Goal: Feedback & Contribution: Leave review/rating

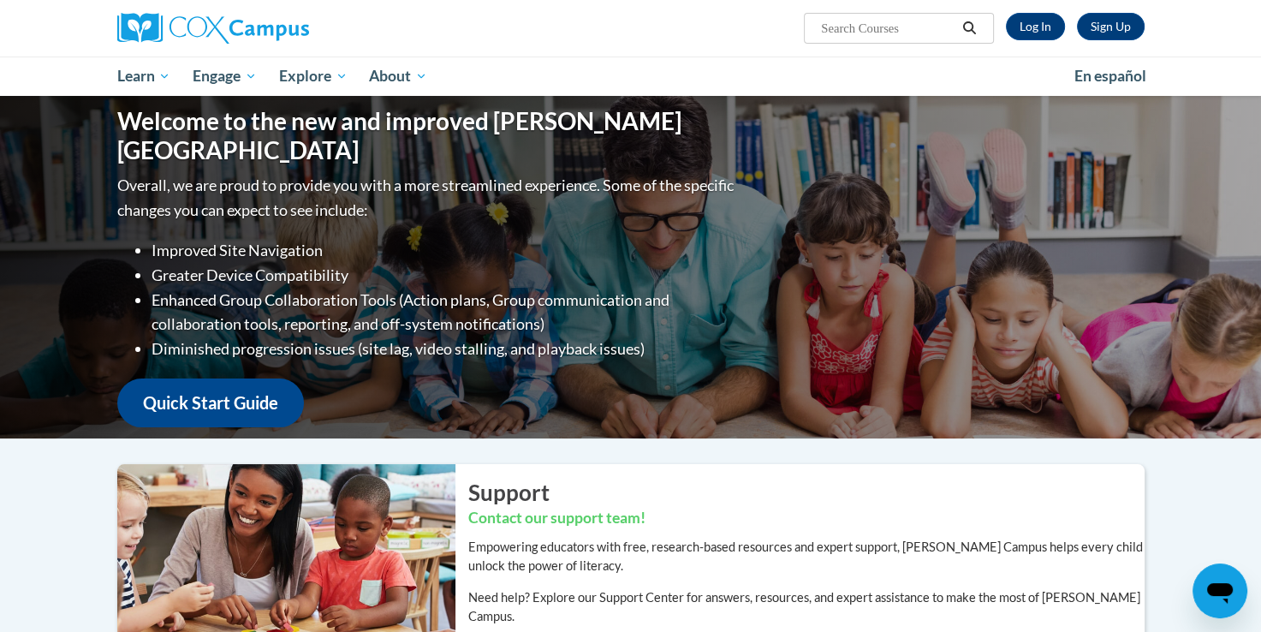
click at [345, 263] on li "Greater Device Compatibility" at bounding box center [444, 275] width 586 height 25
click at [1022, 27] on link "Log In" at bounding box center [1035, 26] width 59 height 27
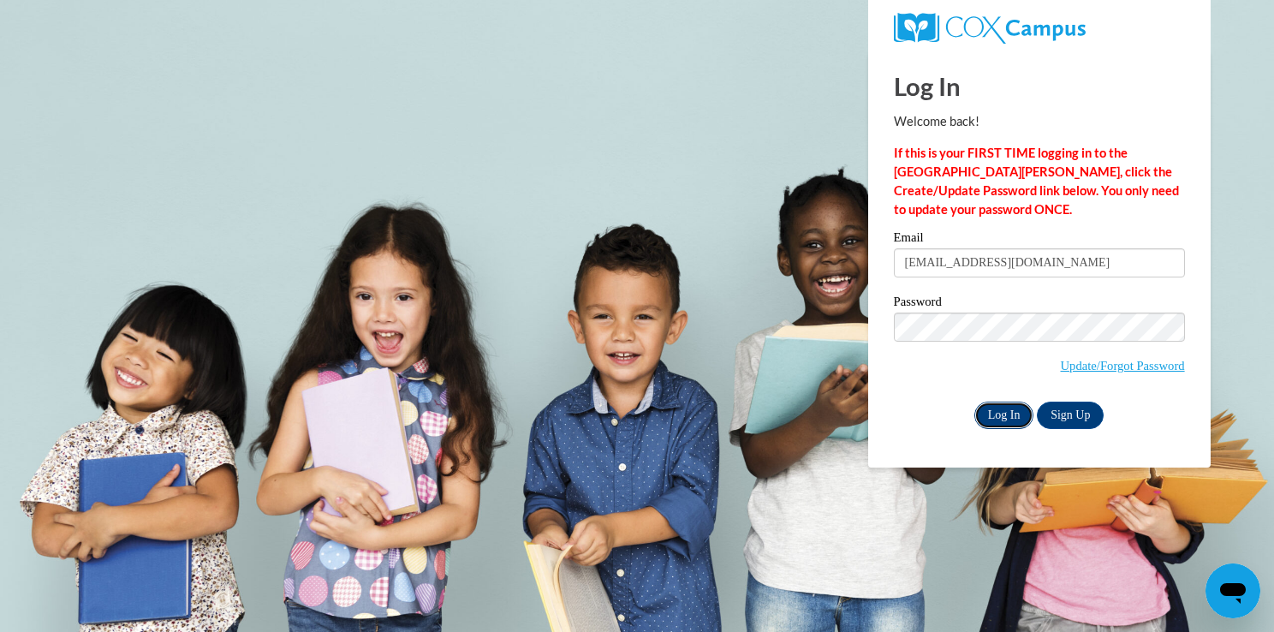
click at [1017, 416] on input "Log In" at bounding box center [1004, 414] width 60 height 27
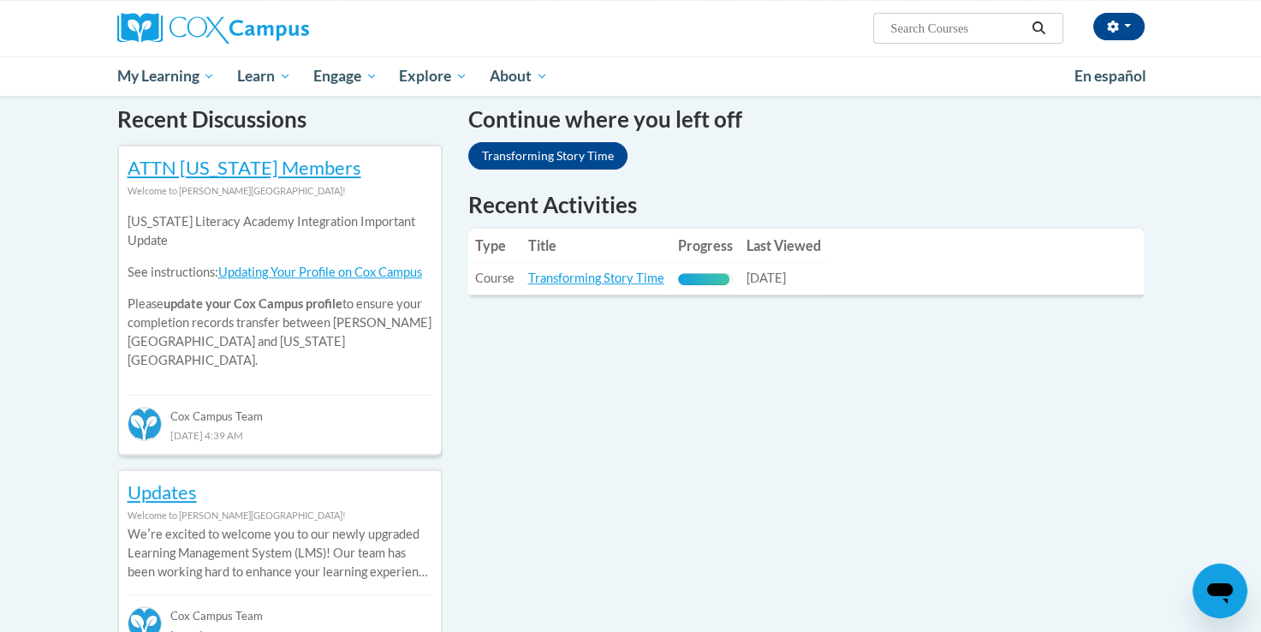
scroll to position [530, 0]
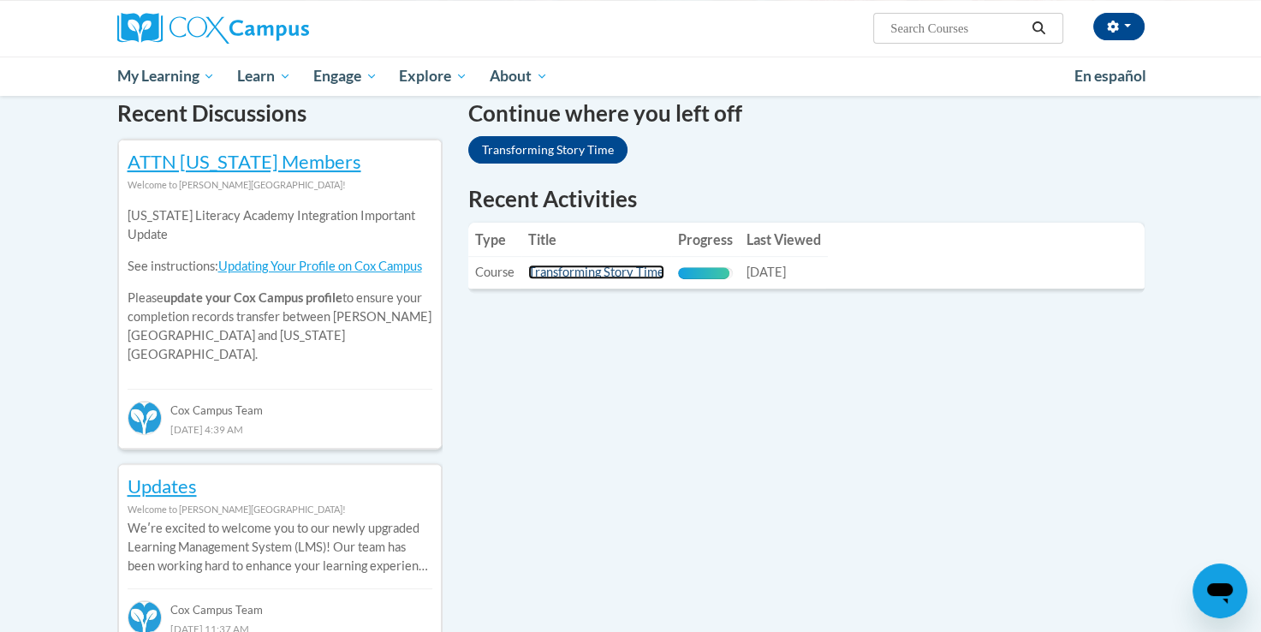
click at [562, 270] on link "Transforming Story Time" at bounding box center [596, 271] width 136 height 15
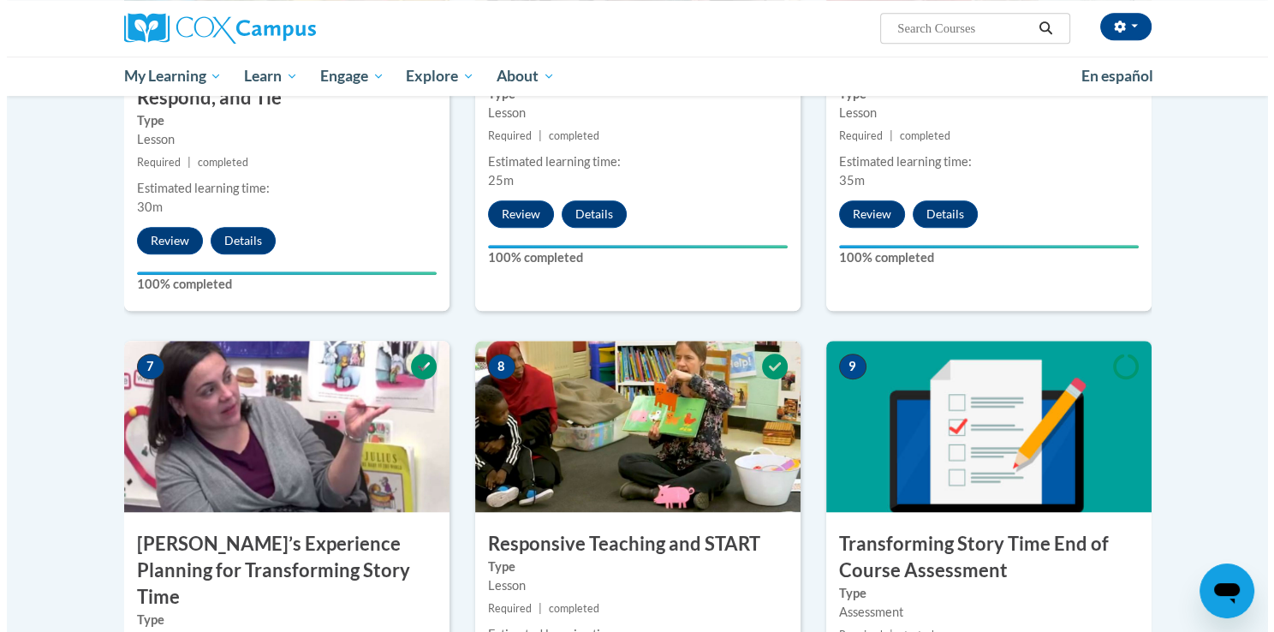
scroll to position [1665, 0]
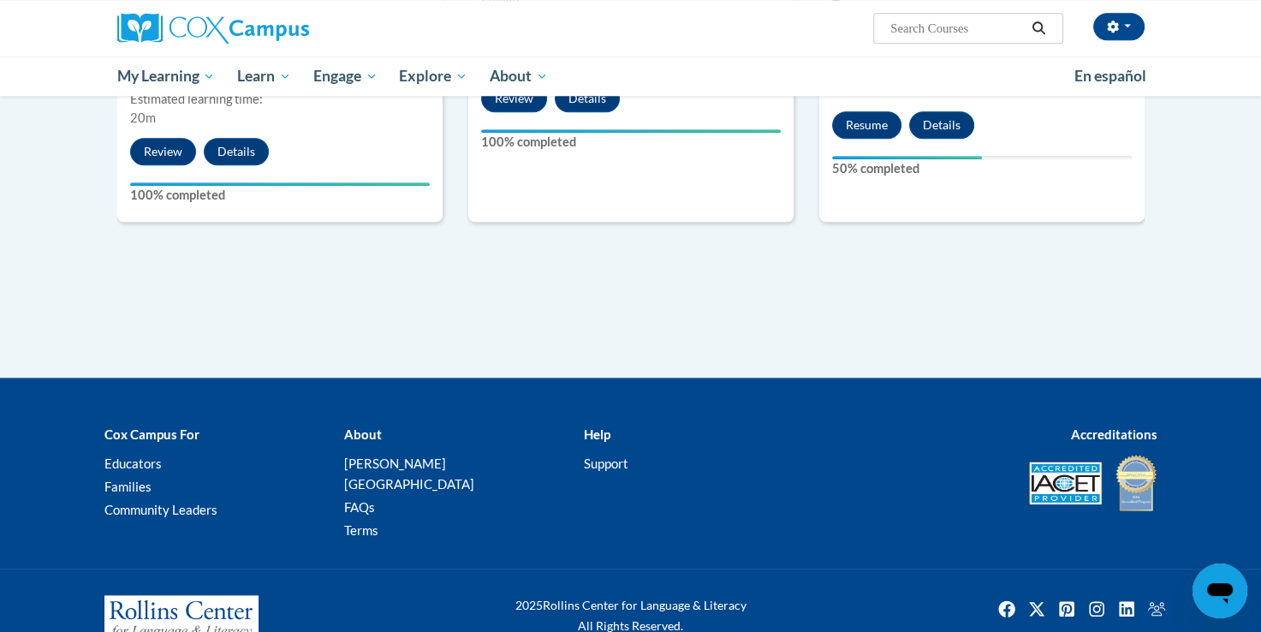
click at [850, 131] on button "Resume" at bounding box center [866, 124] width 69 height 27
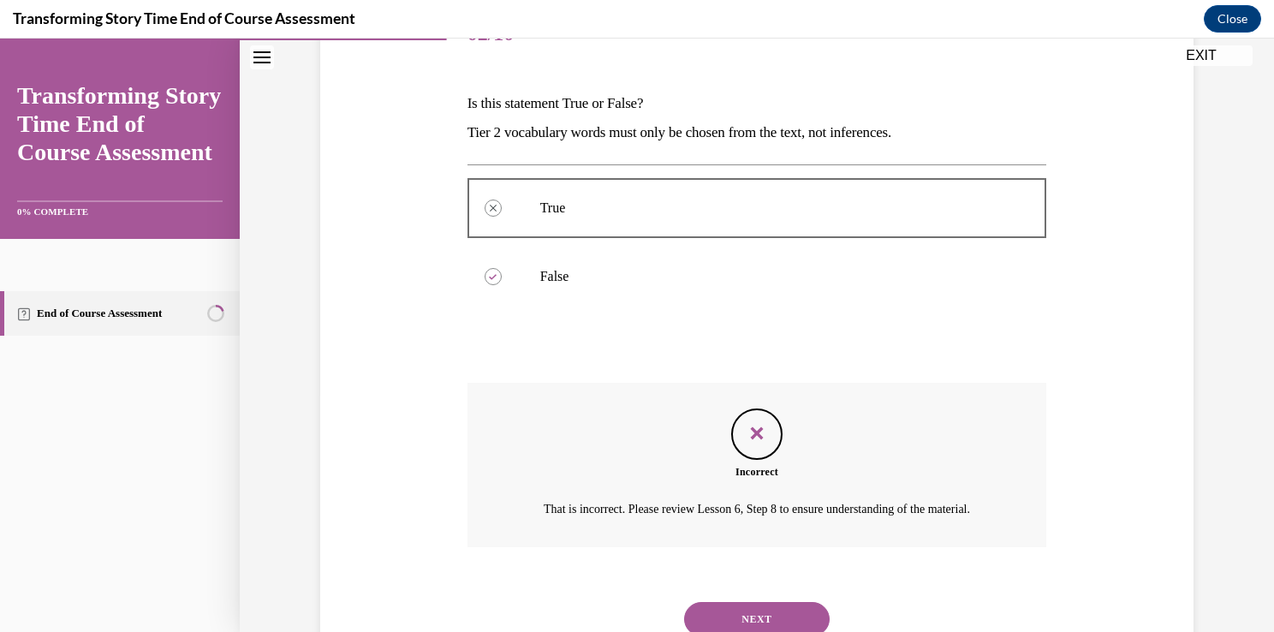
scroll to position [321, 0]
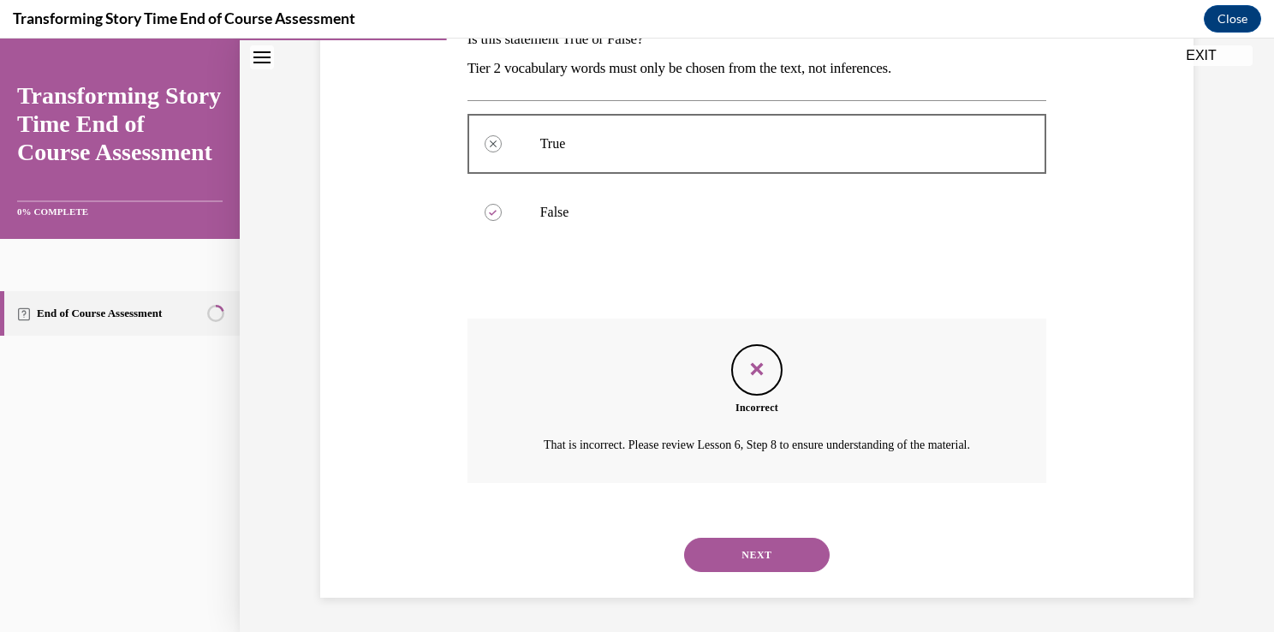
click at [769, 558] on button "NEXT" at bounding box center [756, 554] width 145 height 34
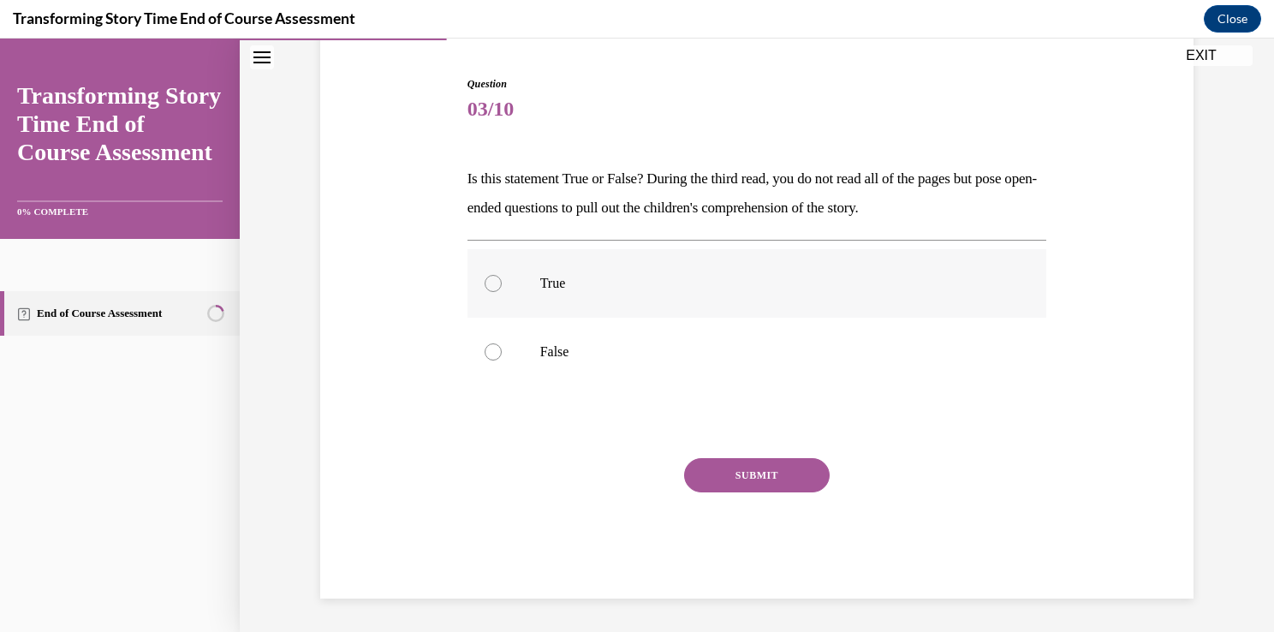
click at [551, 286] on p "True" at bounding box center [772, 283] width 464 height 17
click at [502, 286] on input "True" at bounding box center [492, 283] width 17 height 17
radio input "true"
click at [733, 481] on button "SUBMIT" at bounding box center [756, 475] width 145 height 34
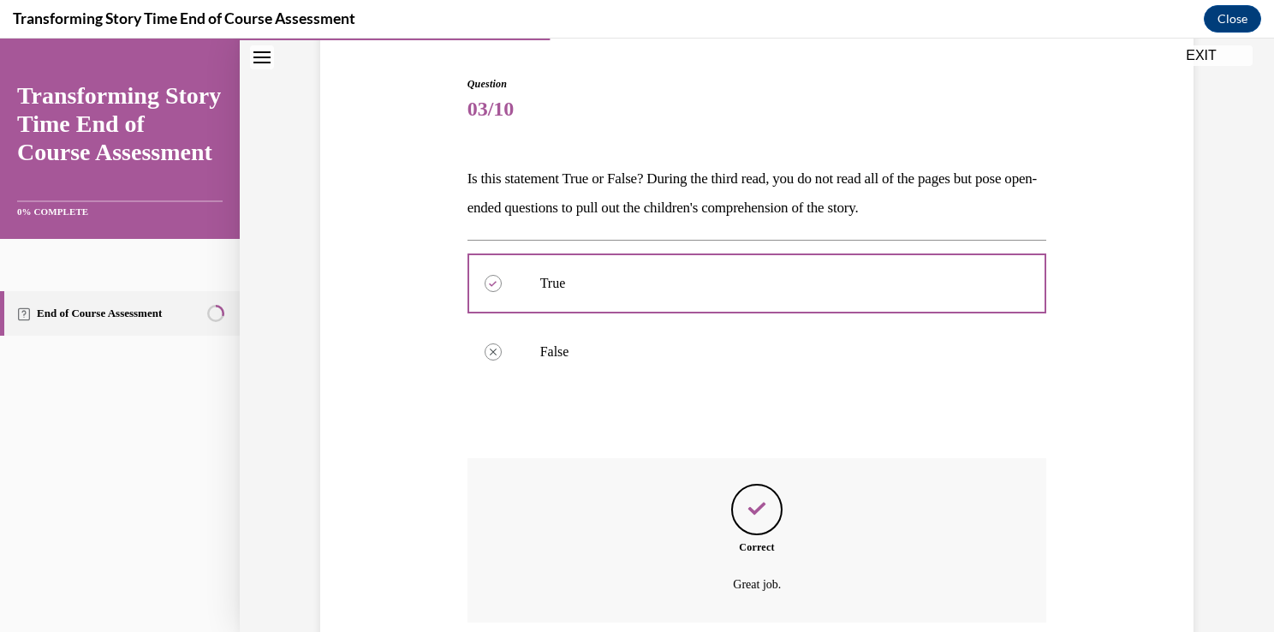
scroll to position [300, 0]
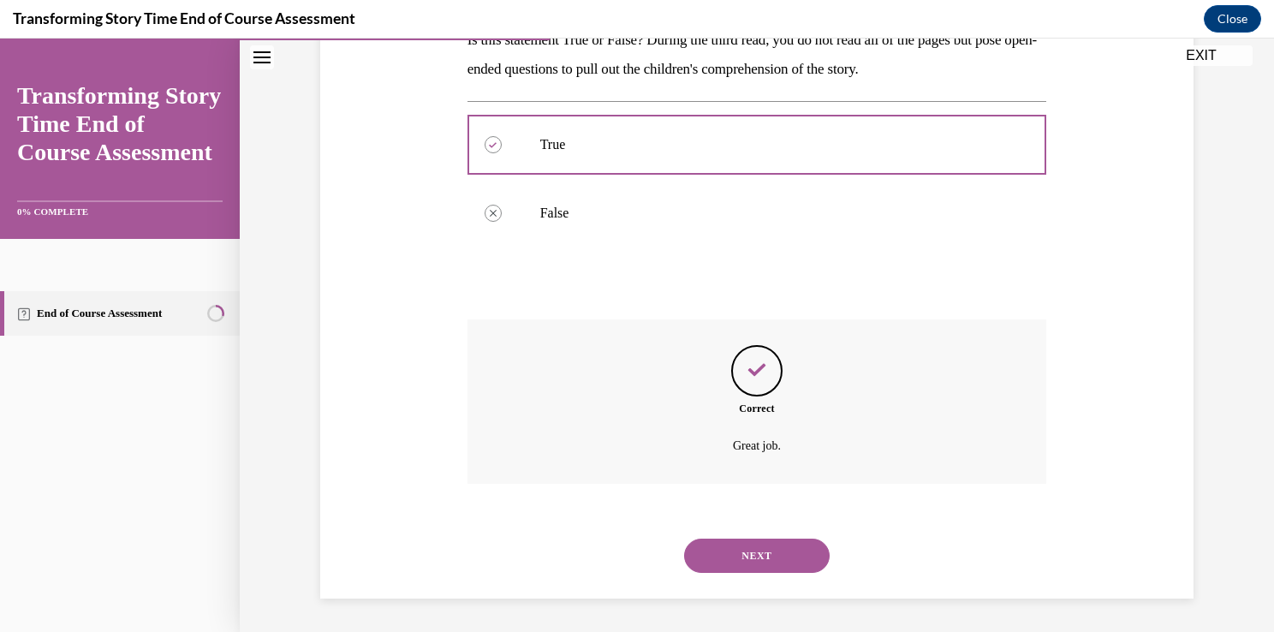
click at [774, 542] on button "NEXT" at bounding box center [756, 555] width 145 height 34
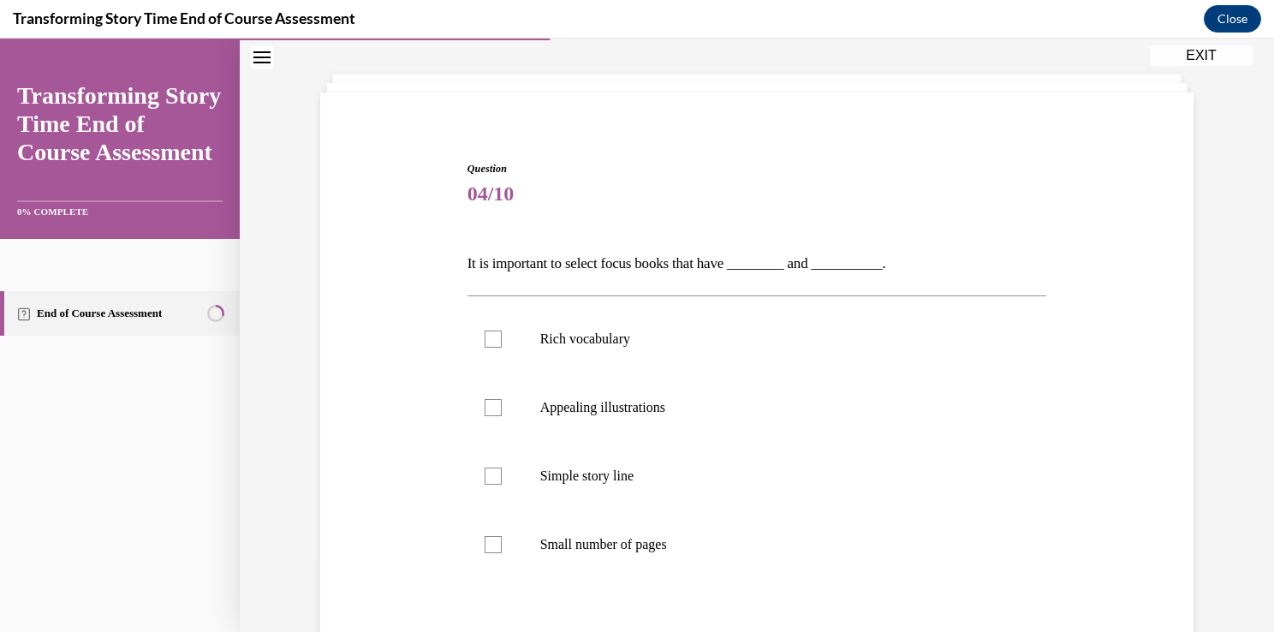
scroll to position [95, 0]
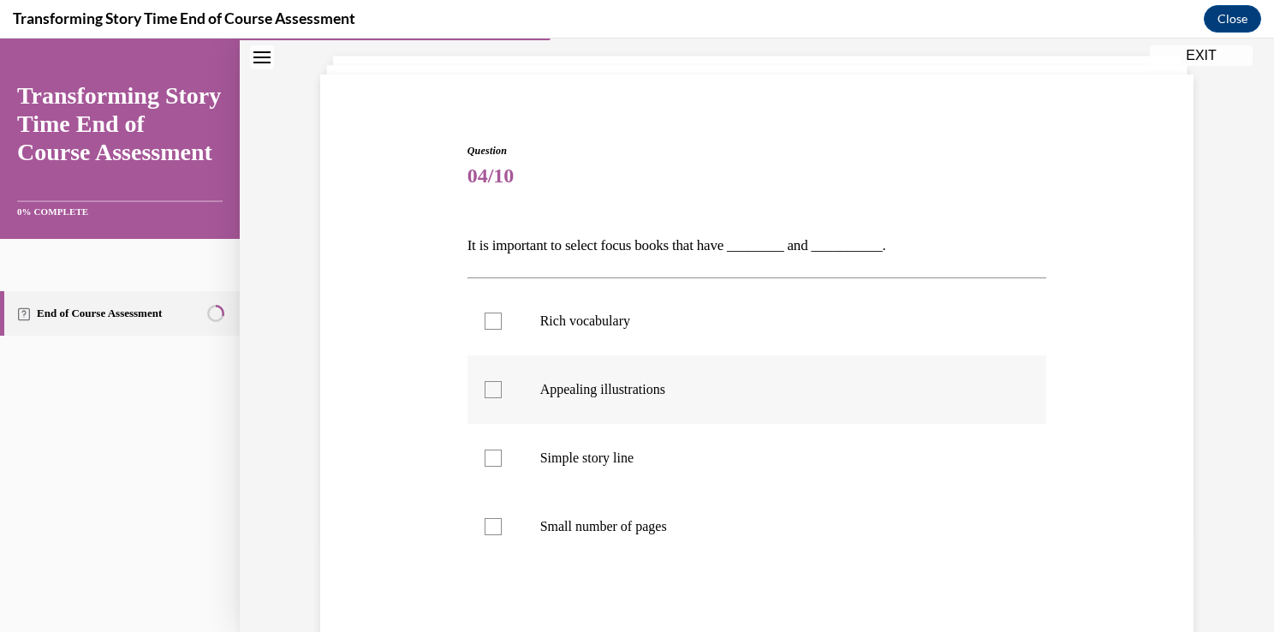
click at [862, 396] on p "Appealing illustrations" at bounding box center [772, 389] width 464 height 17
click at [502, 396] on input "Appealing illustrations" at bounding box center [492, 389] width 17 height 17
checkbox input "true"
click at [668, 456] on p "Simple story line" at bounding box center [772, 457] width 464 height 17
click at [502, 456] on input "Simple story line" at bounding box center [492, 457] width 17 height 17
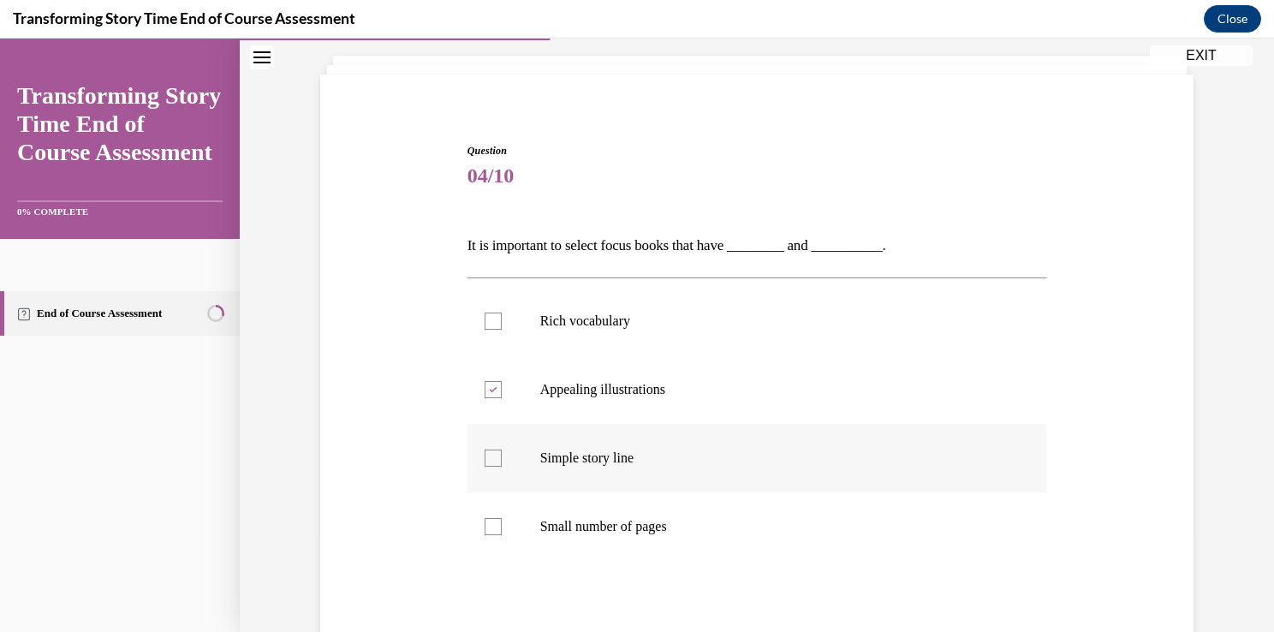
checkbox input "true"
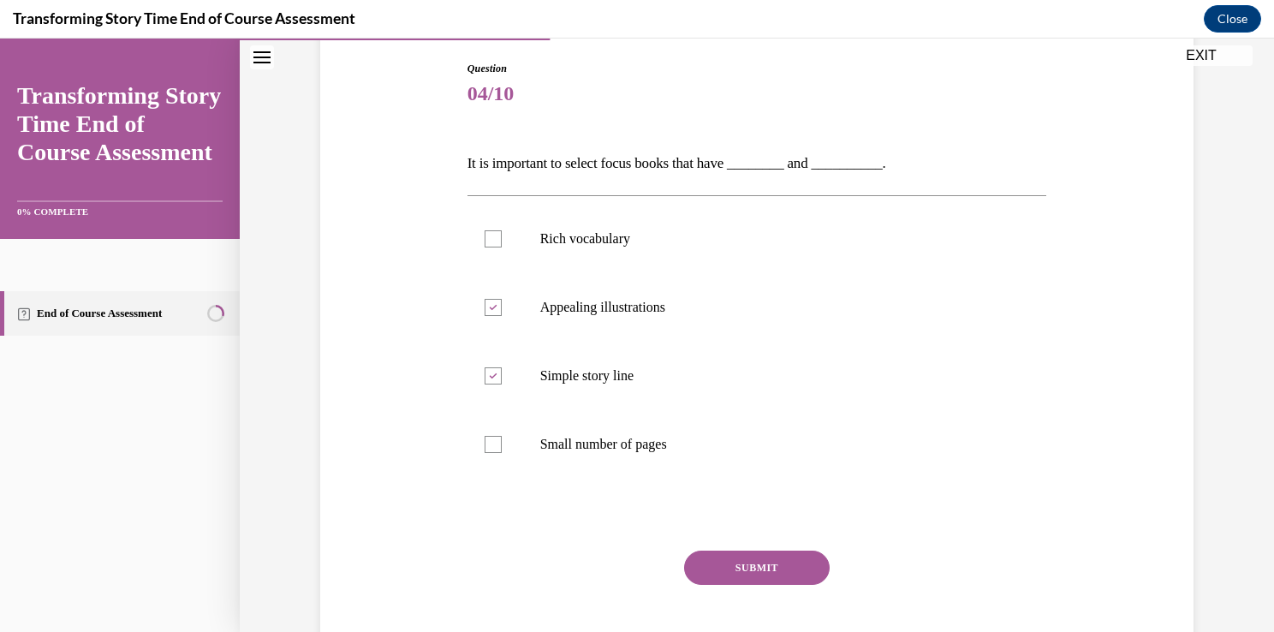
scroll to position [189, 0]
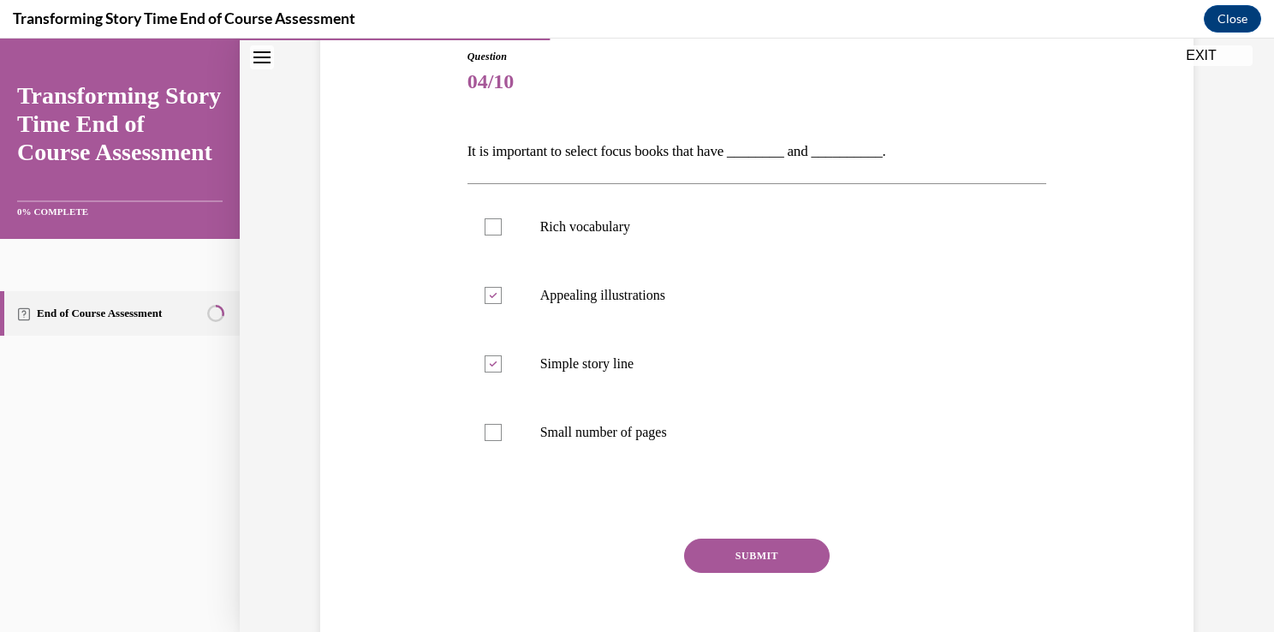
click at [712, 555] on button "SUBMIT" at bounding box center [756, 555] width 145 height 34
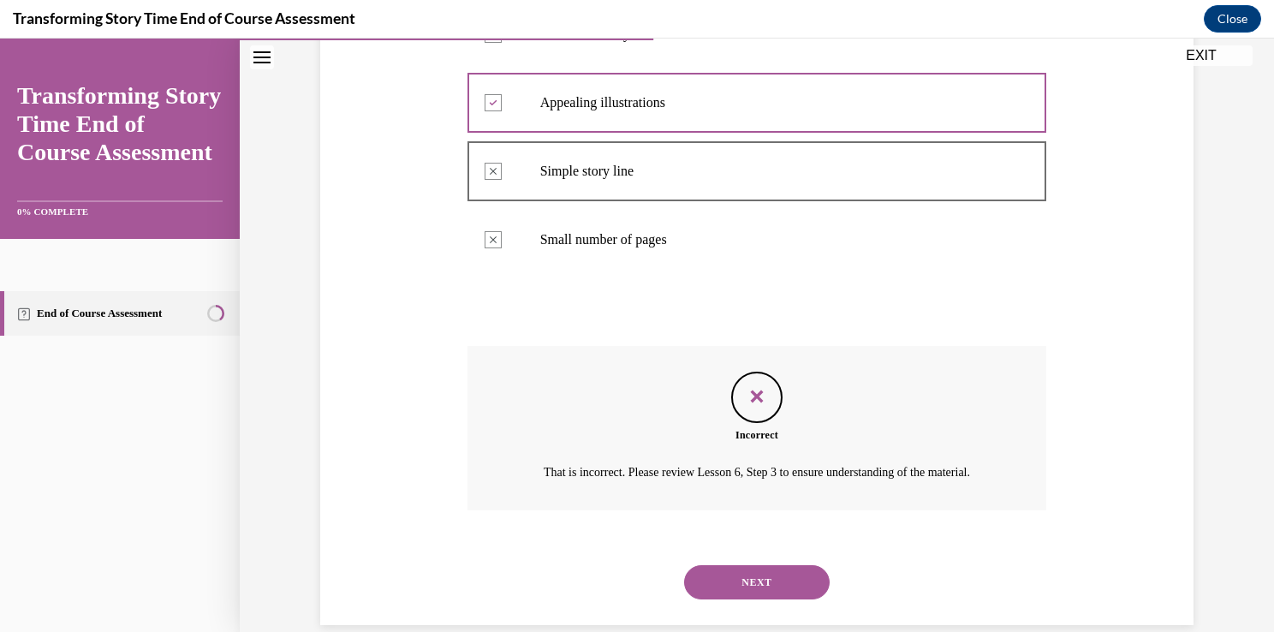
scroll to position [428, 0]
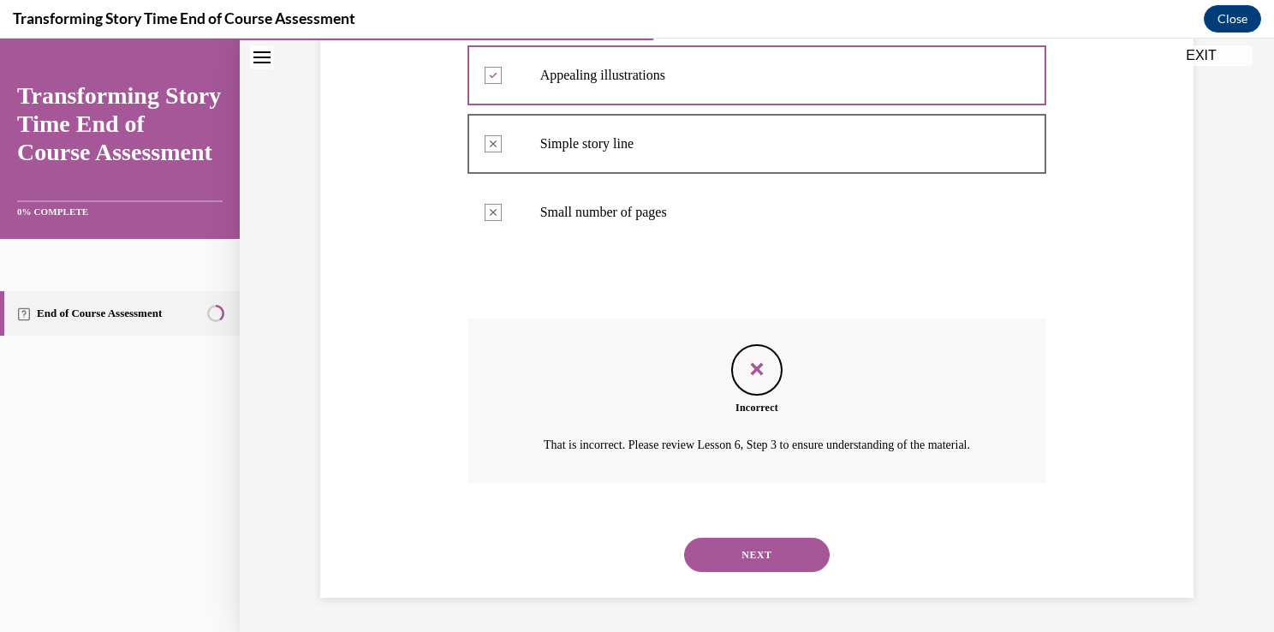
click at [801, 563] on button "NEXT" at bounding box center [756, 554] width 145 height 34
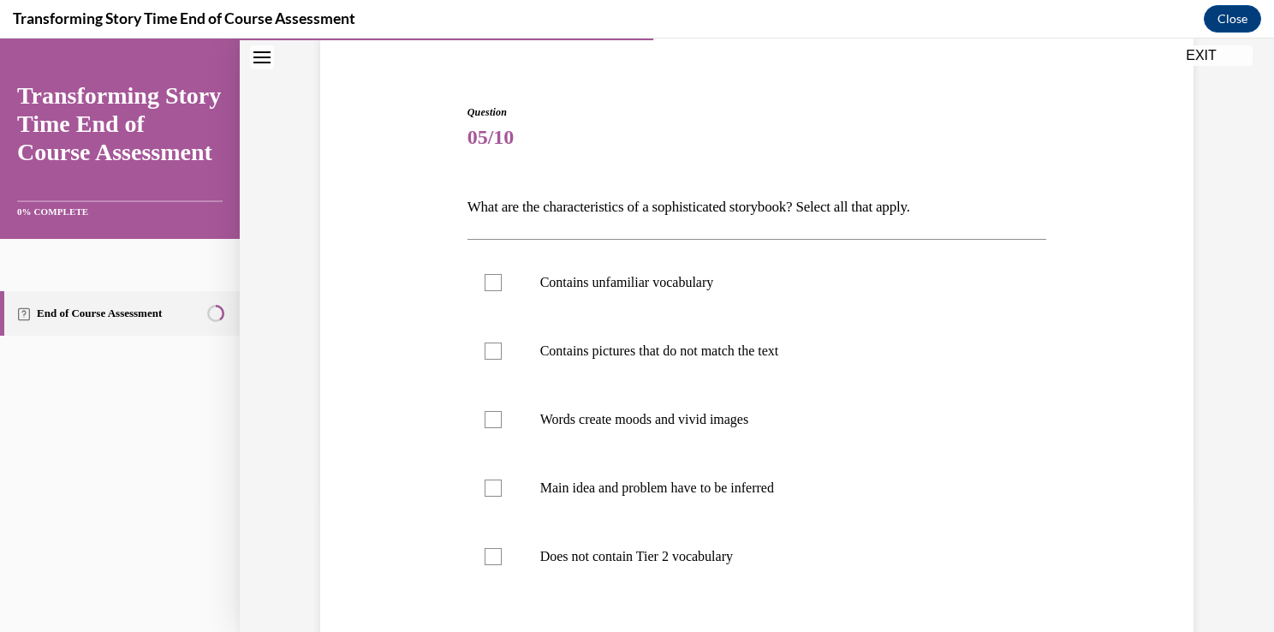
scroll to position [144, 0]
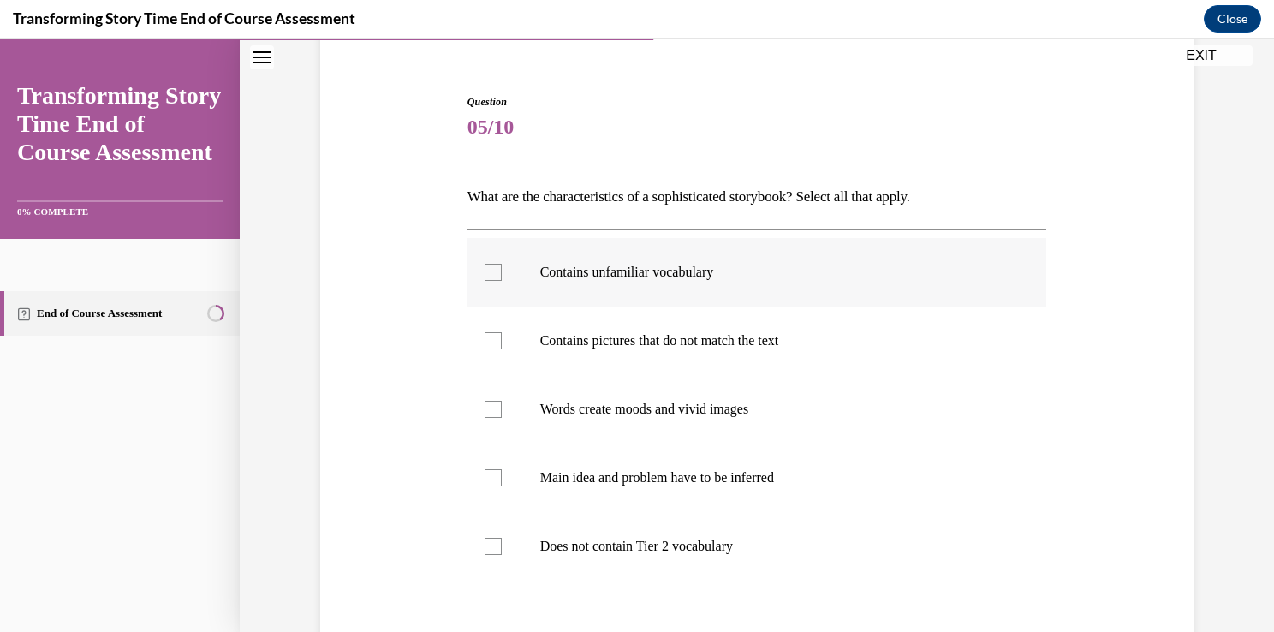
click at [599, 267] on p "Contains unfamiliar vocabulary" at bounding box center [772, 272] width 464 height 17
click at [502, 267] on input "Contains unfamiliar vocabulary" at bounding box center [492, 272] width 17 height 17
checkbox input "true"
click at [597, 408] on p "Words create moods and vivid images" at bounding box center [772, 409] width 464 height 17
click at [502, 408] on input "Words create moods and vivid images" at bounding box center [492, 409] width 17 height 17
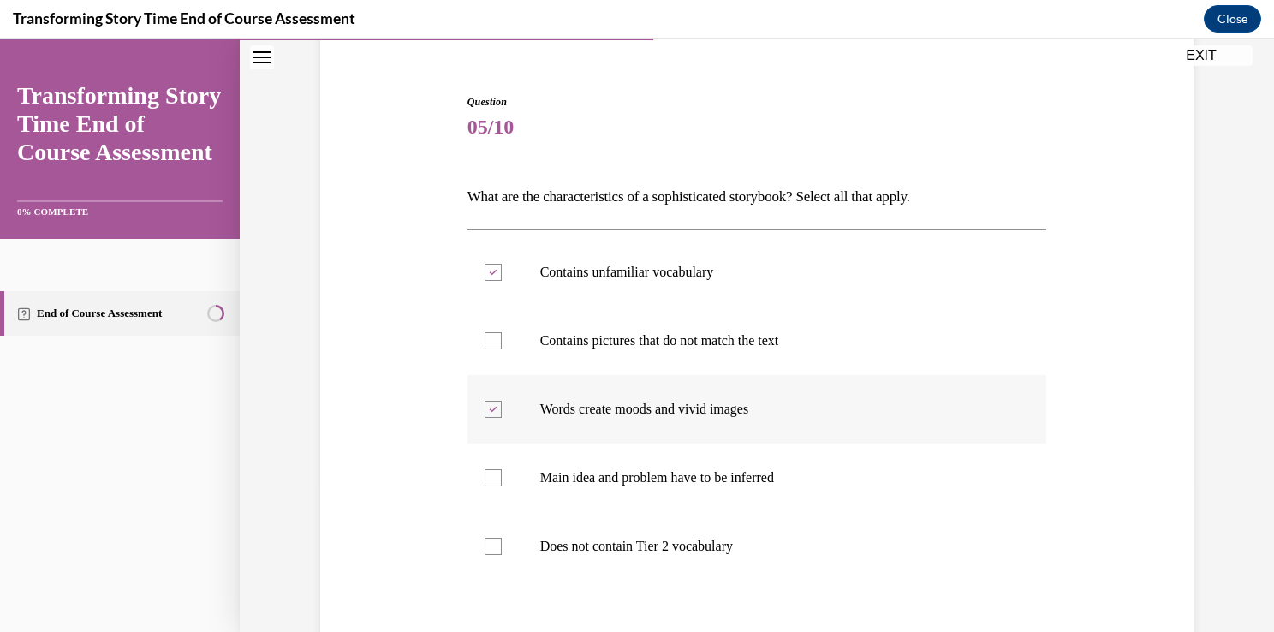
click at [597, 408] on p "Words create moods and vivid images" at bounding box center [772, 409] width 464 height 17
click at [502, 408] on input "Words create moods and vivid images" at bounding box center [492, 409] width 17 height 17
checkbox input "false"
click at [600, 469] on p "Main idea and problem have to be inferred" at bounding box center [772, 477] width 464 height 17
click at [502, 469] on input "Main idea and problem have to be inferred" at bounding box center [492, 477] width 17 height 17
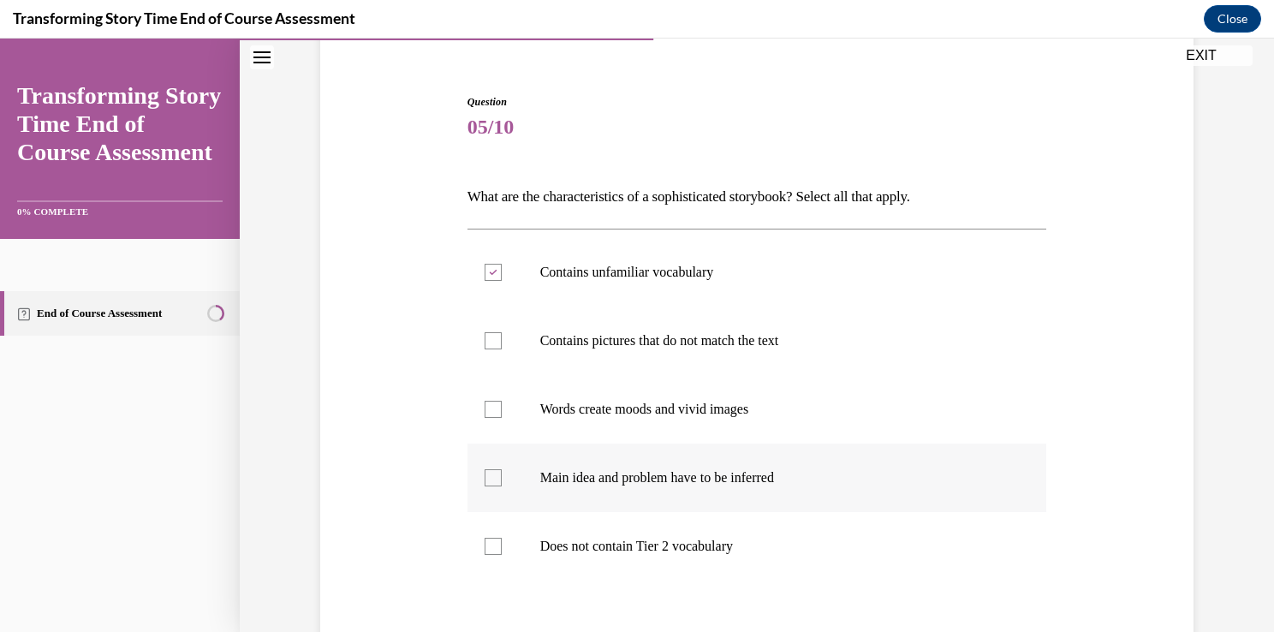
checkbox input "true"
click at [599, 563] on label "Does not contain Tier 2 vocabulary" at bounding box center [756, 546] width 579 height 68
click at [502, 555] on input "Does not contain Tier 2 vocabulary" at bounding box center [492, 545] width 17 height 17
checkbox input "true"
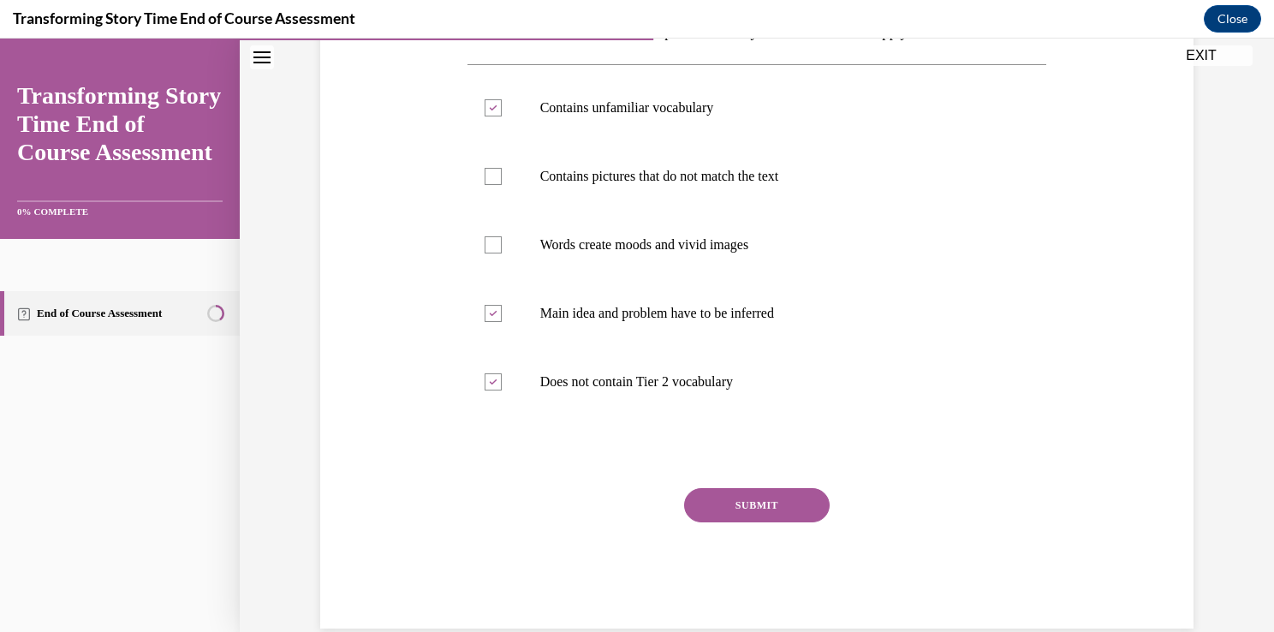
click at [750, 503] on button "SUBMIT" at bounding box center [756, 505] width 145 height 34
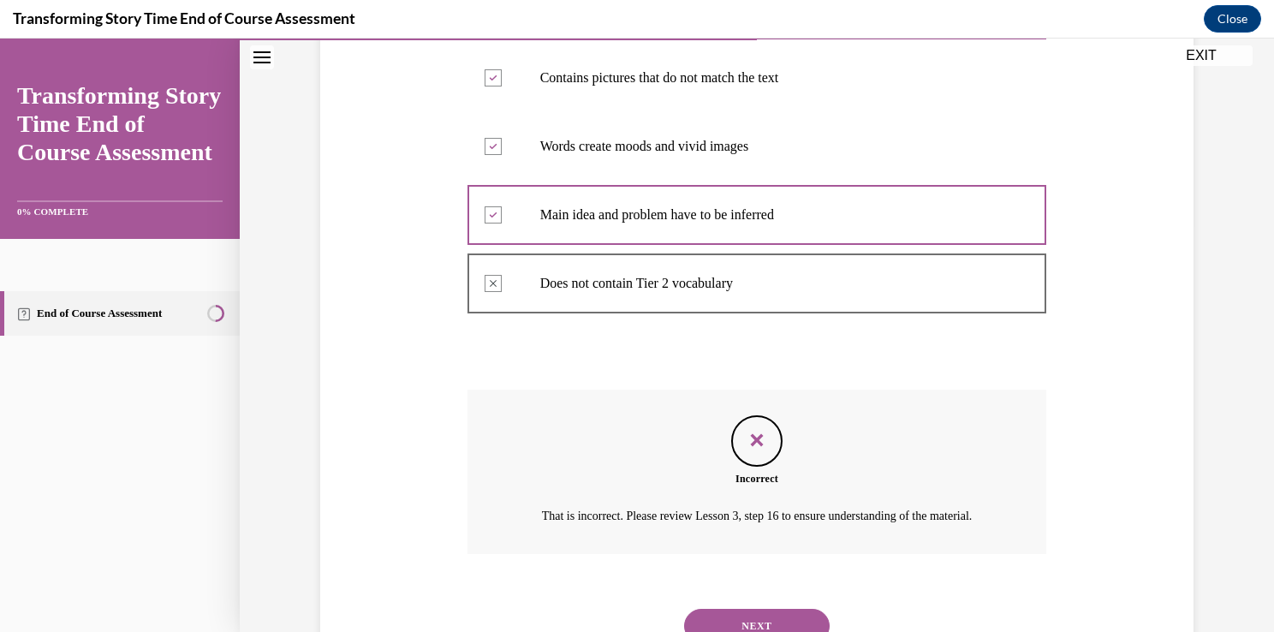
scroll to position [496, 0]
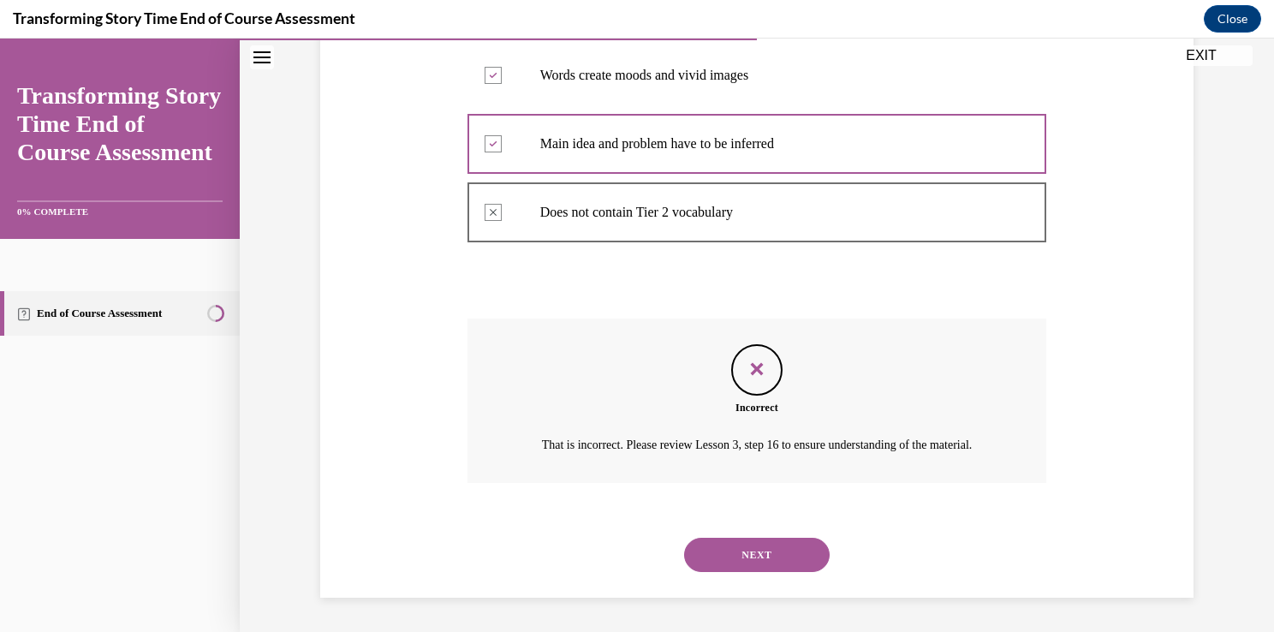
click at [750, 558] on button "NEXT" at bounding box center [756, 554] width 145 height 34
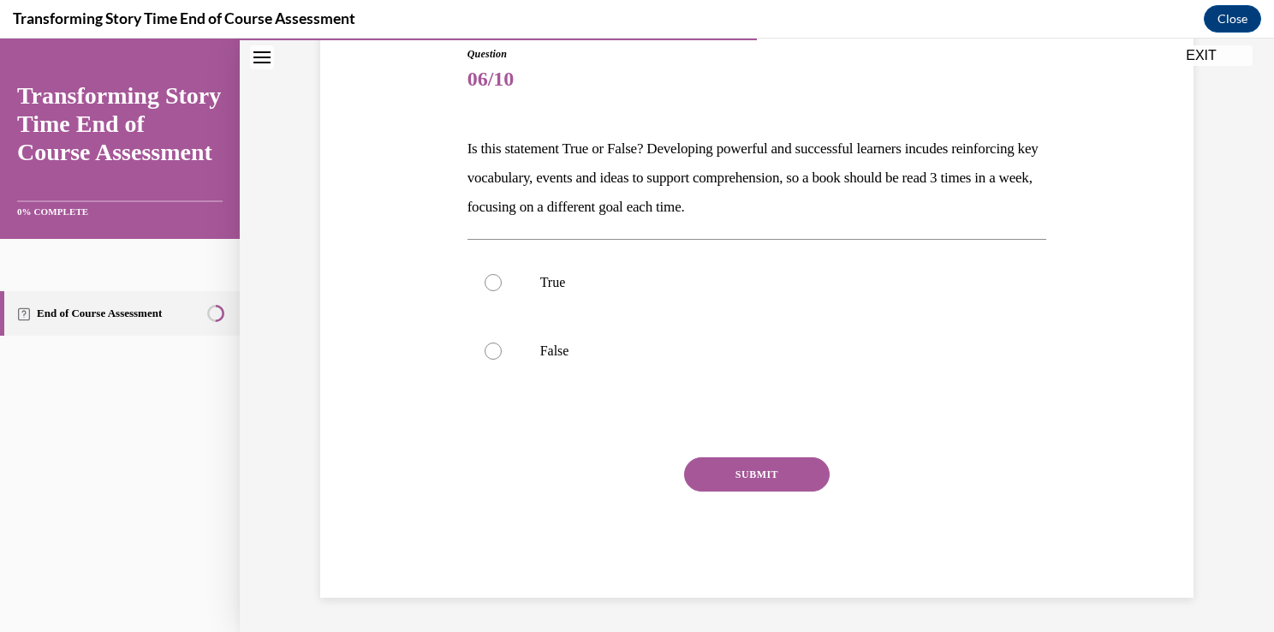
scroll to position [190, 0]
click at [540, 277] on p "True" at bounding box center [772, 284] width 464 height 17
click at [502, 277] on input "True" at bounding box center [492, 284] width 17 height 17
radio input "true"
click at [724, 465] on button "SUBMIT" at bounding box center [756, 476] width 145 height 34
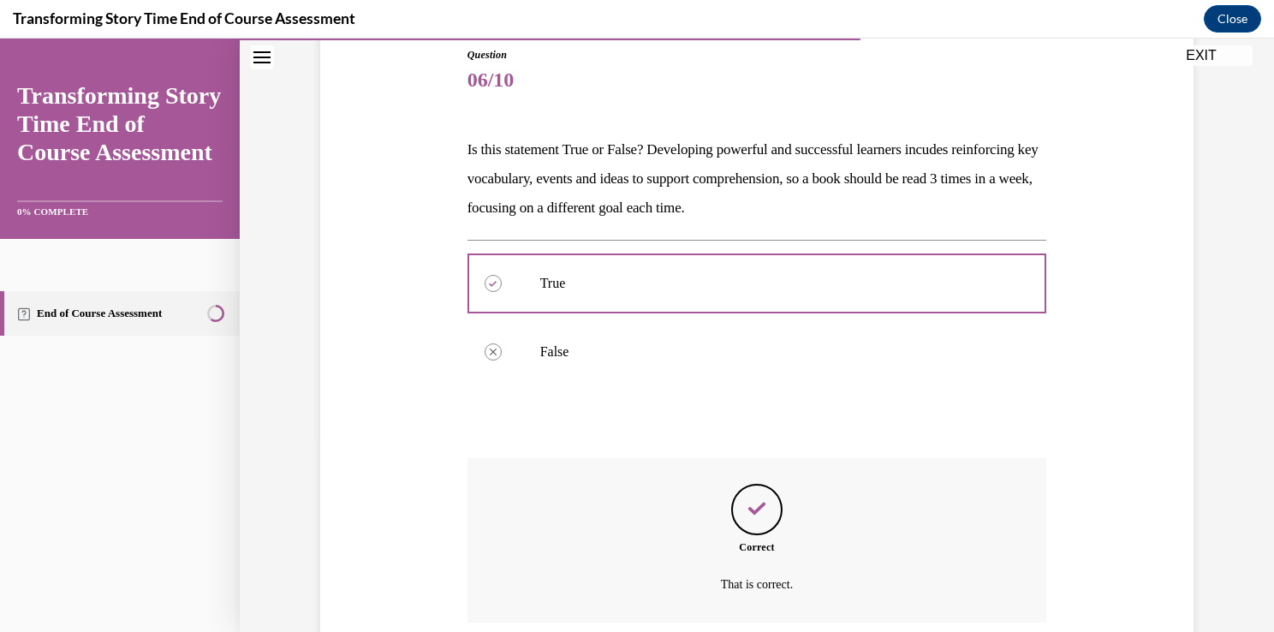
scroll to position [329, 0]
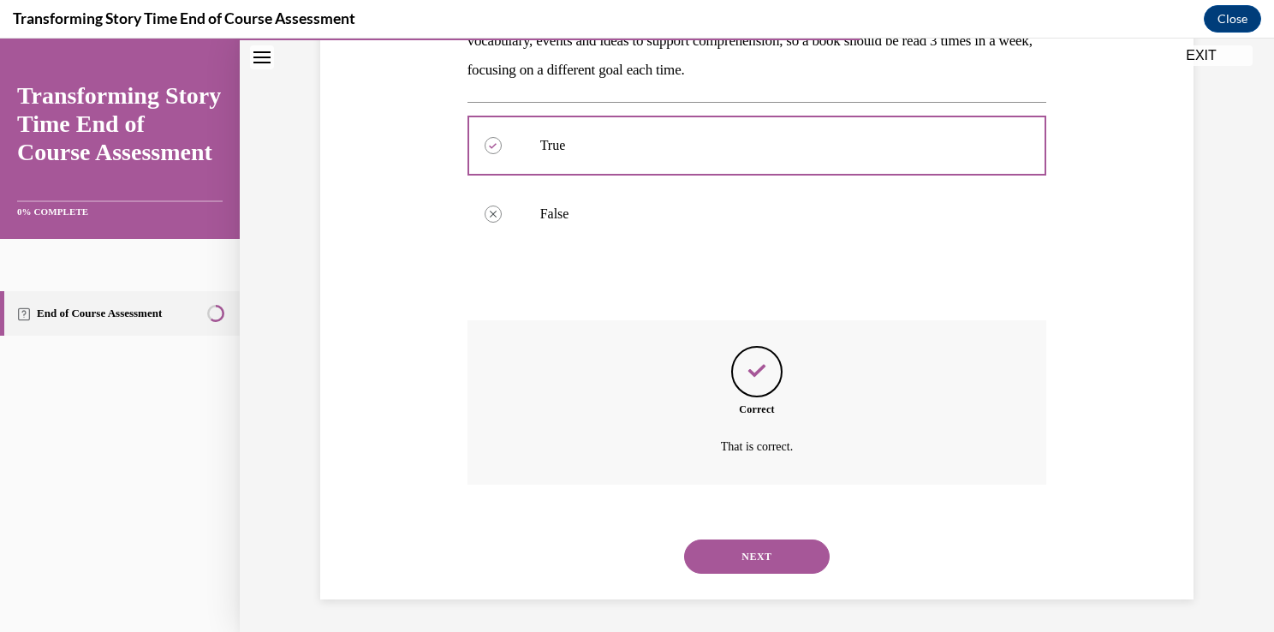
click at [769, 561] on button "NEXT" at bounding box center [756, 556] width 145 height 34
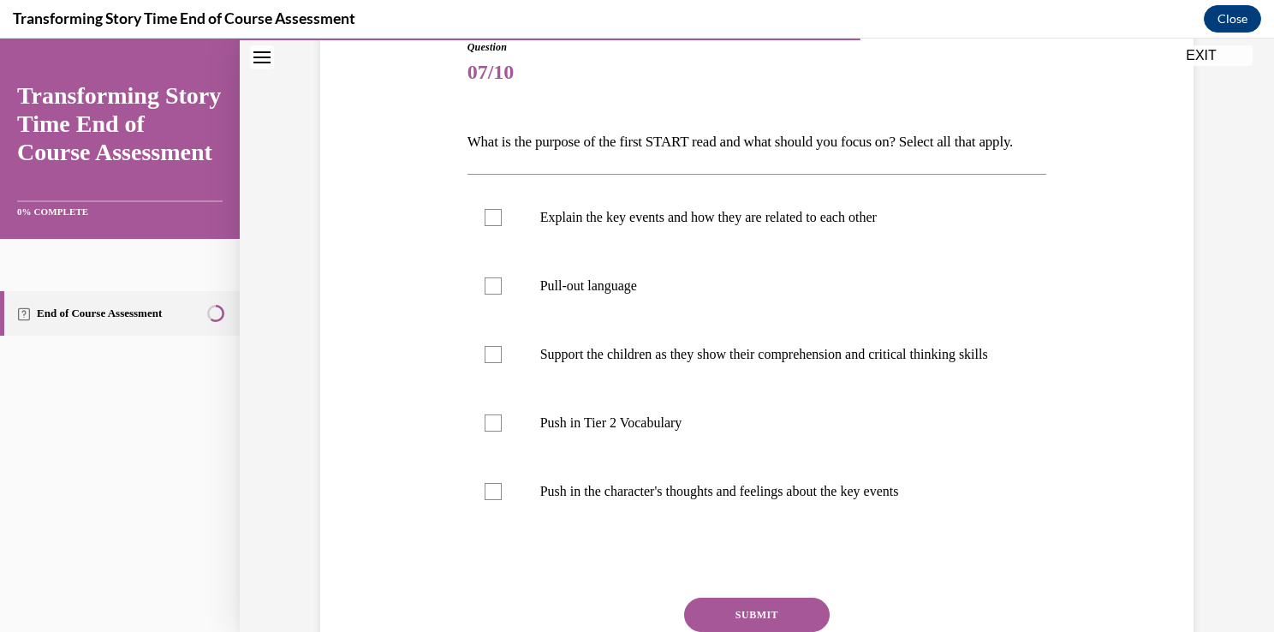
scroll to position [206, 0]
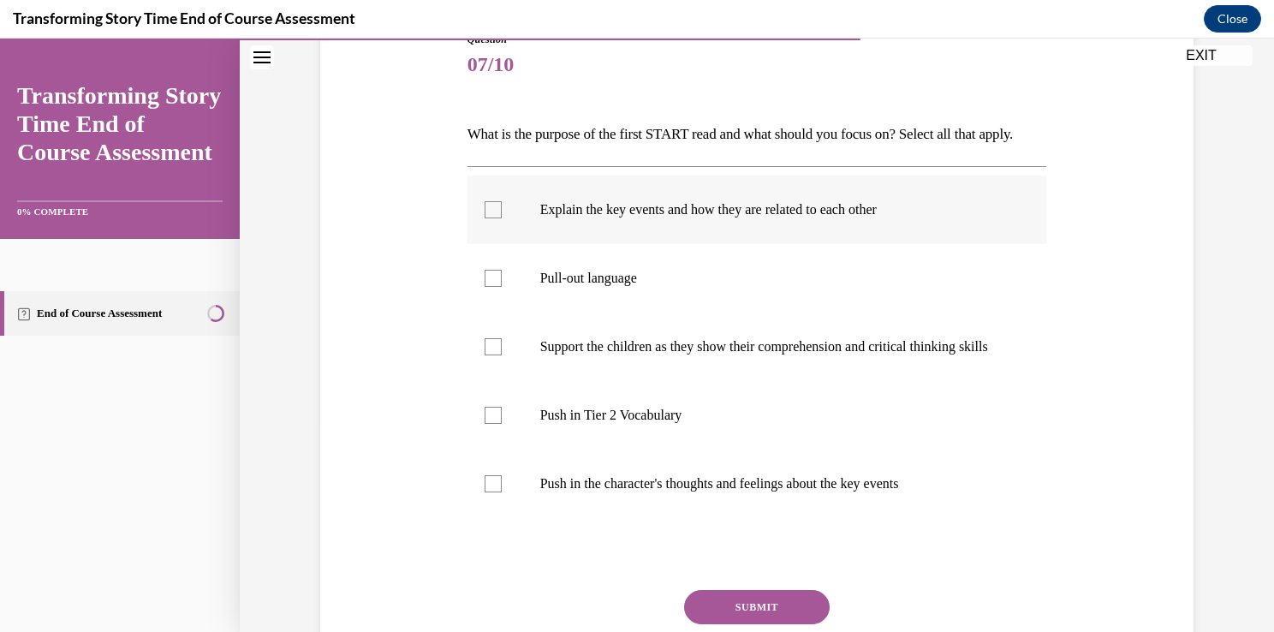
click at [772, 244] on label "Explain the key events and how they are related to each other" at bounding box center [756, 209] width 579 height 68
click at [502, 218] on input "Explain the key events and how they are related to each other" at bounding box center [492, 209] width 17 height 17
checkbox input "true"
click at [704, 282] on label "Pull-out language" at bounding box center [756, 278] width 579 height 68
click at [502, 282] on input "Pull-out language" at bounding box center [492, 278] width 17 height 17
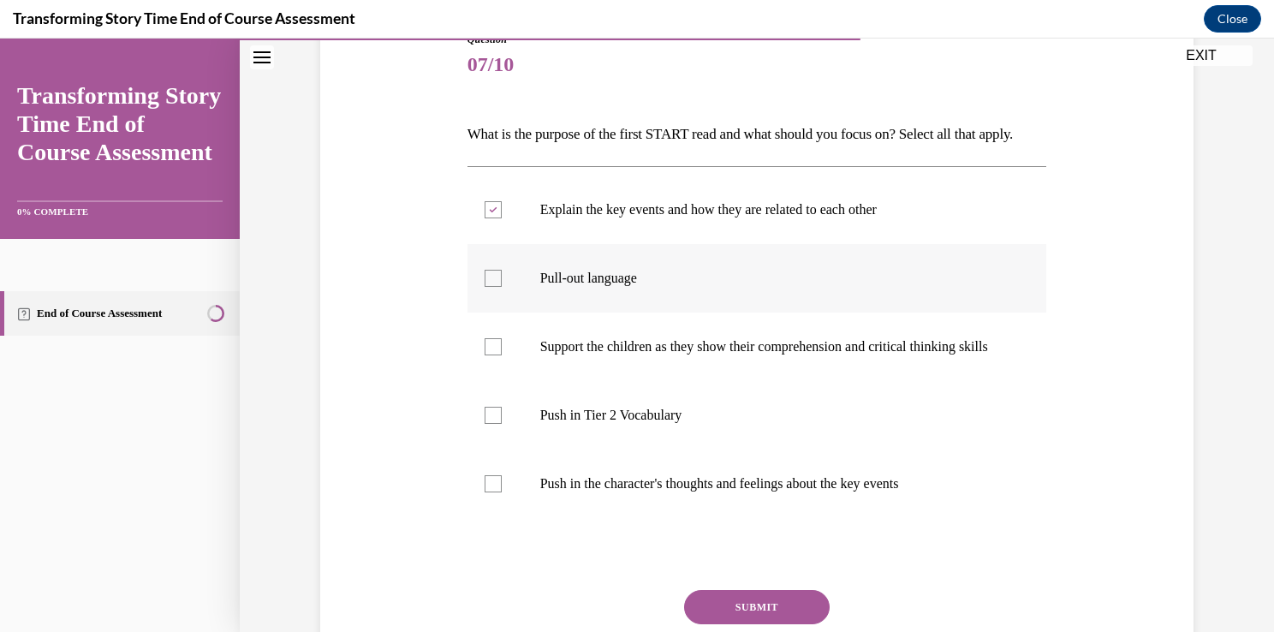
checkbox input "true"
click at [663, 381] on label "Support the children as they show their comprehension and critical thinking ski…" at bounding box center [756, 346] width 579 height 68
click at [502, 355] on input "Support the children as they show their comprehension and critical thinking ski…" at bounding box center [492, 346] width 17 height 17
checkbox input "true"
click at [624, 498] on label "Push in the character's thoughts and feelings about the key events" at bounding box center [756, 483] width 579 height 68
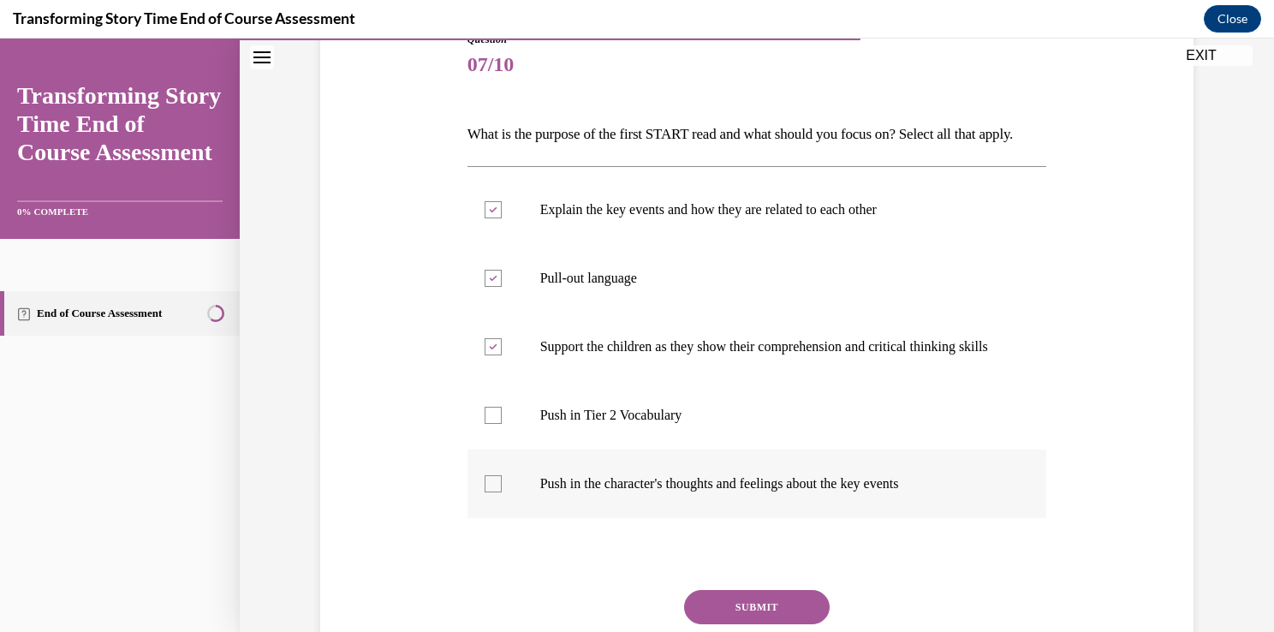
click at [502, 492] on input "Push in the character's thoughts and feelings about the key events" at bounding box center [492, 483] width 17 height 17
checkbox input "true"
click at [634, 424] on p "Push in Tier 2 Vocabulary" at bounding box center [772, 415] width 464 height 17
click at [502, 424] on input "Push in Tier 2 Vocabulary" at bounding box center [492, 415] width 17 height 17
checkbox input "true"
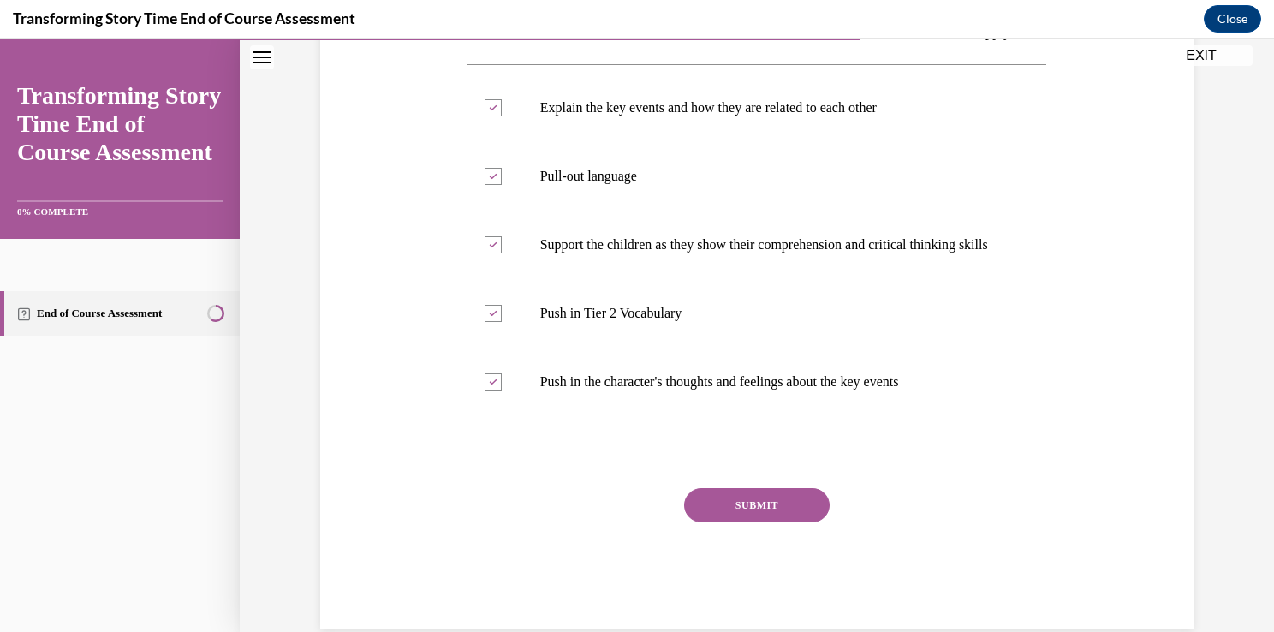
scroll to position [310, 0]
click at [761, 520] on button "SUBMIT" at bounding box center [756, 503] width 145 height 34
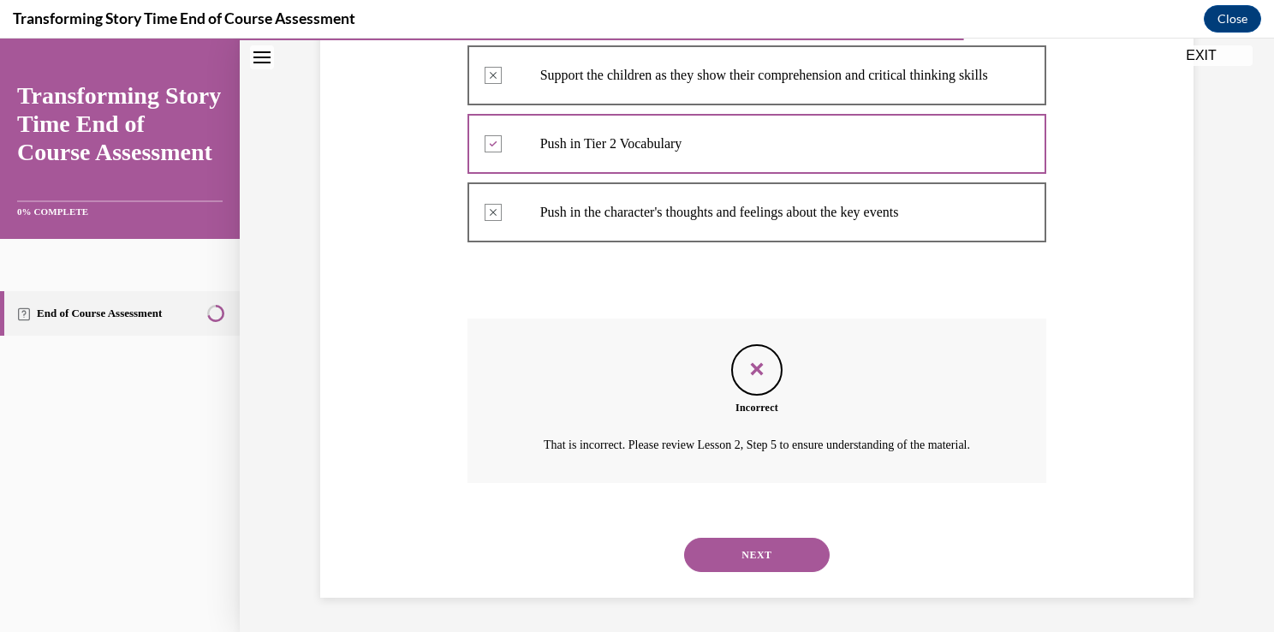
scroll to position [543, 0]
drag, startPoint x: 1257, startPoint y: 440, endPoint x: 1267, endPoint y: 410, distance: 31.4
click at [1260, 410] on div "Home Question 06/10 Is this statement True or False? Developing powerful and su…" at bounding box center [757, 335] width 1034 height 593
click at [767, 572] on button "NEXT" at bounding box center [756, 554] width 145 height 34
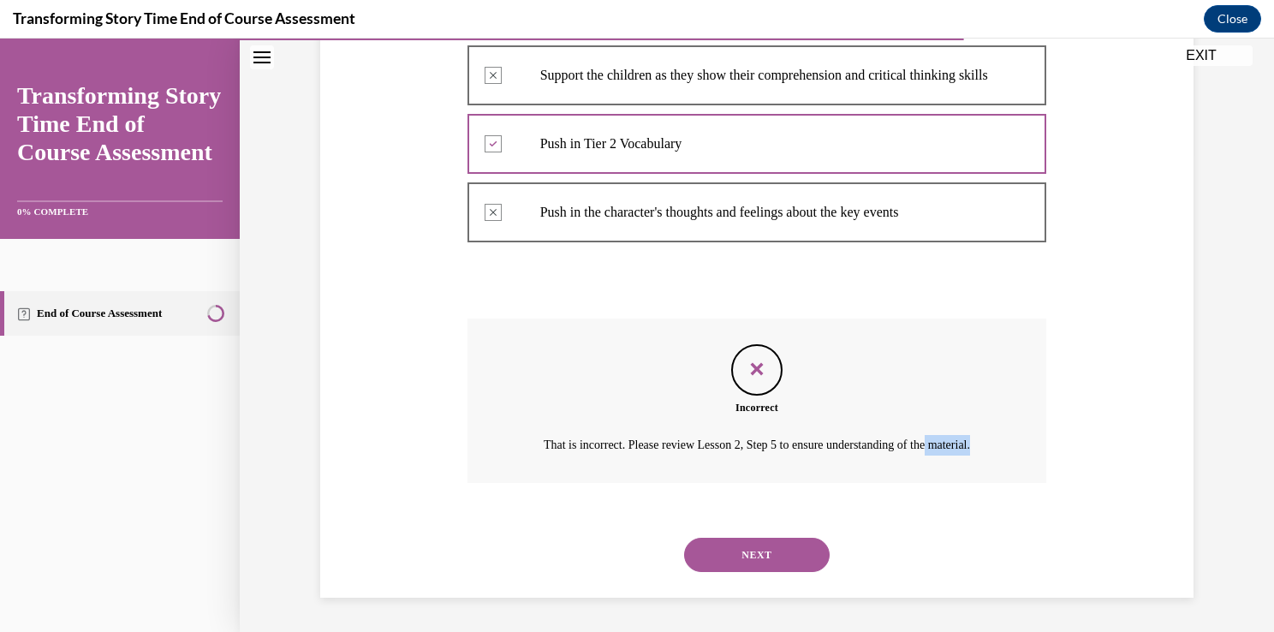
scroll to position [0, 0]
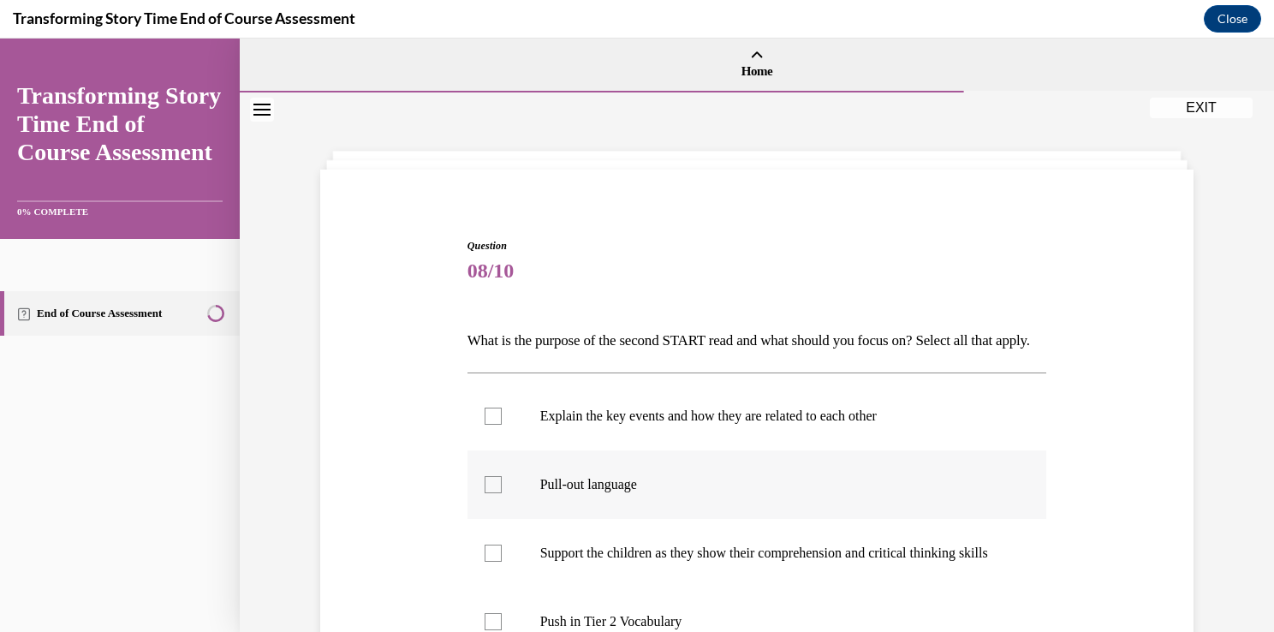
click at [719, 519] on label "Pull-out language" at bounding box center [756, 484] width 579 height 68
click at [502, 493] on input "Pull-out language" at bounding box center [492, 484] width 17 height 17
checkbox input "true"
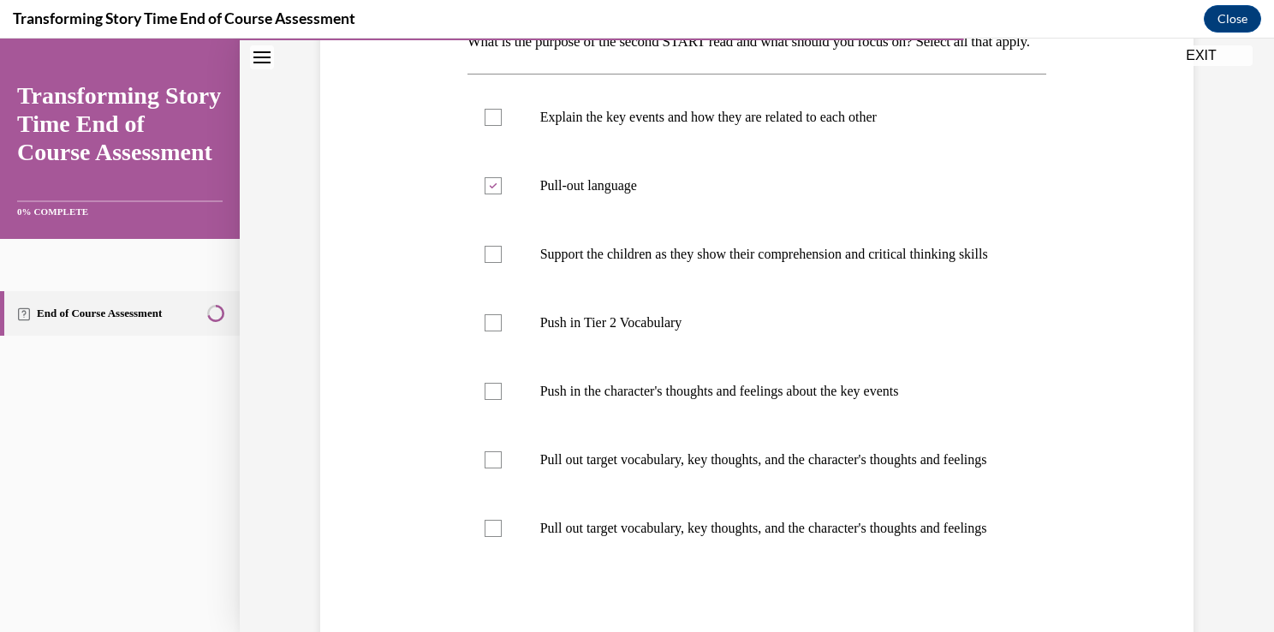
scroll to position [483, 0]
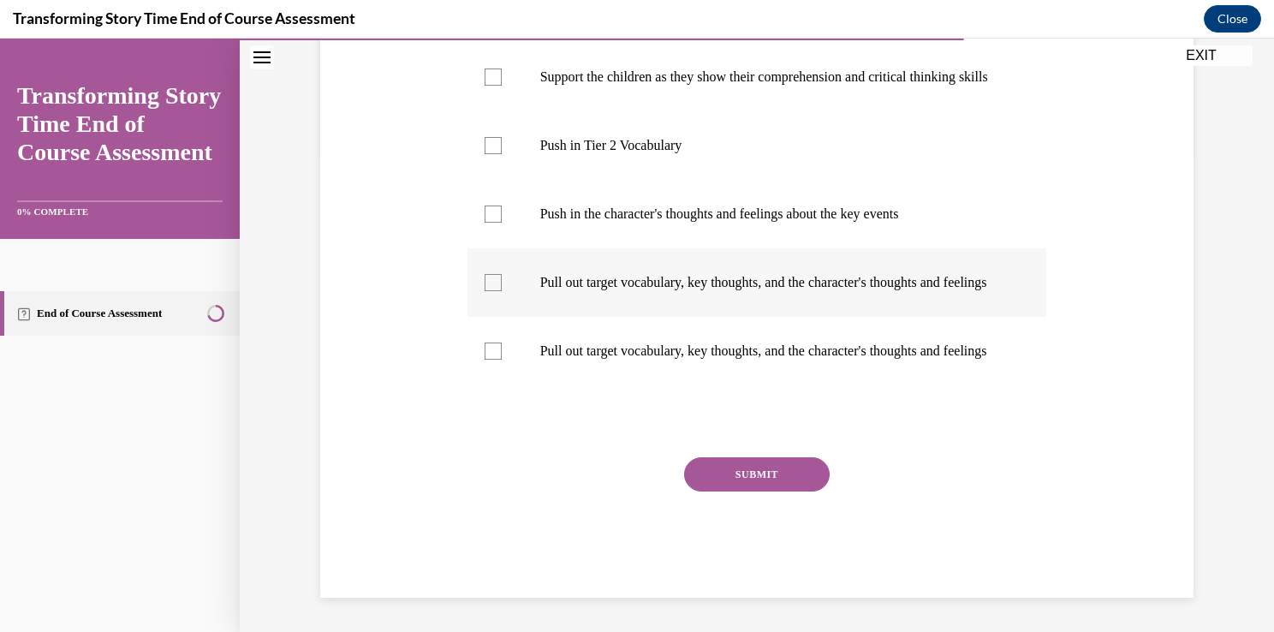
click at [808, 317] on label "Pull out target vocabulary, key thoughts, and the character's thoughts and feel…" at bounding box center [756, 282] width 579 height 68
click at [502, 291] on input "Pull out target vocabulary, key thoughts, and the character's thoughts and feel…" at bounding box center [492, 282] width 17 height 17
checkbox input "true"
click at [740, 153] on label "Push in Tier 2 Vocabulary" at bounding box center [756, 145] width 579 height 68
click at [502, 153] on input "Push in Tier 2 Vocabulary" at bounding box center [492, 145] width 17 height 17
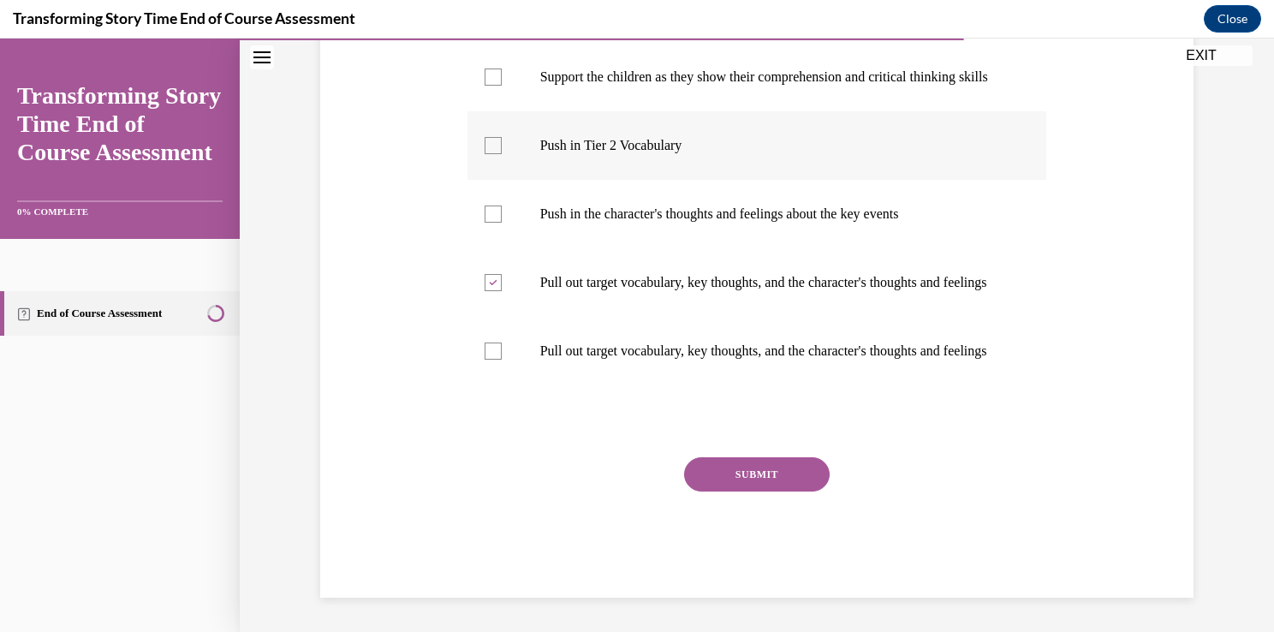
checkbox input "true"
click at [742, 86] on p "Support the children as they show their comprehension and critical thinking ski…" at bounding box center [772, 76] width 464 height 17
click at [502, 86] on input "Support the children as they show their comprehension and critical thinking ski…" at bounding box center [492, 76] width 17 height 17
checkbox input "true"
click at [683, 378] on label "Pull out target vocabulary, key thoughts, and the character's thoughts and feel…" at bounding box center [756, 351] width 579 height 68
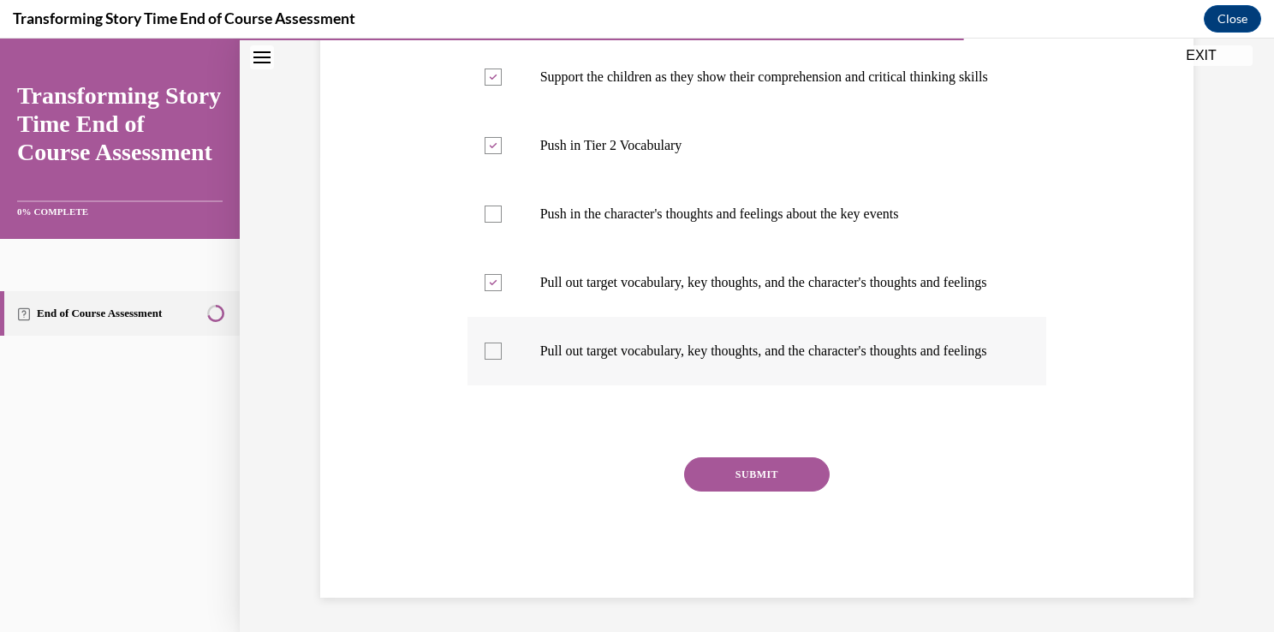
click at [502, 359] on input "Pull out target vocabulary, key thoughts, and the character's thoughts and feel…" at bounding box center [492, 350] width 17 height 17
checkbox input "true"
click at [721, 491] on button "SUBMIT" at bounding box center [756, 474] width 145 height 34
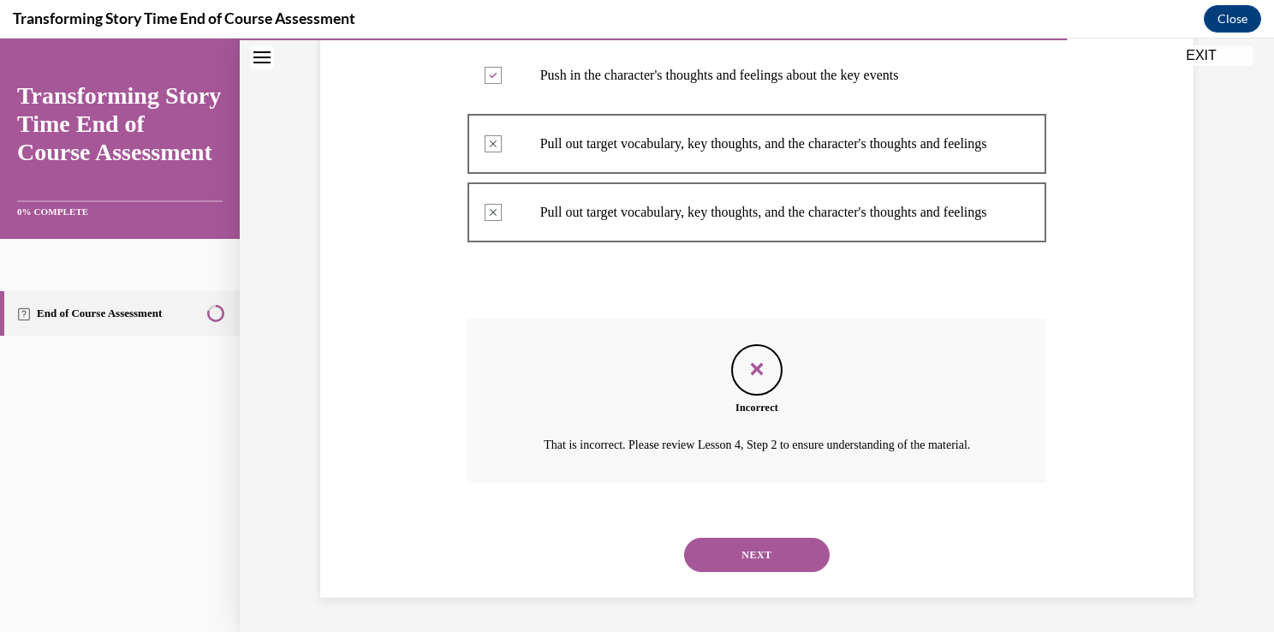
scroll to position [715, 0]
click at [814, 569] on button "NEXT" at bounding box center [756, 554] width 145 height 34
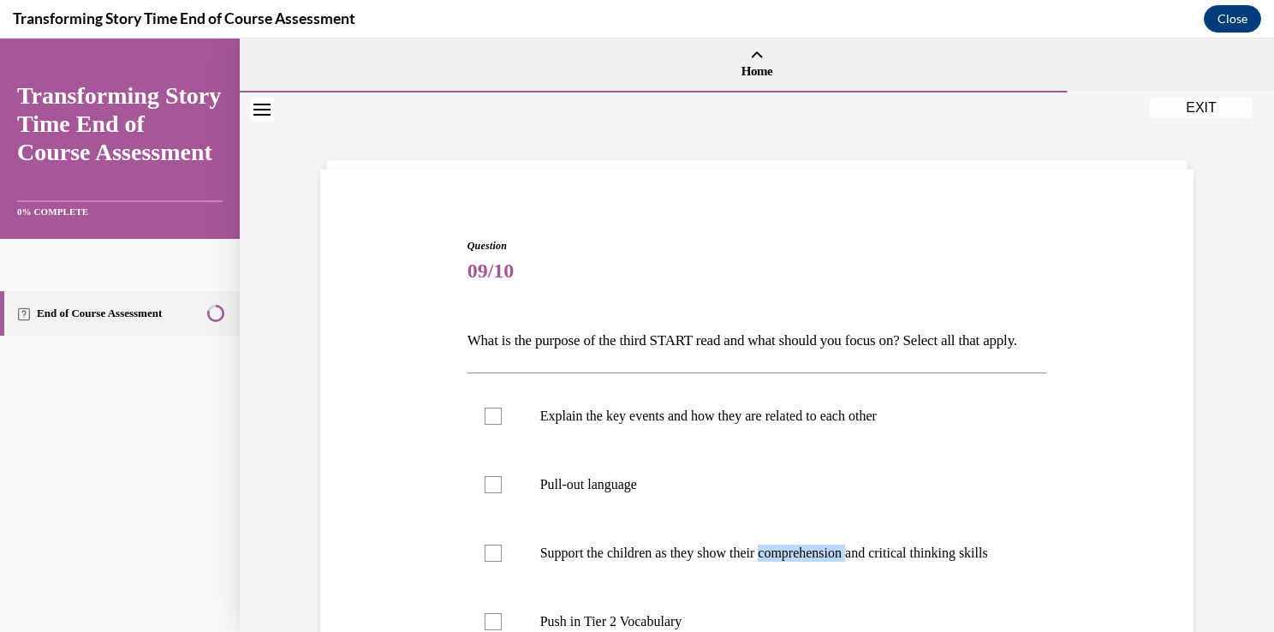
click at [814, 561] on p "Support the children as they show their comprehension and critical thinking ski…" at bounding box center [772, 552] width 464 height 17
click at [502, 561] on input "Support the children as they show their comprehension and critical thinking ski…" at bounding box center [492, 552] width 17 height 17
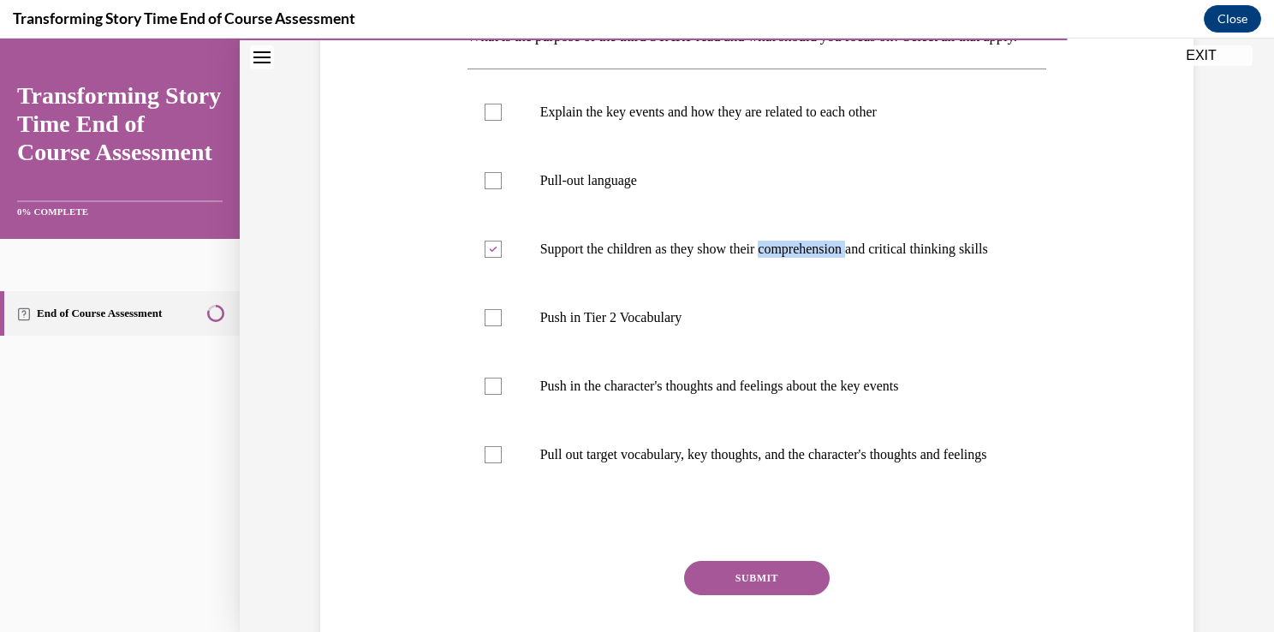
scroll to position [309, 0]
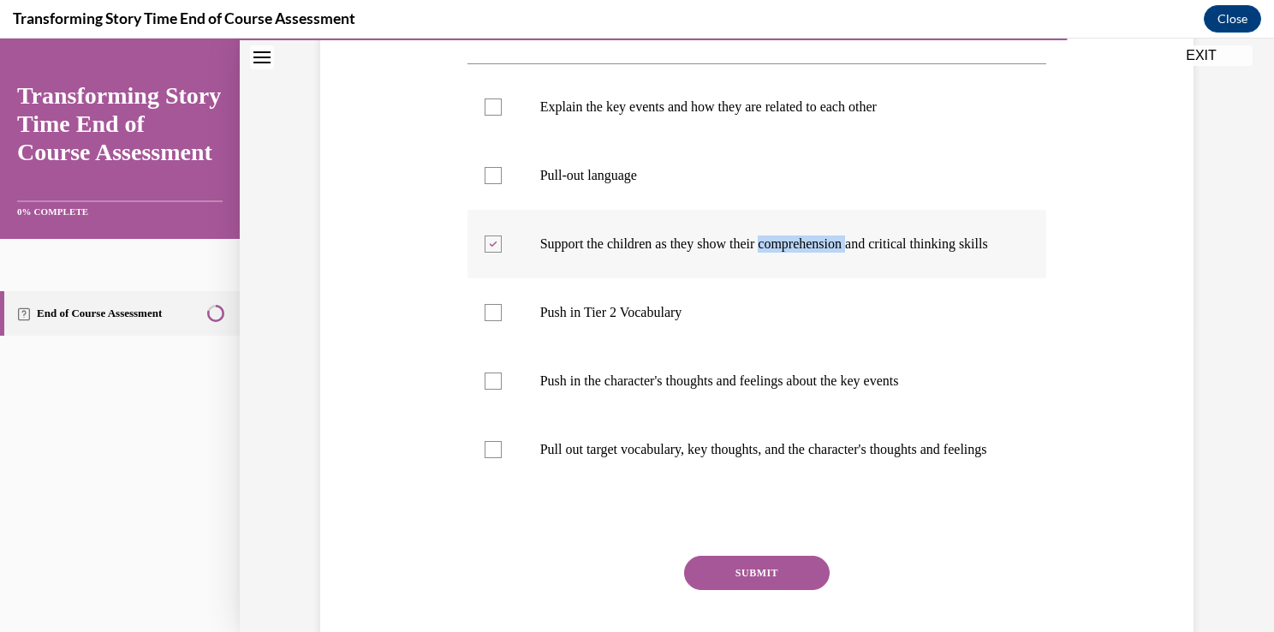
click at [781, 252] on p "Support the children as they show their comprehension and critical thinking ski…" at bounding box center [772, 243] width 464 height 17
click at [502, 252] on input "Support the children as they show their comprehension and critical thinking ski…" at bounding box center [492, 243] width 17 height 17
click at [702, 252] on p "Support the children as they show their comprehension and critical thinking ski…" at bounding box center [772, 243] width 464 height 17
click at [502, 252] on input "Support the children as they show their comprehension and critical thinking ski…" at bounding box center [492, 243] width 17 height 17
checkbox input "true"
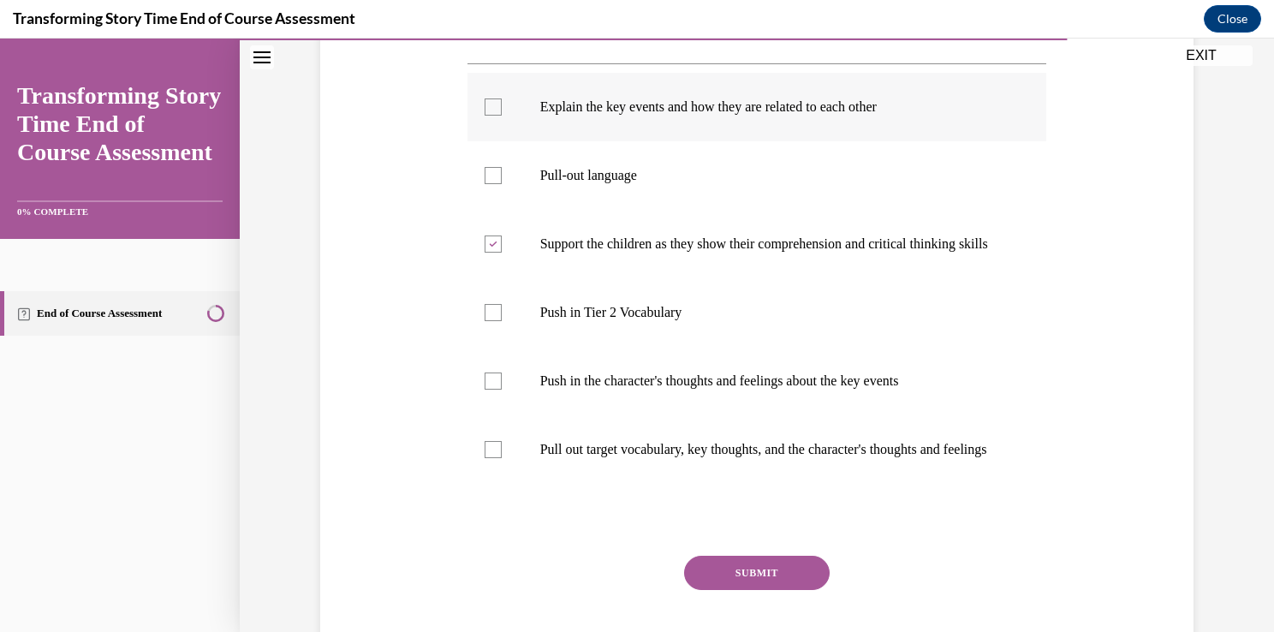
click at [739, 116] on p "Explain the key events and how they are related to each other" at bounding box center [772, 106] width 464 height 17
click at [502, 116] on input "Explain the key events and how they are related to each other" at bounding box center [492, 106] width 17 height 17
checkbox input "true"
click at [753, 415] on label "Push in the character's thoughts and feelings about the key events" at bounding box center [756, 381] width 579 height 68
click at [502, 389] on input "Push in the character's thoughts and feelings about the key events" at bounding box center [492, 380] width 17 height 17
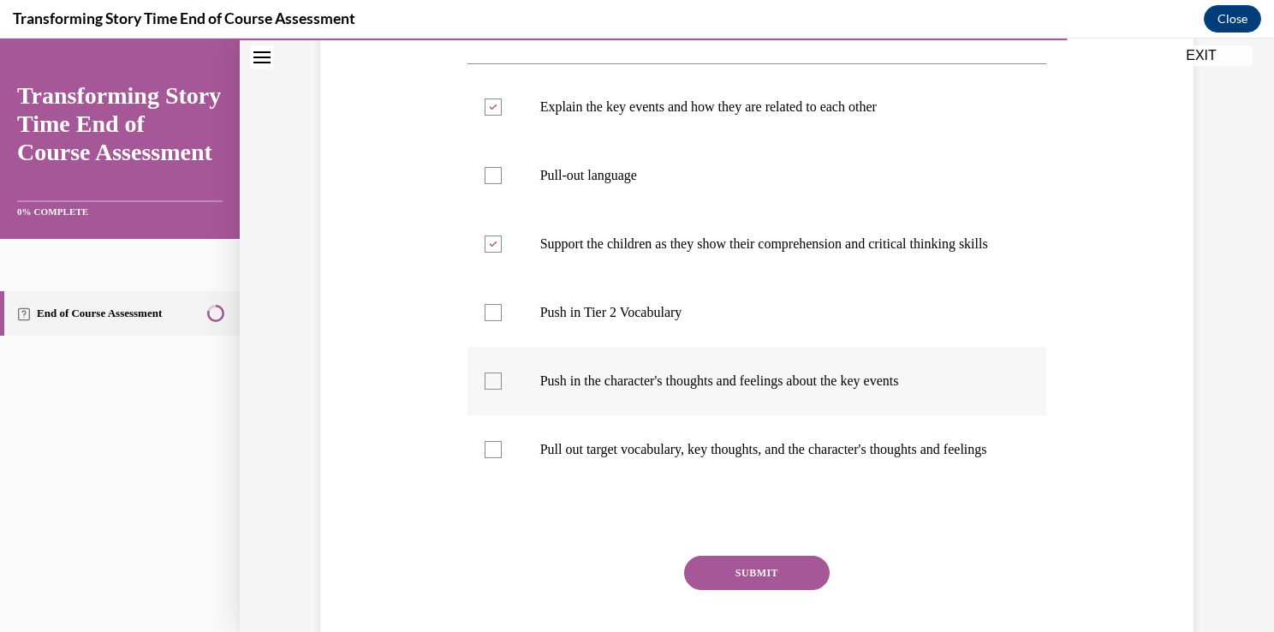
checkbox input "true"
click at [739, 458] on p "Pull out target vocabulary, key thoughts, and the character's thoughts and feel…" at bounding box center [772, 449] width 464 height 17
click at [502, 458] on input "Pull out target vocabulary, key thoughts, and the character's thoughts and feel…" at bounding box center [492, 449] width 17 height 17
checkbox input "true"
click at [749, 415] on label "Push in the character's thoughts and feelings about the key events" at bounding box center [756, 381] width 579 height 68
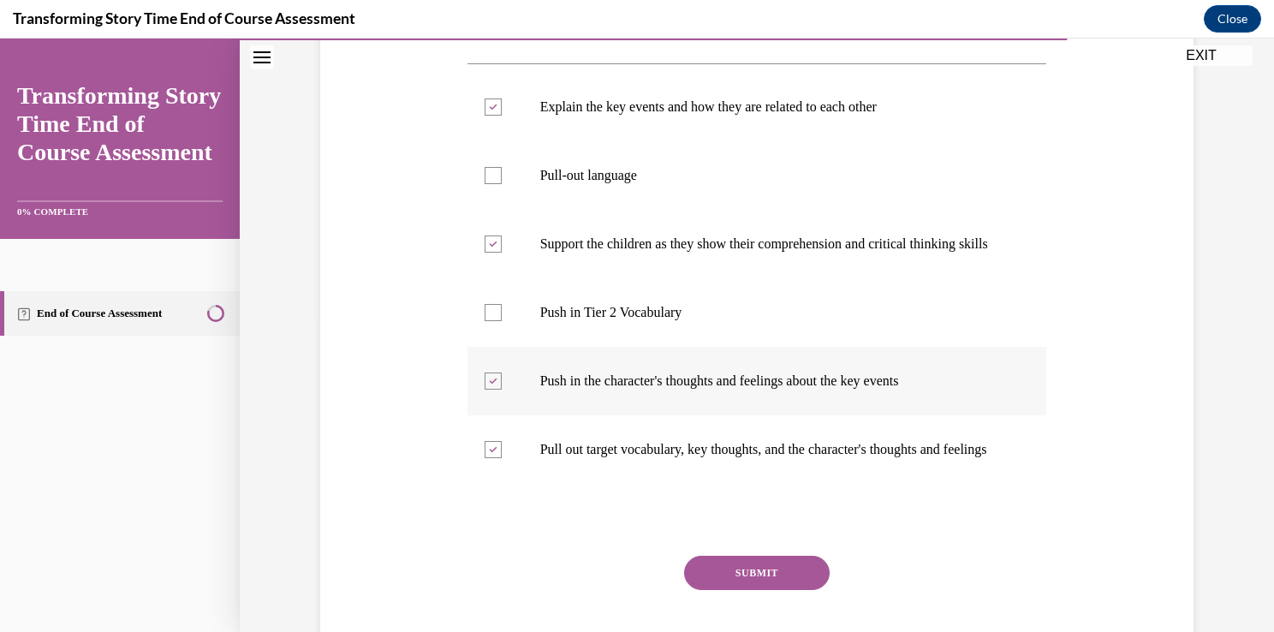
click at [502, 389] on input "Push in the character's thoughts and feelings about the key events" at bounding box center [492, 380] width 17 height 17
checkbox input "false"
click at [768, 590] on button "SUBMIT" at bounding box center [756, 572] width 145 height 34
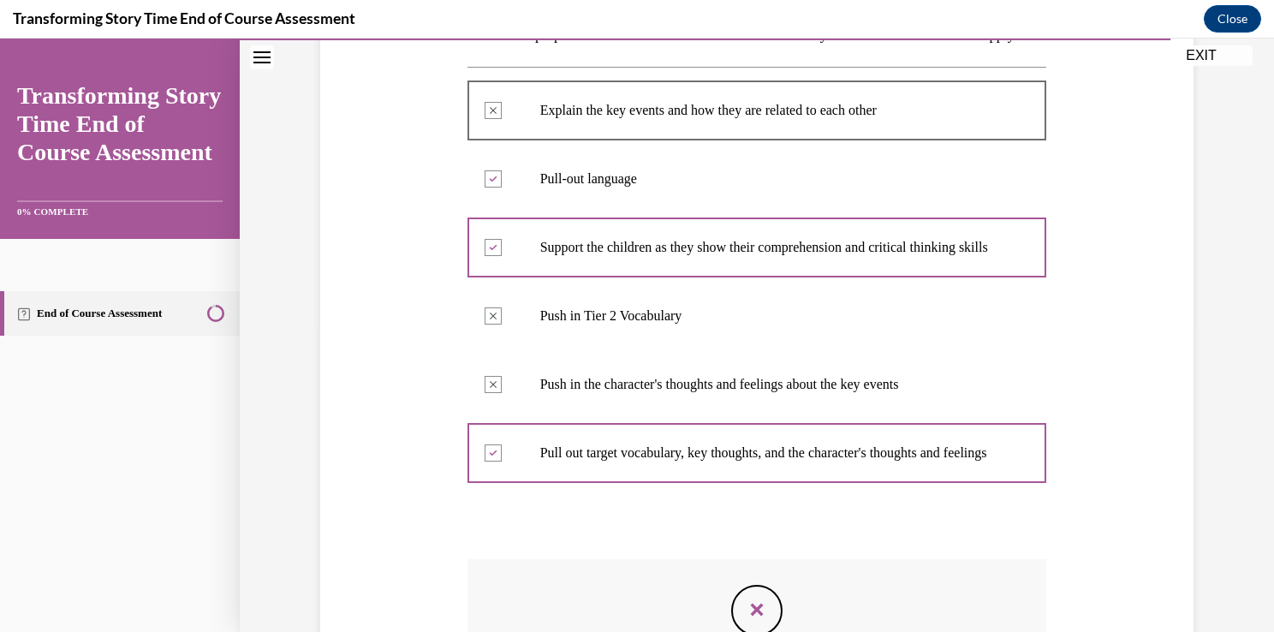
scroll to position [629, 0]
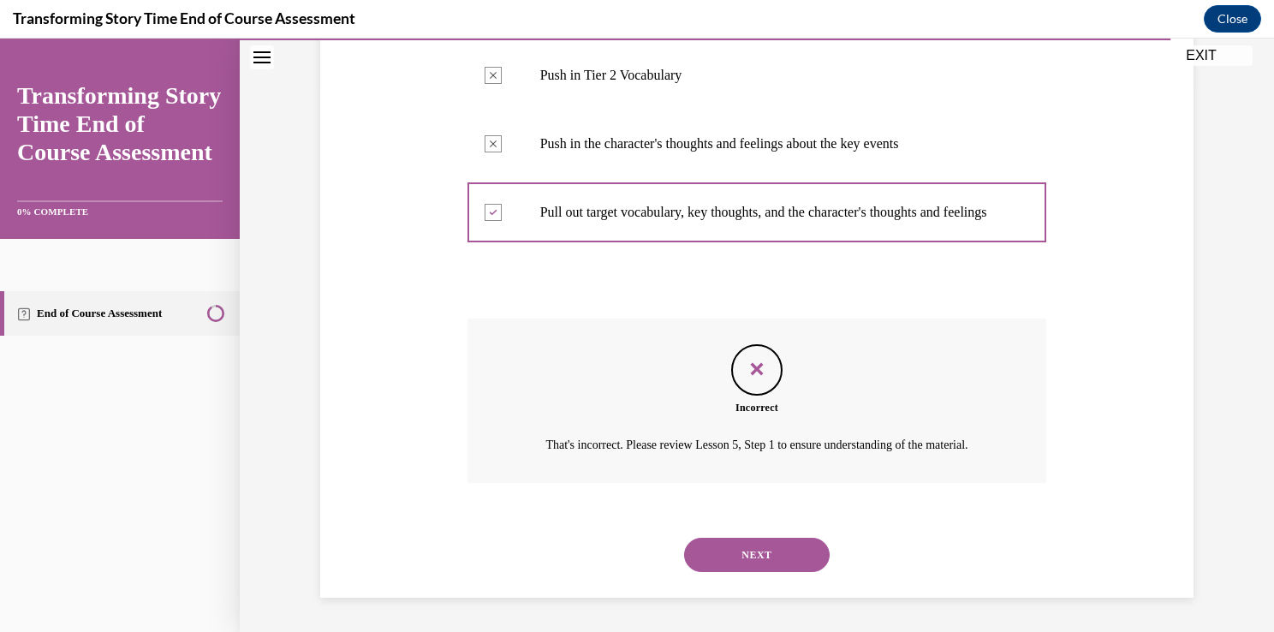
click at [798, 557] on button "NEXT" at bounding box center [756, 554] width 145 height 34
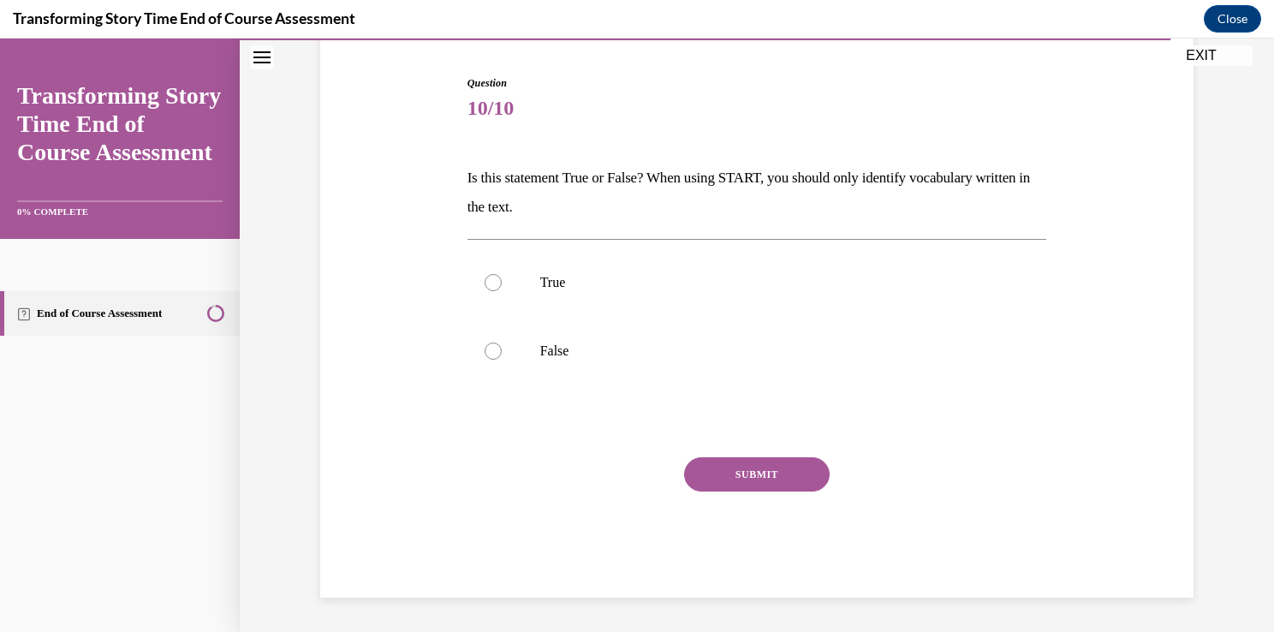
scroll to position [162, 0]
click at [630, 347] on p "False" at bounding box center [772, 351] width 464 height 17
click at [502, 347] on input "False" at bounding box center [492, 351] width 17 height 17
radio input "true"
click at [747, 472] on button "SUBMIT" at bounding box center [756, 475] width 145 height 34
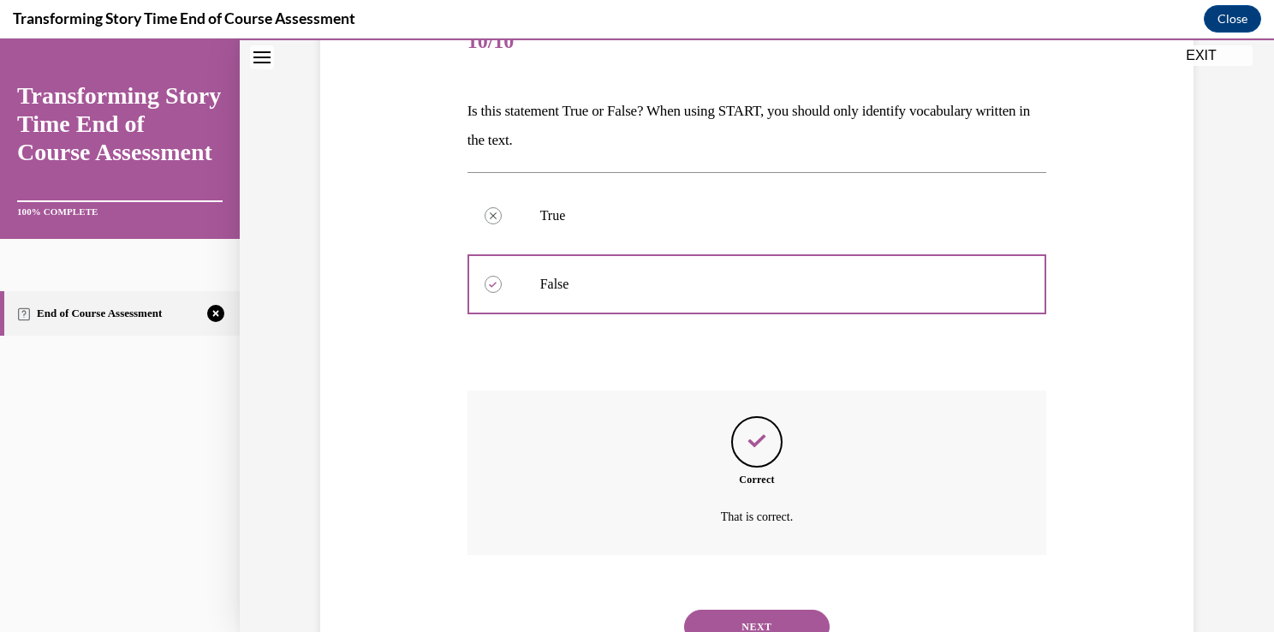
scroll to position [300, 0]
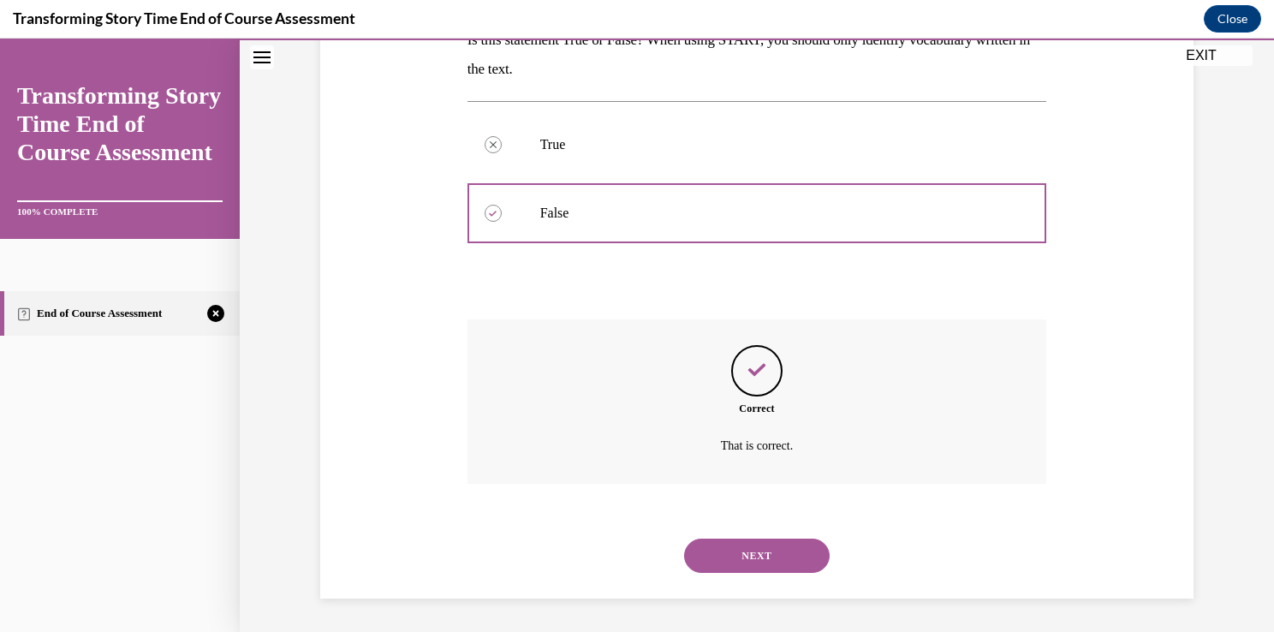
click at [753, 561] on button "NEXT" at bounding box center [756, 555] width 145 height 34
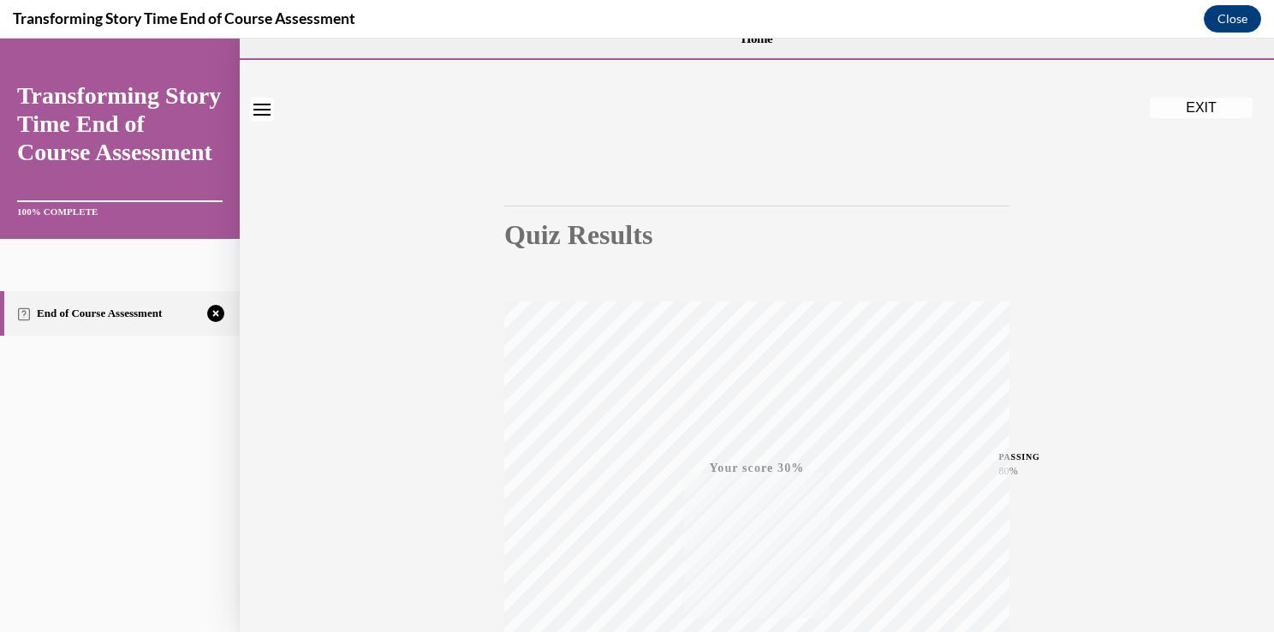
scroll to position [0, 0]
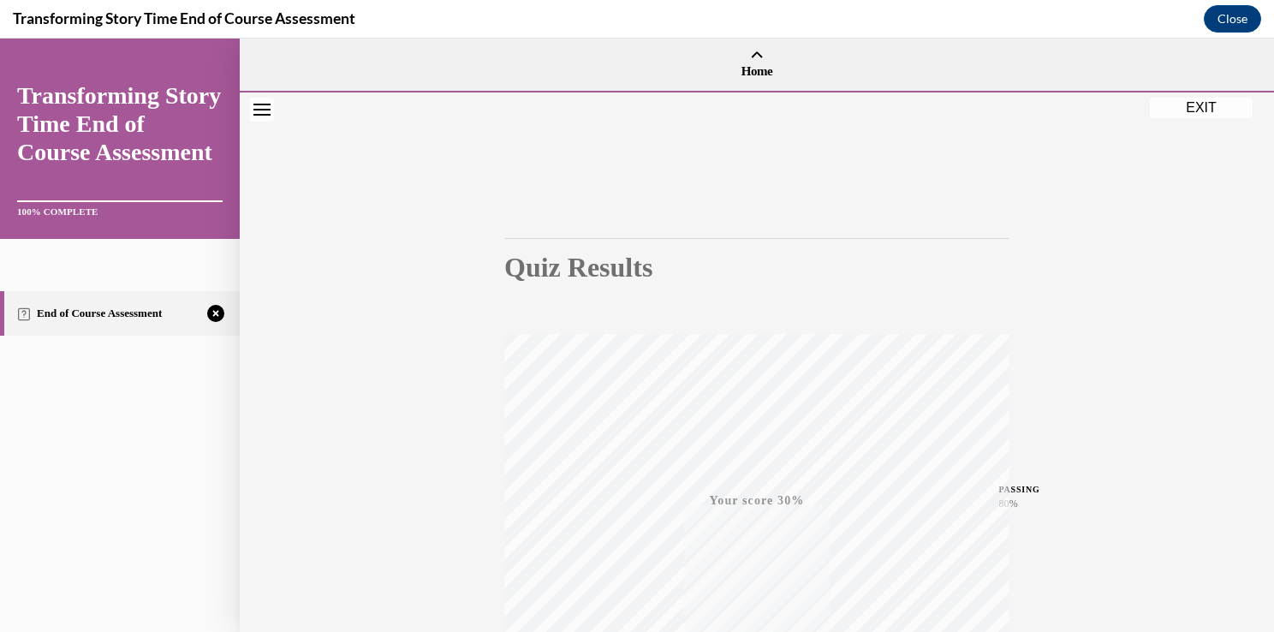
click at [1190, 114] on button "EXIT" at bounding box center [1200, 108] width 103 height 21
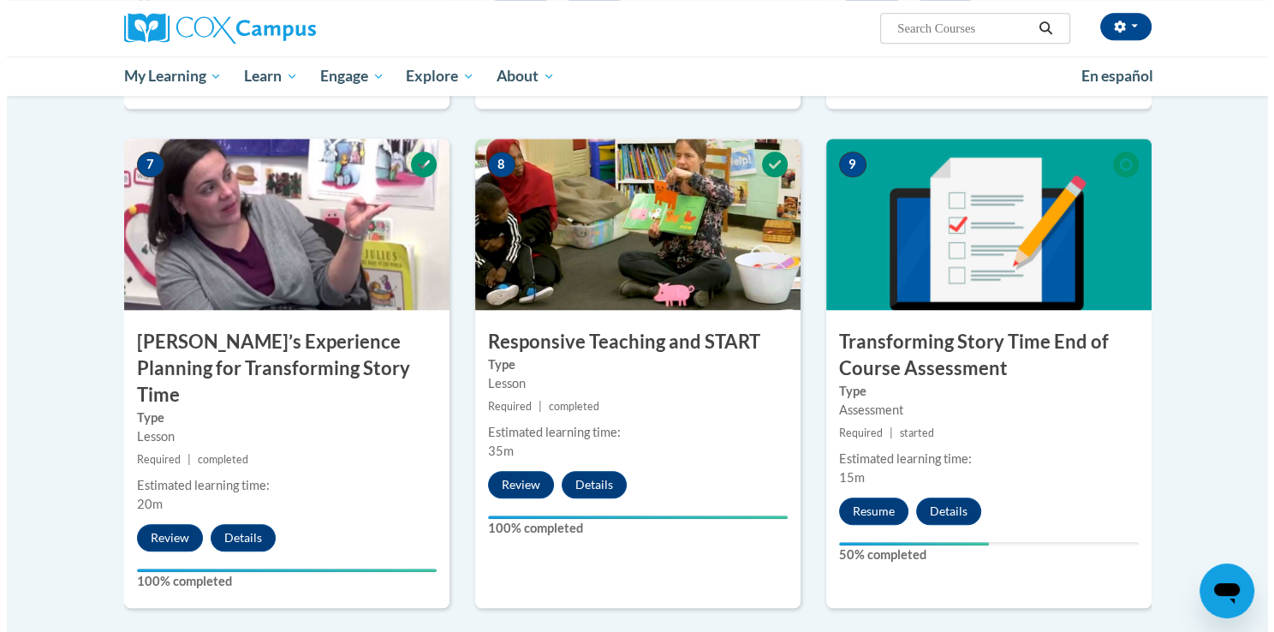
scroll to position [1281, 0]
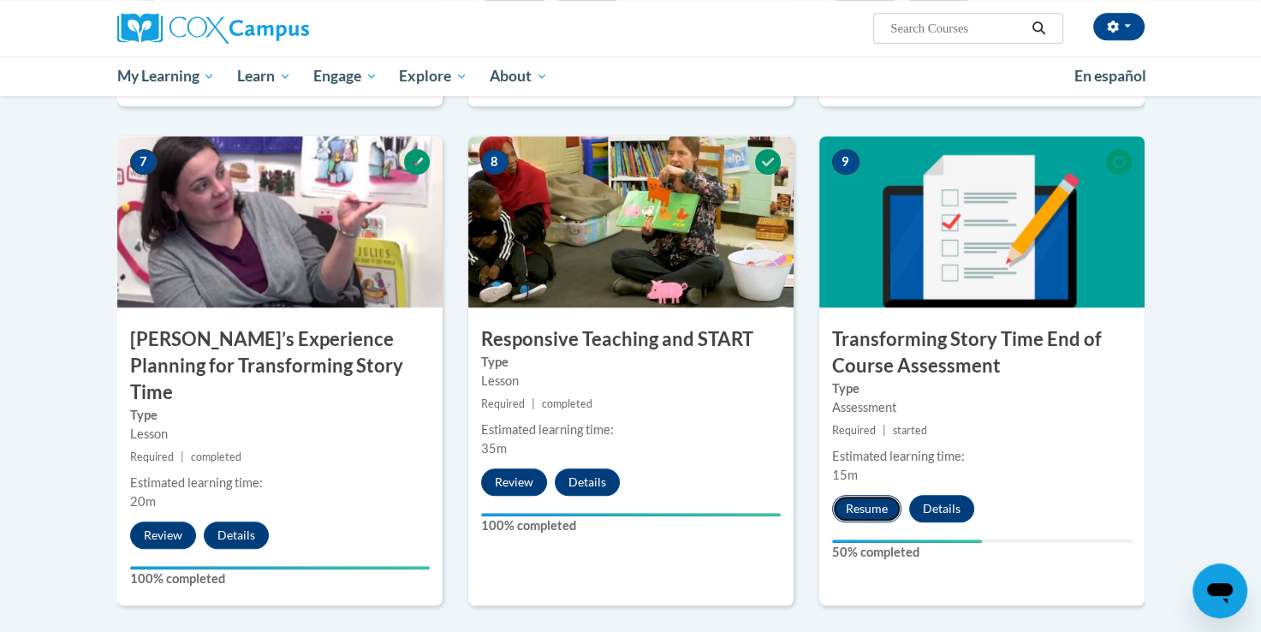
click at [857, 499] on button "Resume" at bounding box center [866, 508] width 69 height 27
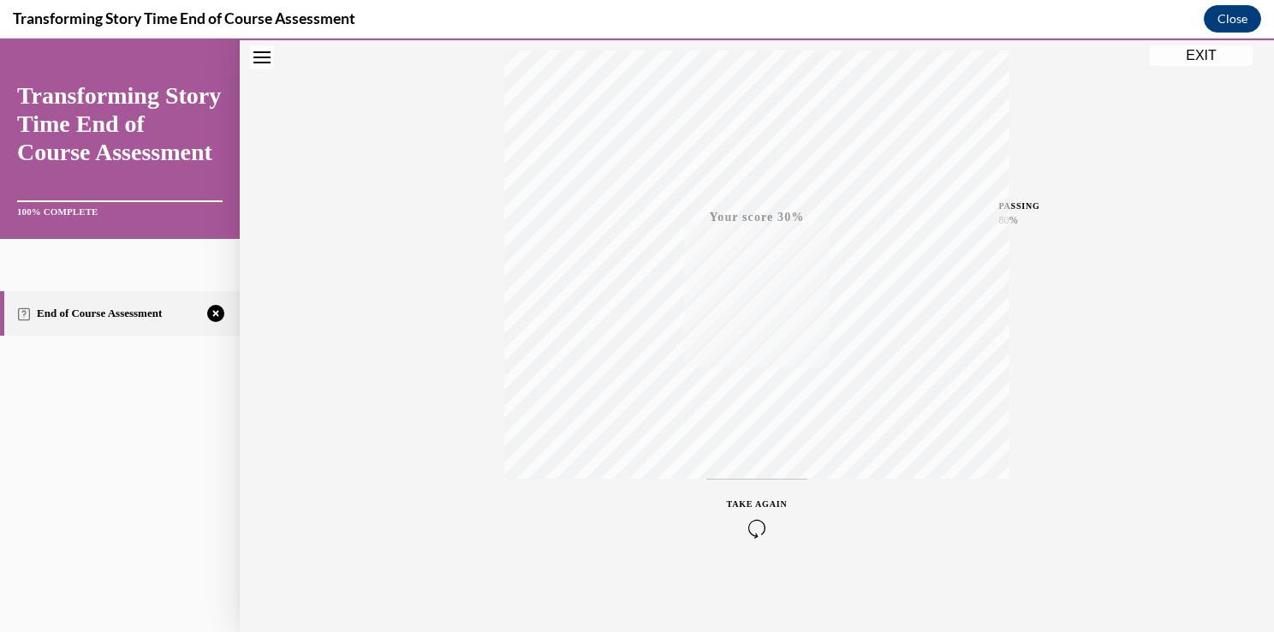
scroll to position [283, 0]
click at [759, 507] on span "TAKE AGAIN" at bounding box center [757, 503] width 61 height 9
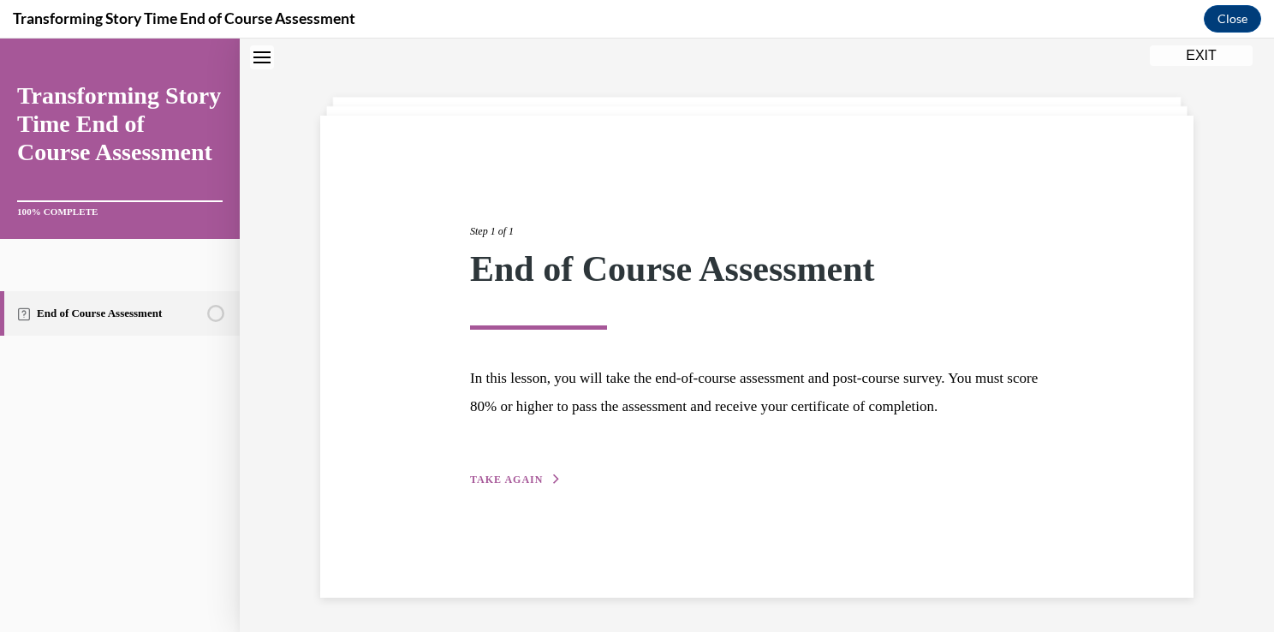
scroll to position [54, 0]
click at [520, 487] on button "TAKE AGAIN" at bounding box center [516, 479] width 92 height 15
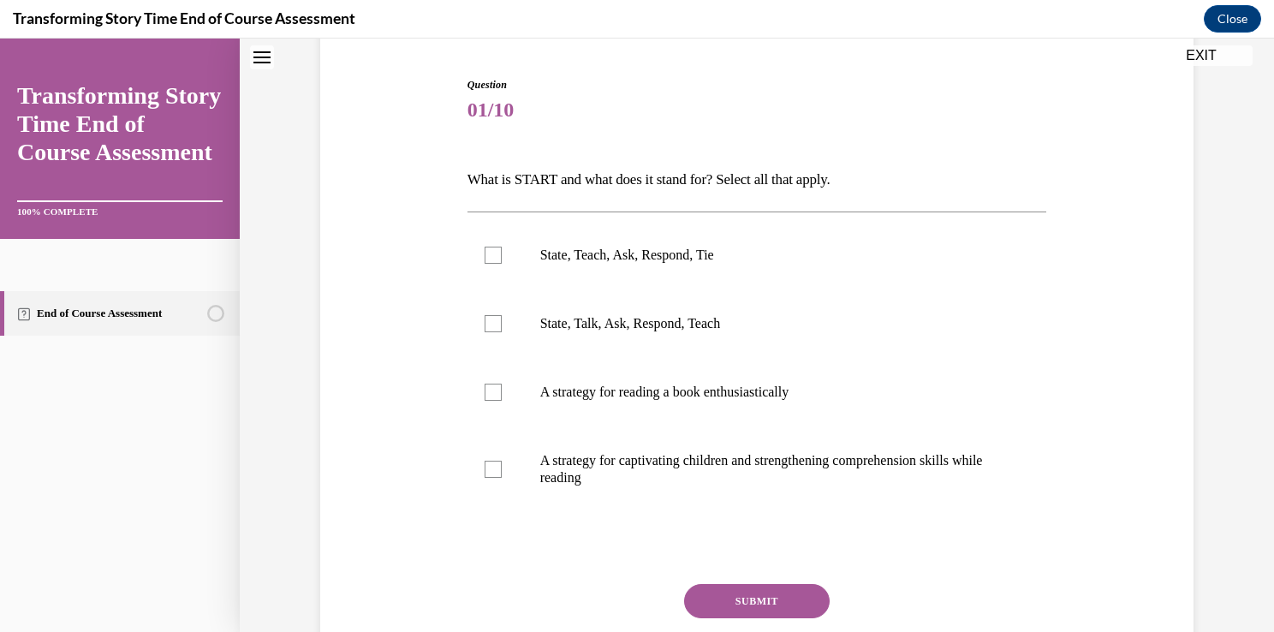
scroll to position [162, 0]
click at [736, 234] on label "State, Teach, Ask, Respond, Tie" at bounding box center [756, 254] width 579 height 68
click at [502, 246] on input "State, Teach, Ask, Respond, Tie" at bounding box center [492, 254] width 17 height 17
checkbox input "true"
click at [666, 377] on label "A strategy for reading a book enthusiastically" at bounding box center [756, 391] width 579 height 68
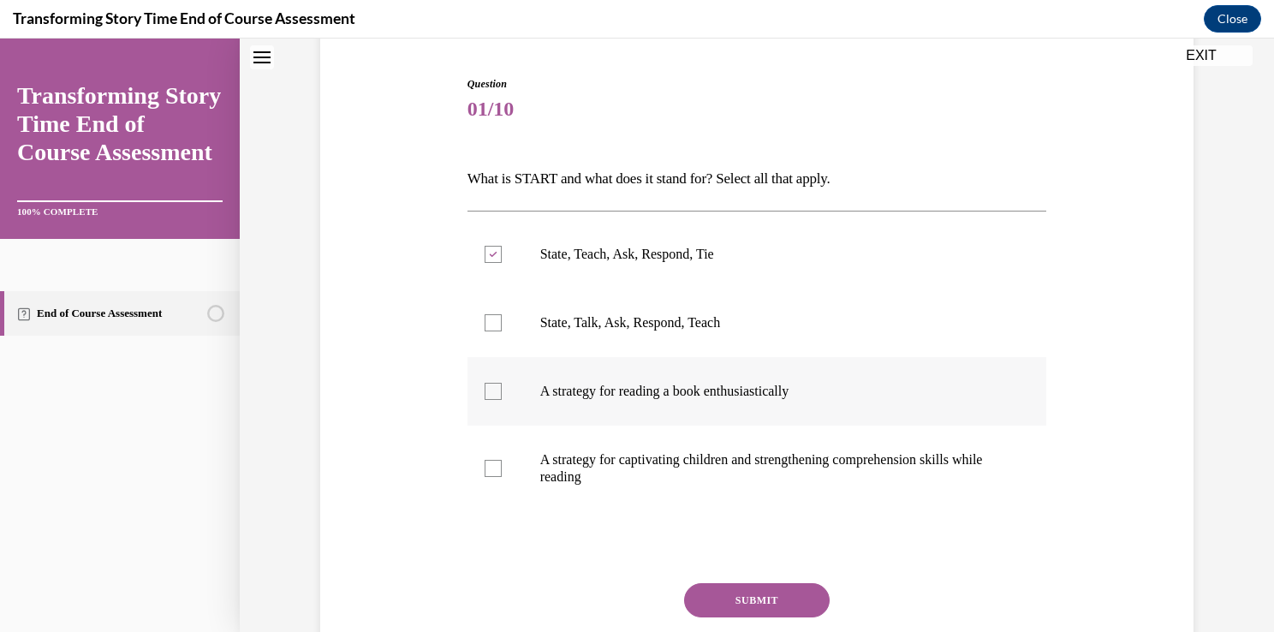
click at [502, 383] on input "A strategy for reading a book enthusiastically" at bounding box center [492, 391] width 17 height 17
checkbox input "true"
click at [647, 488] on label "A strategy for captivating children and strengthening comprehension skills whil…" at bounding box center [756, 468] width 579 height 86
click at [502, 477] on input "A strategy for captivating children and strengthening comprehension skills whil…" at bounding box center [492, 468] width 17 height 17
checkbox input "true"
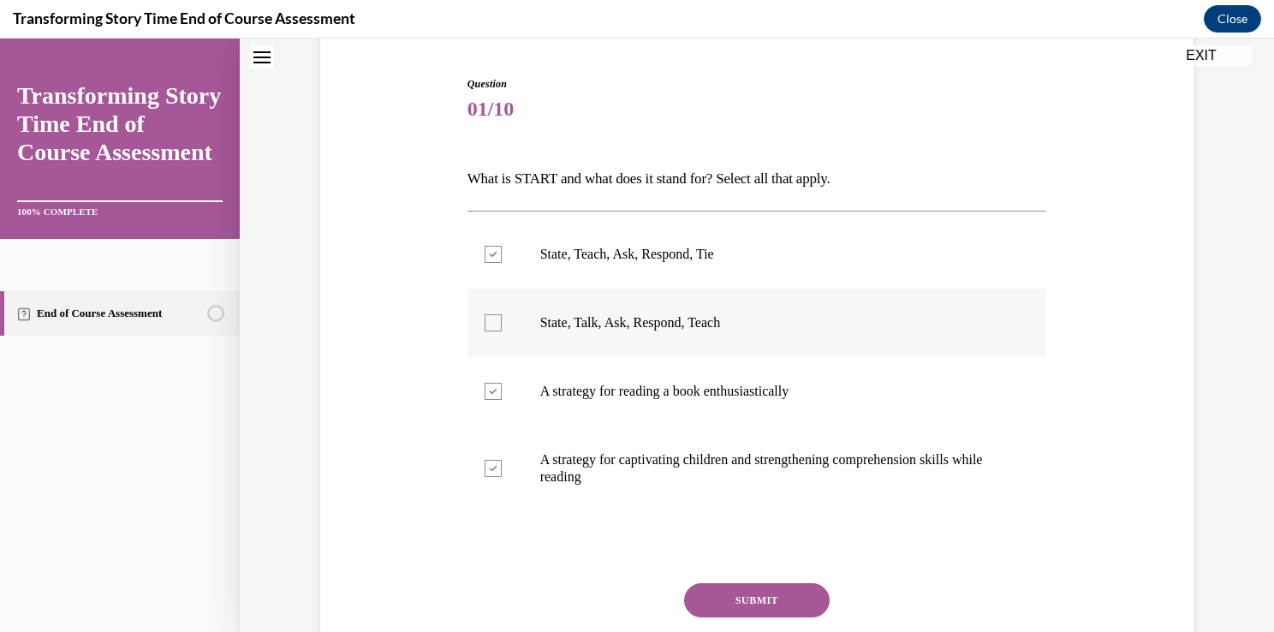
click at [656, 303] on label "State, Talk, Ask, Respond, Teach" at bounding box center [756, 322] width 579 height 68
click at [502, 314] on input "State, Talk, Ask, Respond, Teach" at bounding box center [492, 322] width 17 height 17
checkbox input "true"
click at [656, 258] on p "State, Teach, Ask, Respond, Tie" at bounding box center [772, 254] width 464 height 17
click at [502, 258] on input "State, Teach, Ask, Respond, Tie" at bounding box center [492, 254] width 17 height 17
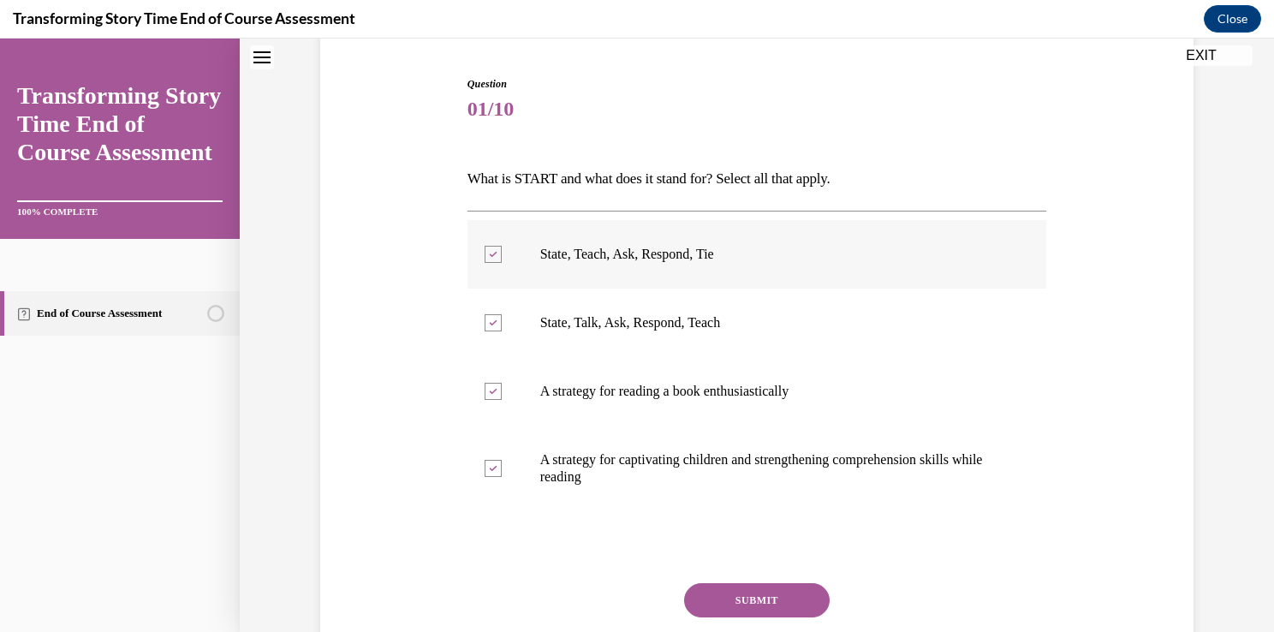
checkbox input "false"
click at [752, 597] on button "SUBMIT" at bounding box center [756, 600] width 145 height 34
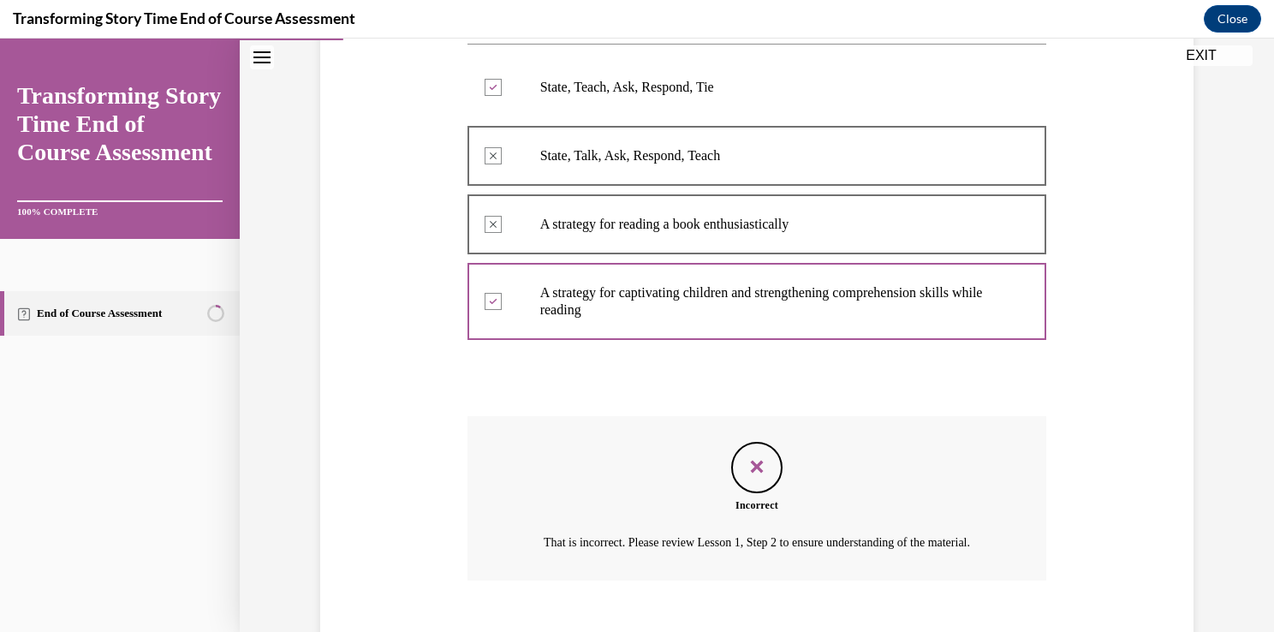
scroll to position [445, 0]
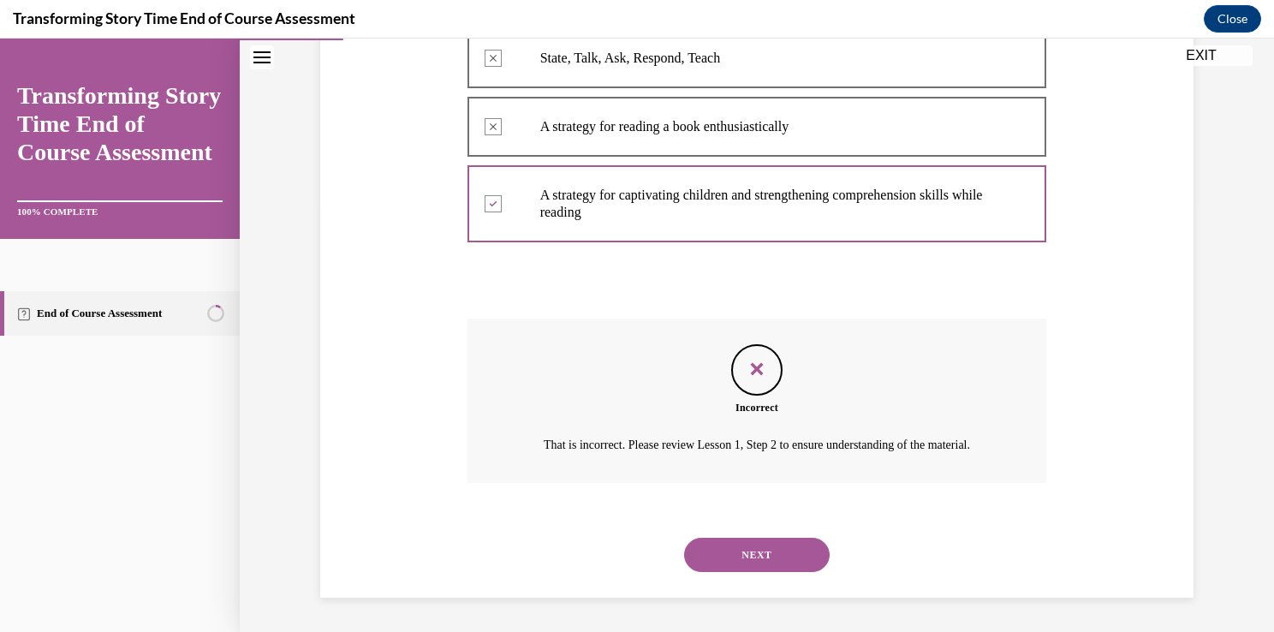
click at [801, 556] on button "NEXT" at bounding box center [756, 554] width 145 height 34
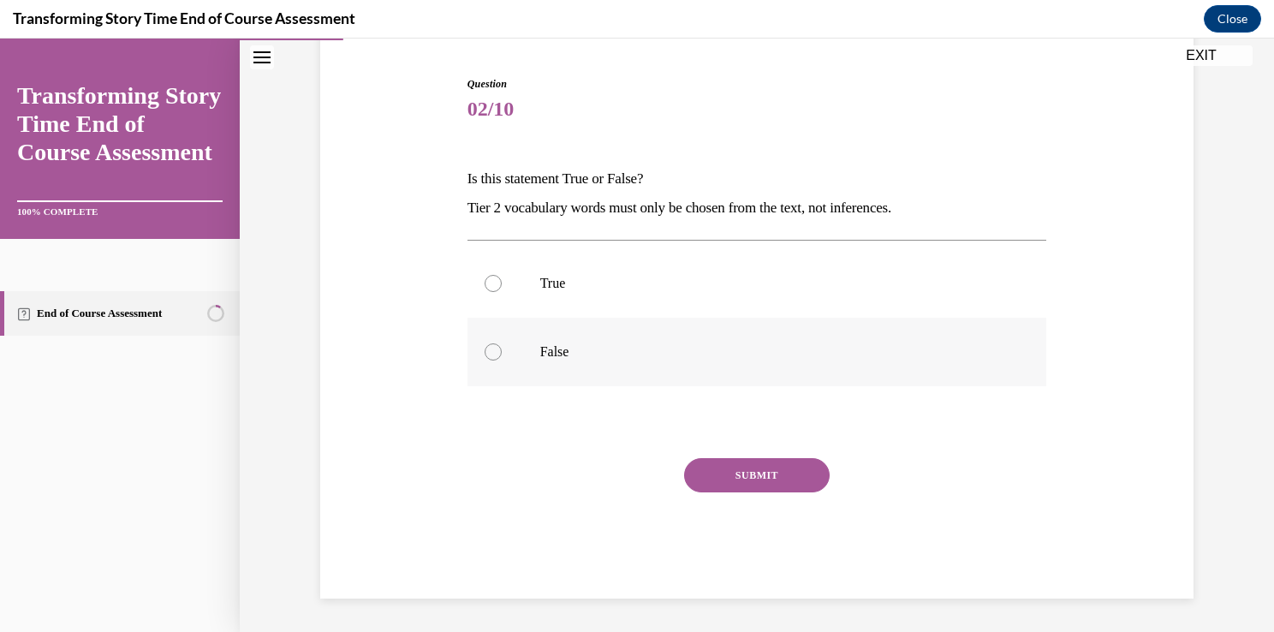
click at [606, 379] on label "False" at bounding box center [756, 352] width 579 height 68
click at [502, 360] on input "False" at bounding box center [492, 351] width 17 height 17
radio input "true"
click at [733, 483] on button "SUBMIT" at bounding box center [756, 475] width 145 height 34
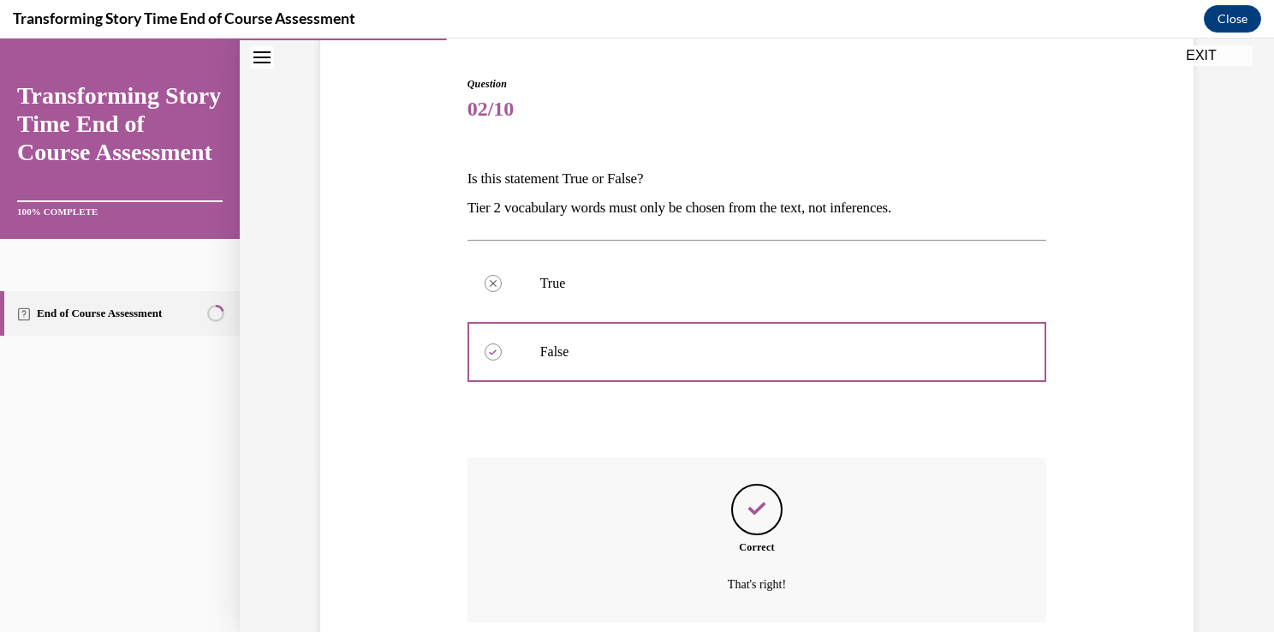
scroll to position [300, 0]
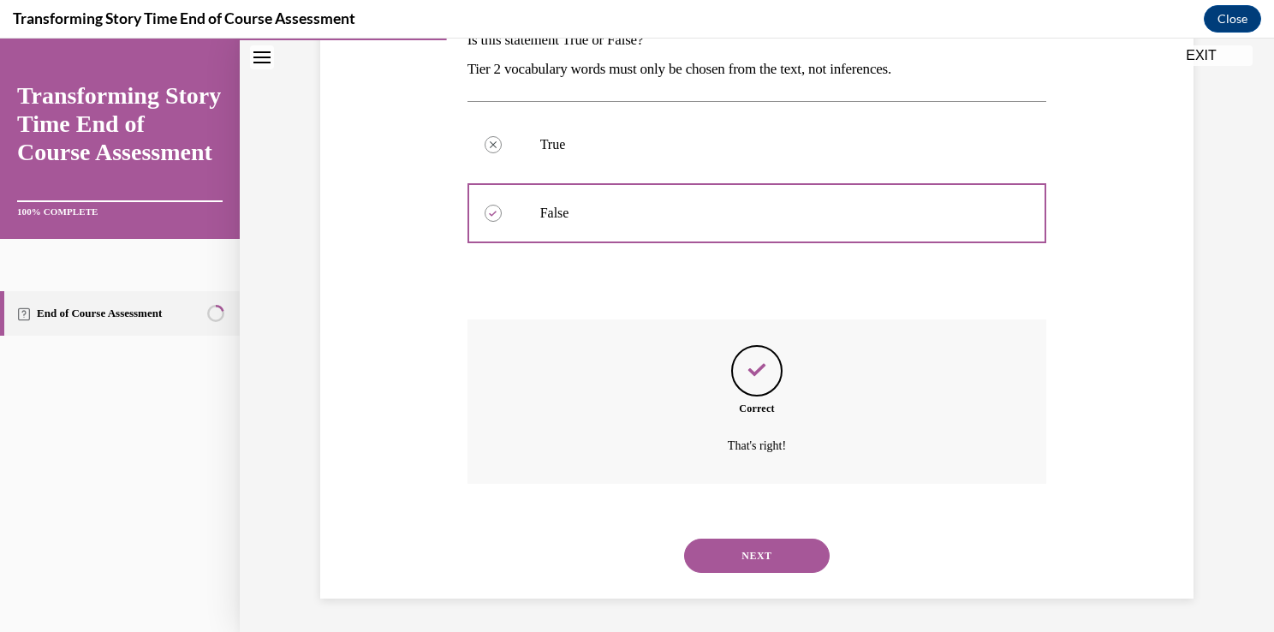
click at [757, 541] on button "NEXT" at bounding box center [756, 555] width 145 height 34
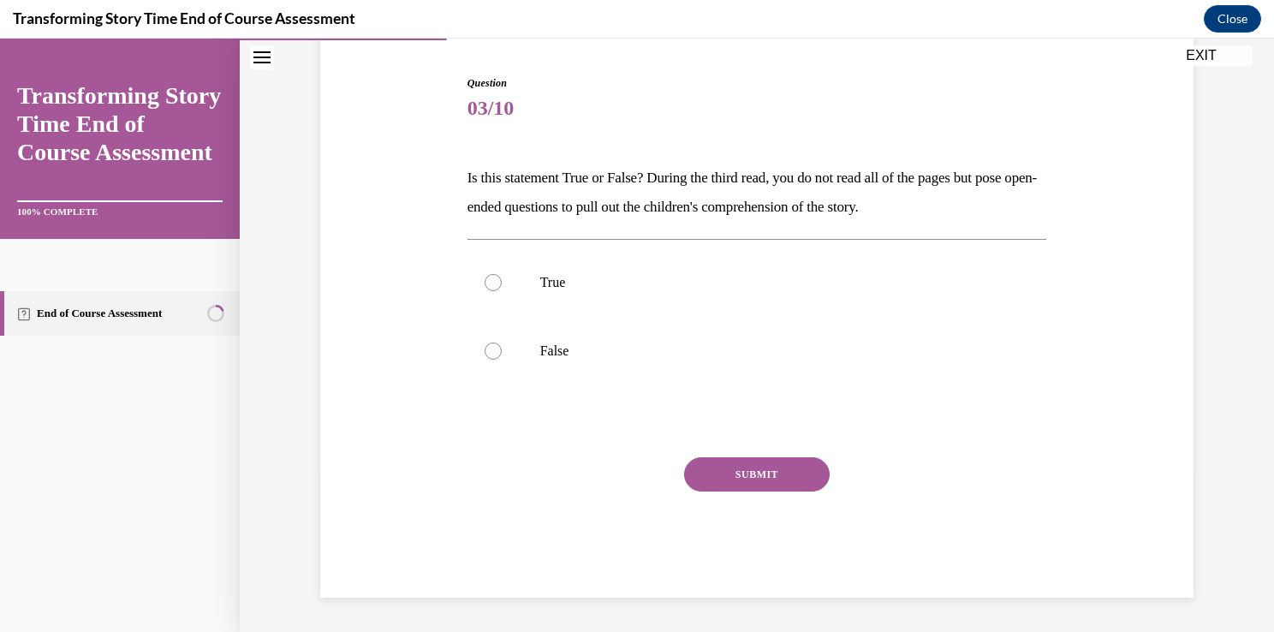
scroll to position [162, 0]
click at [598, 276] on p "True" at bounding box center [772, 283] width 464 height 17
click at [502, 276] on input "True" at bounding box center [492, 283] width 17 height 17
radio input "true"
click at [736, 484] on button "SUBMIT" at bounding box center [756, 475] width 145 height 34
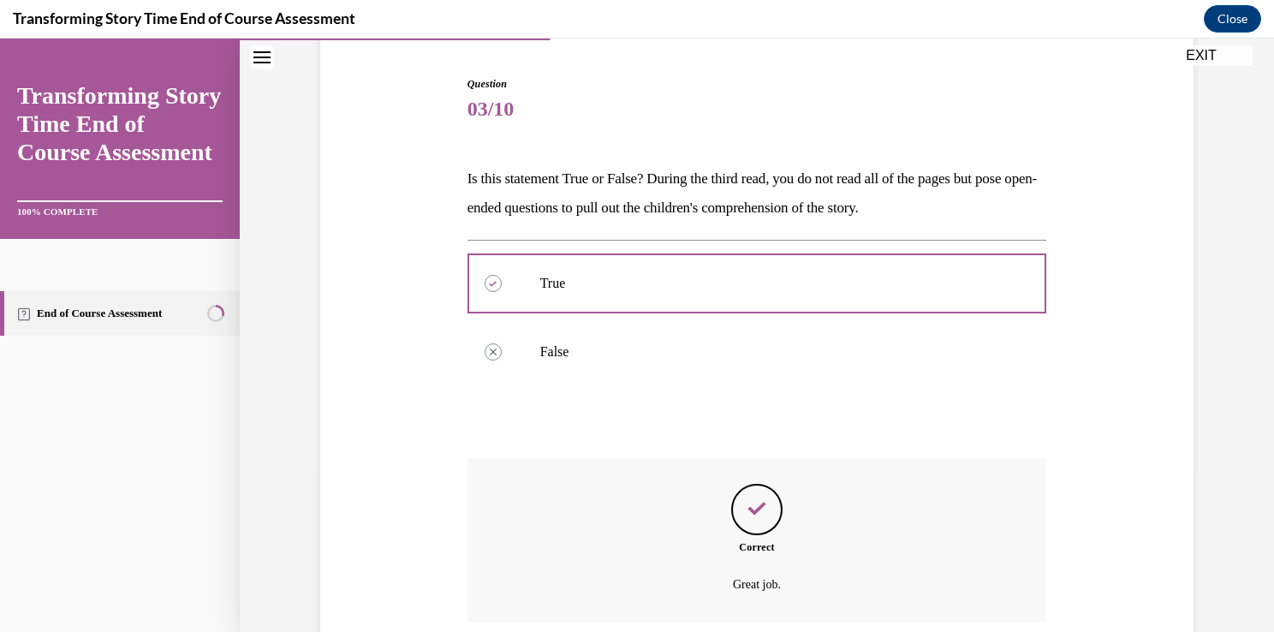
scroll to position [300, 0]
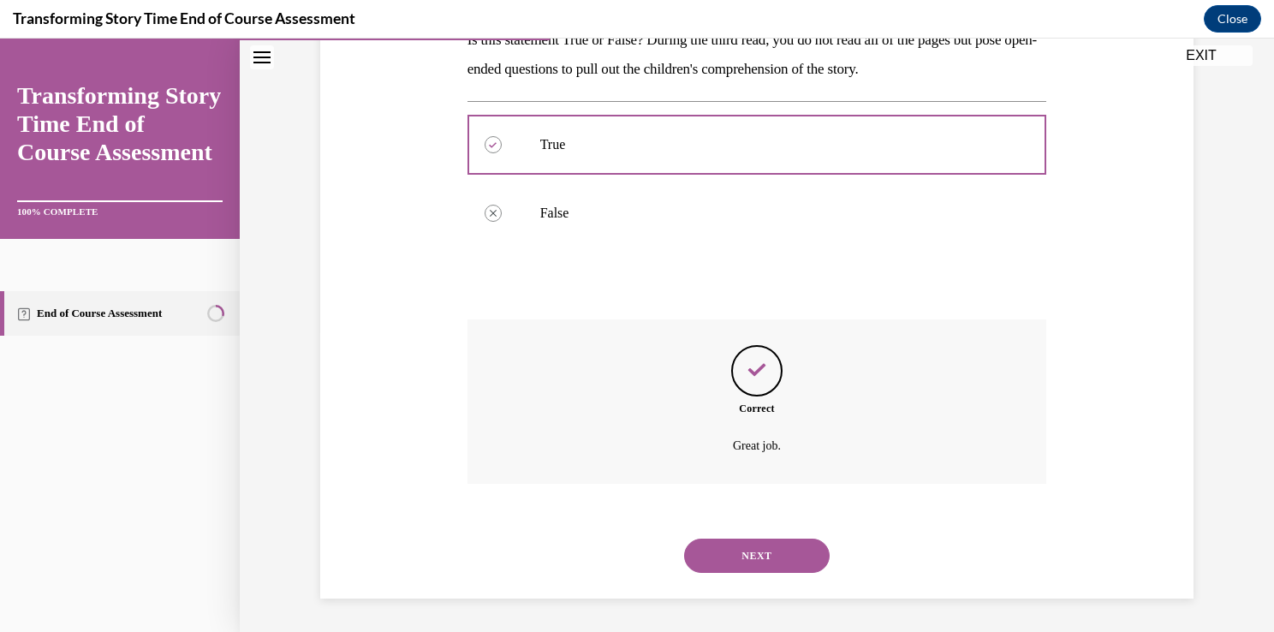
click at [779, 561] on button "NEXT" at bounding box center [756, 555] width 145 height 34
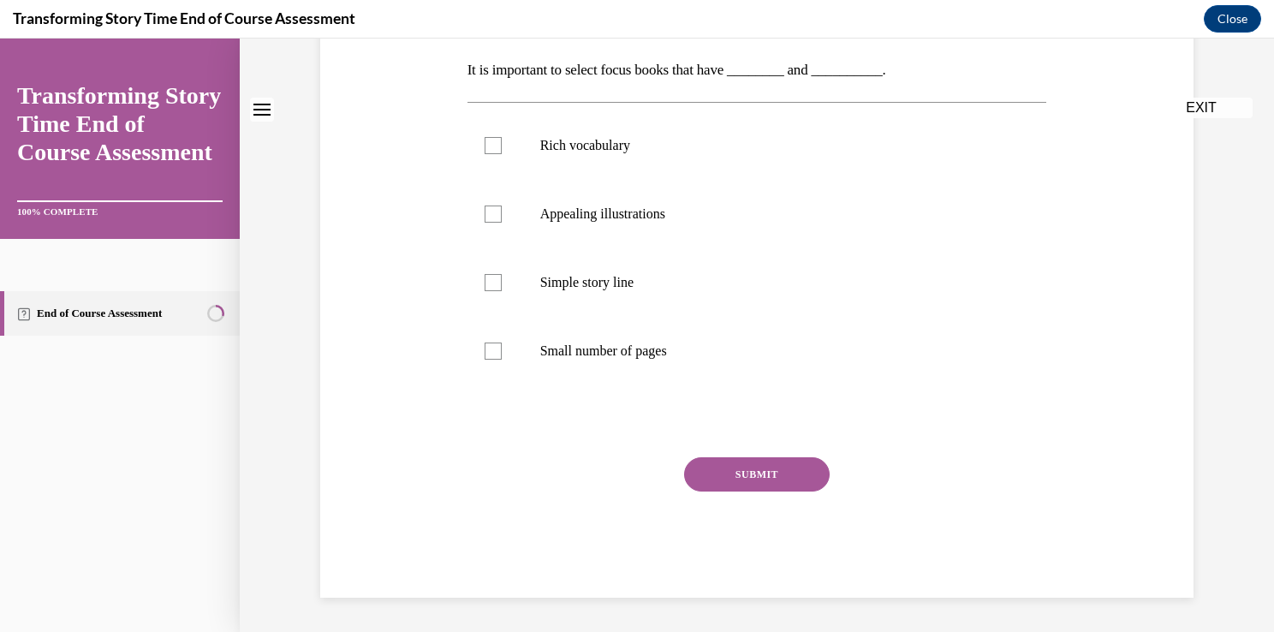
scroll to position [0, 0]
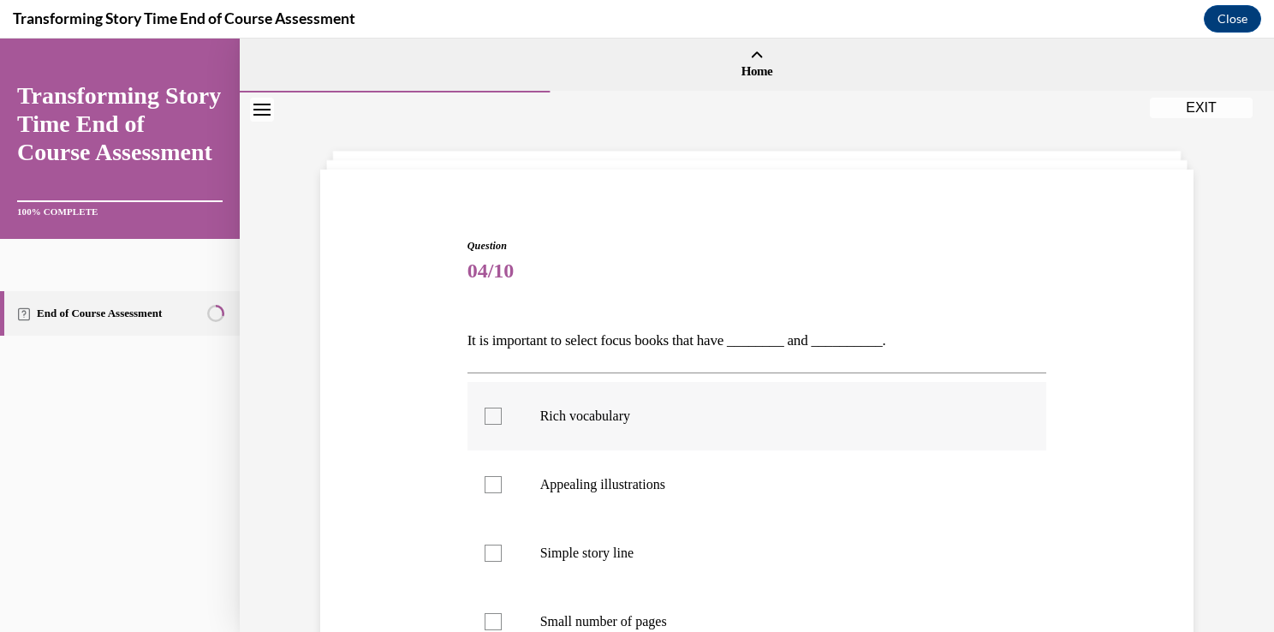
click at [716, 436] on label "Rich vocabulary" at bounding box center [756, 416] width 579 height 68
click at [502, 425] on input "Rich vocabulary" at bounding box center [492, 415] width 17 height 17
checkbox input "true"
click at [668, 504] on label "Appealing illustrations" at bounding box center [756, 484] width 579 height 68
click at [502, 493] on input "Appealing illustrations" at bounding box center [492, 484] width 17 height 17
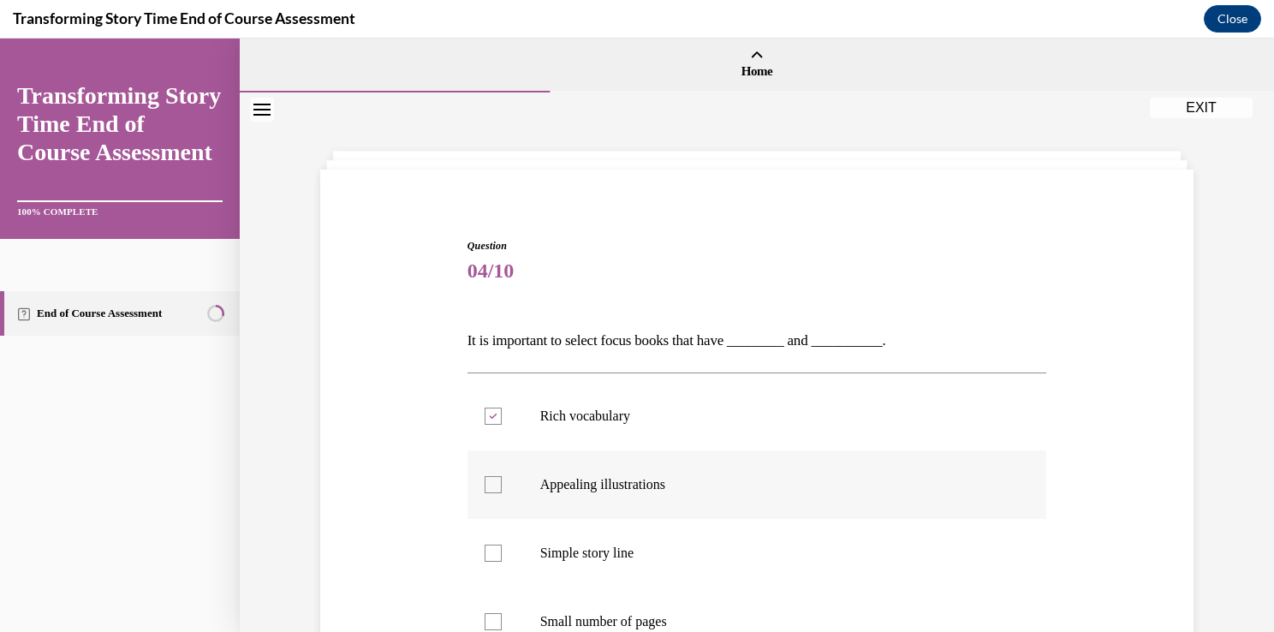
checkbox input "true"
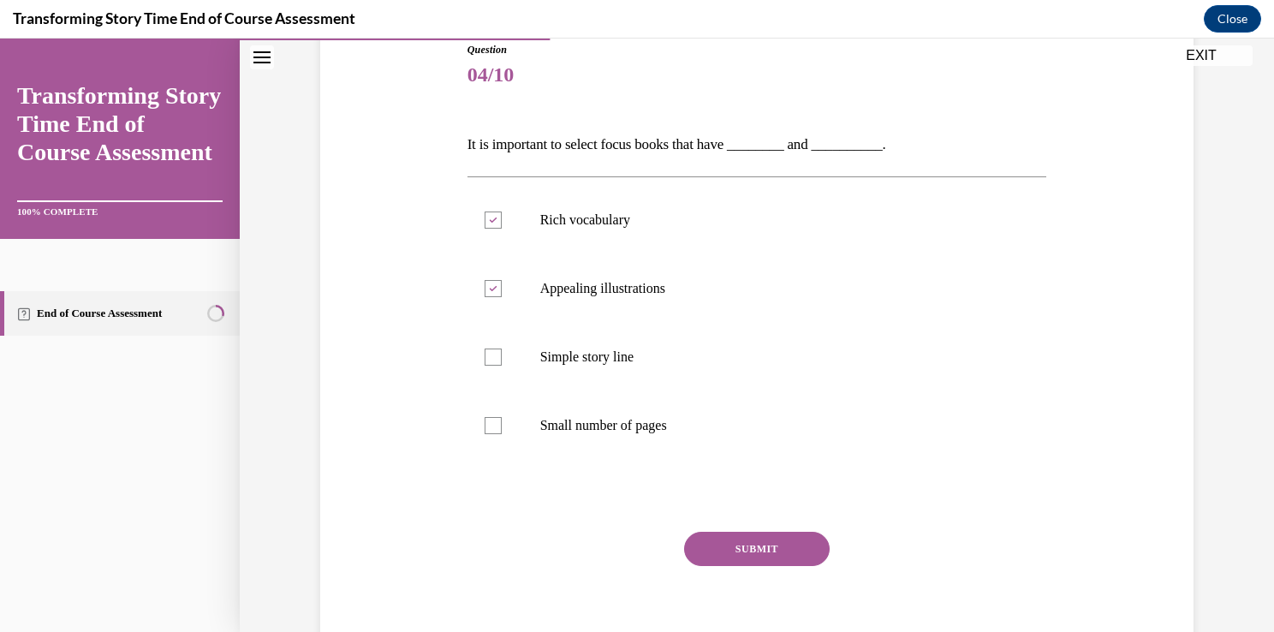
scroll to position [199, 0]
click at [769, 534] on button "SUBMIT" at bounding box center [756, 546] width 145 height 34
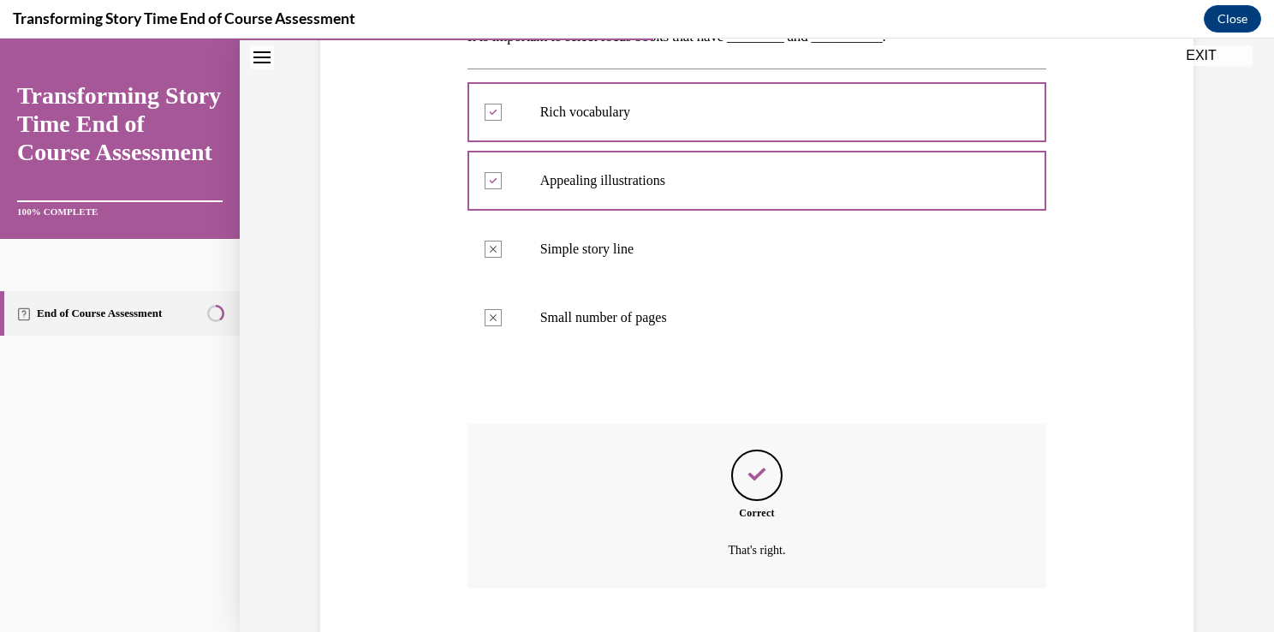
scroll to position [407, 0]
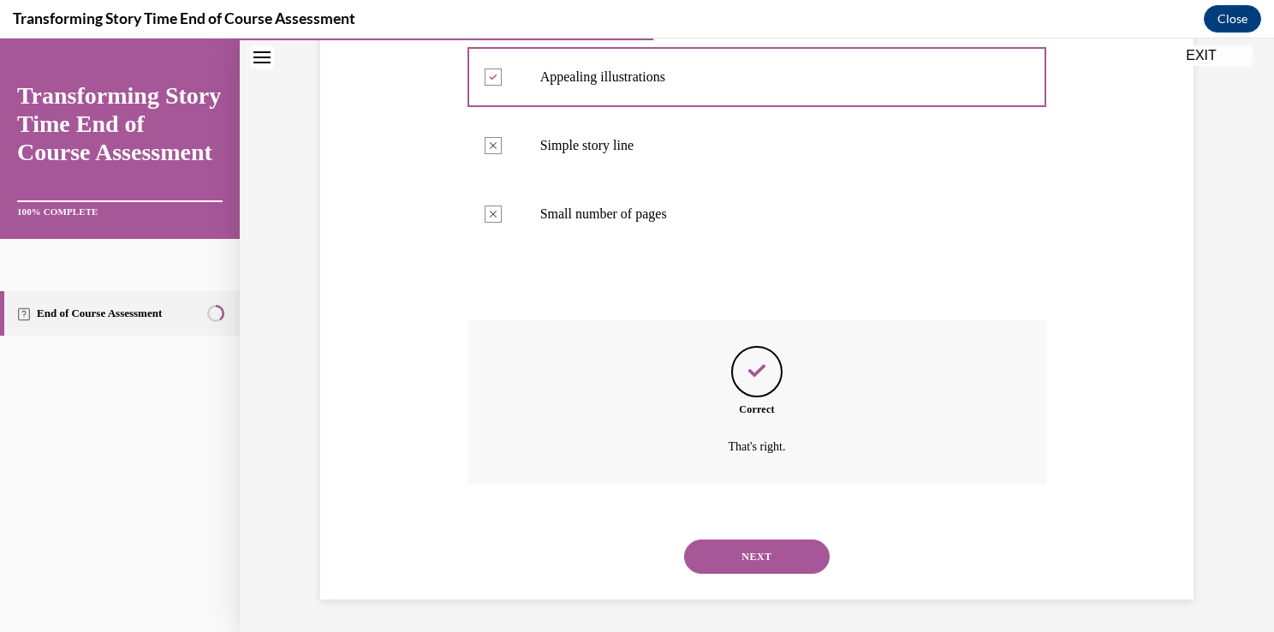
click at [768, 542] on button "NEXT" at bounding box center [756, 556] width 145 height 34
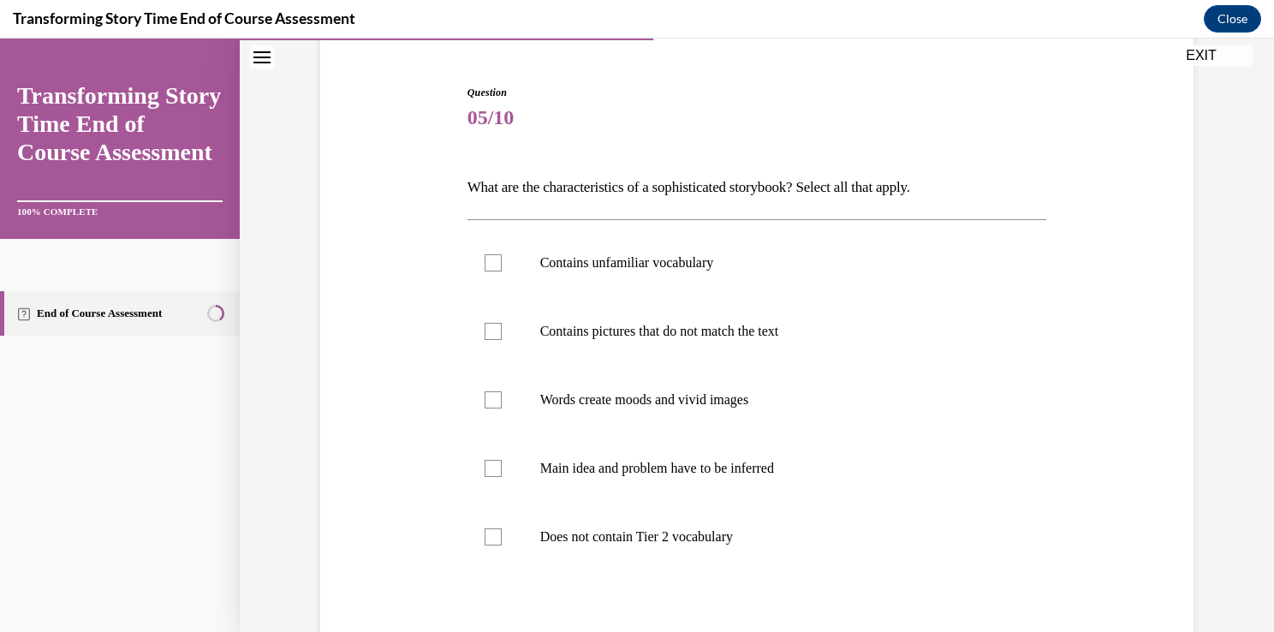
scroll to position [192, 0]
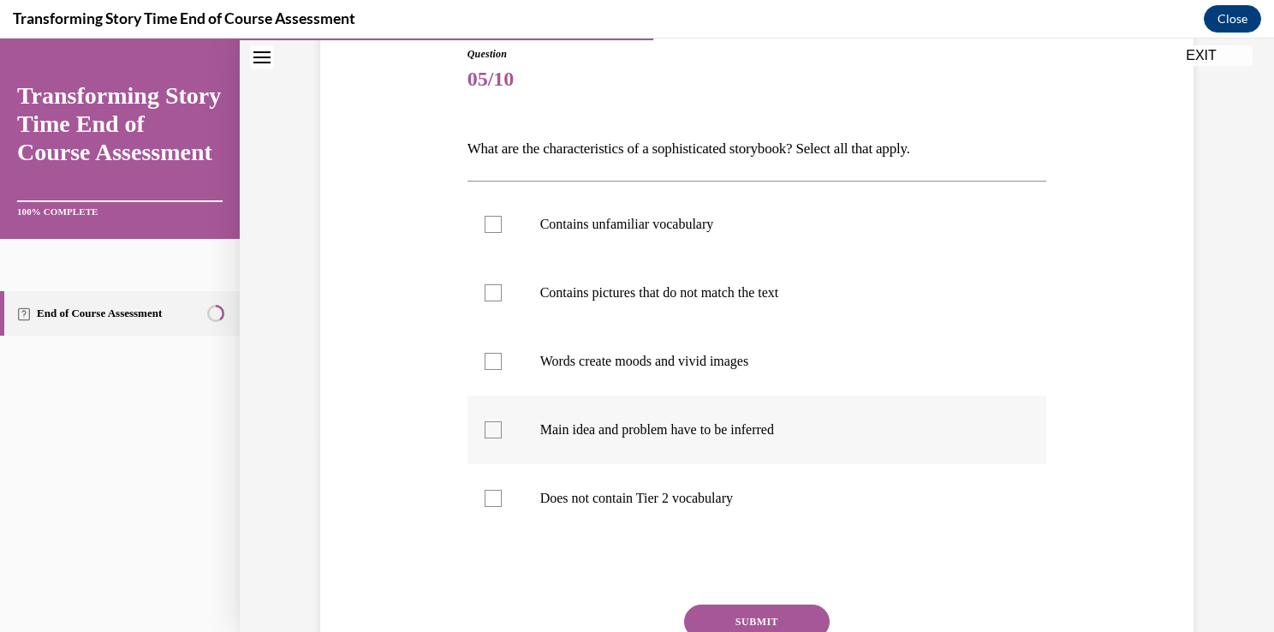
click at [709, 448] on label "Main idea and problem have to be inferred" at bounding box center [756, 429] width 579 height 68
click at [502, 438] on input "Main idea and problem have to be inferred" at bounding box center [492, 429] width 17 height 17
checkbox input "true"
click at [695, 373] on label "Words create moods and vivid images" at bounding box center [756, 361] width 579 height 68
click at [502, 370] on input "Words create moods and vivid images" at bounding box center [492, 361] width 17 height 17
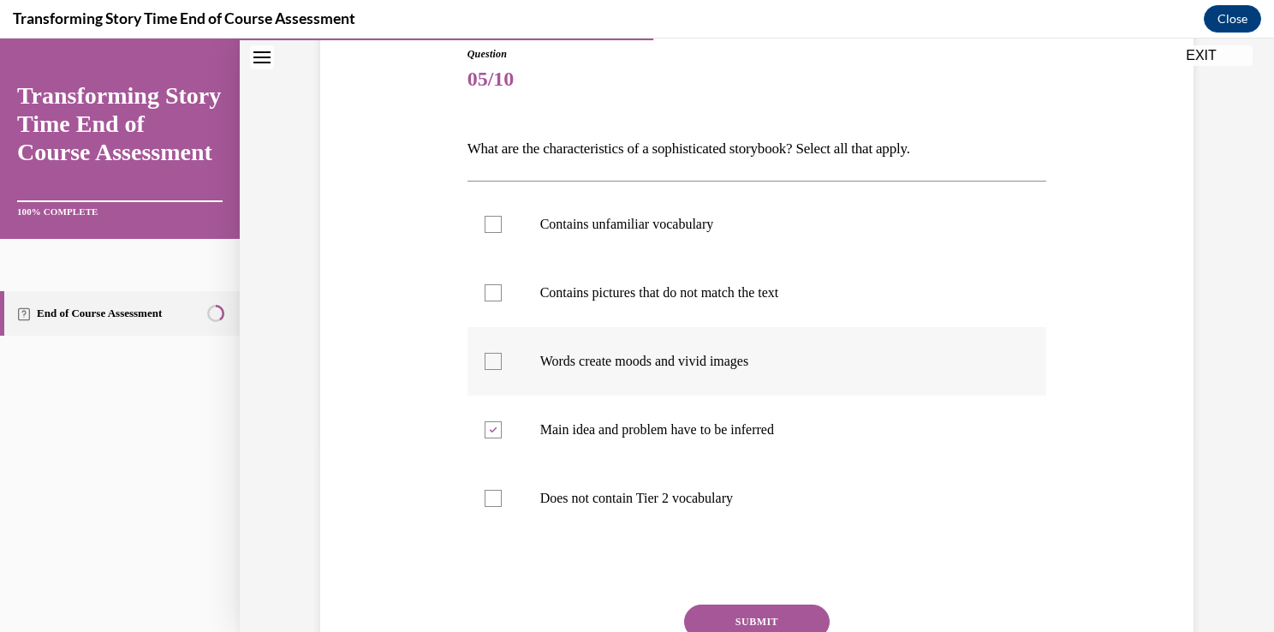
checkbox input "true"
click at [691, 303] on label "Contains pictures that do not match the text" at bounding box center [756, 292] width 579 height 68
click at [502, 301] on input "Contains pictures that do not match the text" at bounding box center [492, 292] width 17 height 17
checkbox input "true"
click at [654, 207] on label "Contains unfamiliar vocabulary" at bounding box center [756, 224] width 579 height 68
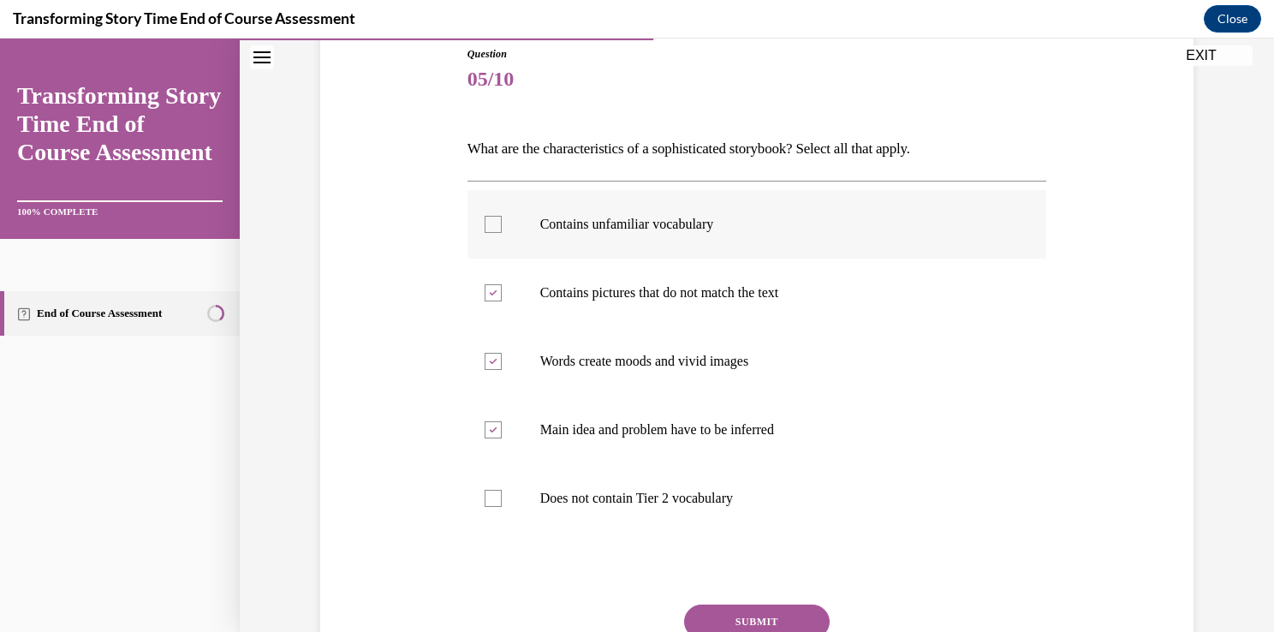
click at [502, 216] on input "Contains unfamiliar vocabulary" at bounding box center [492, 224] width 17 height 17
checkbox input "true"
click at [810, 609] on button "SUBMIT" at bounding box center [756, 621] width 145 height 34
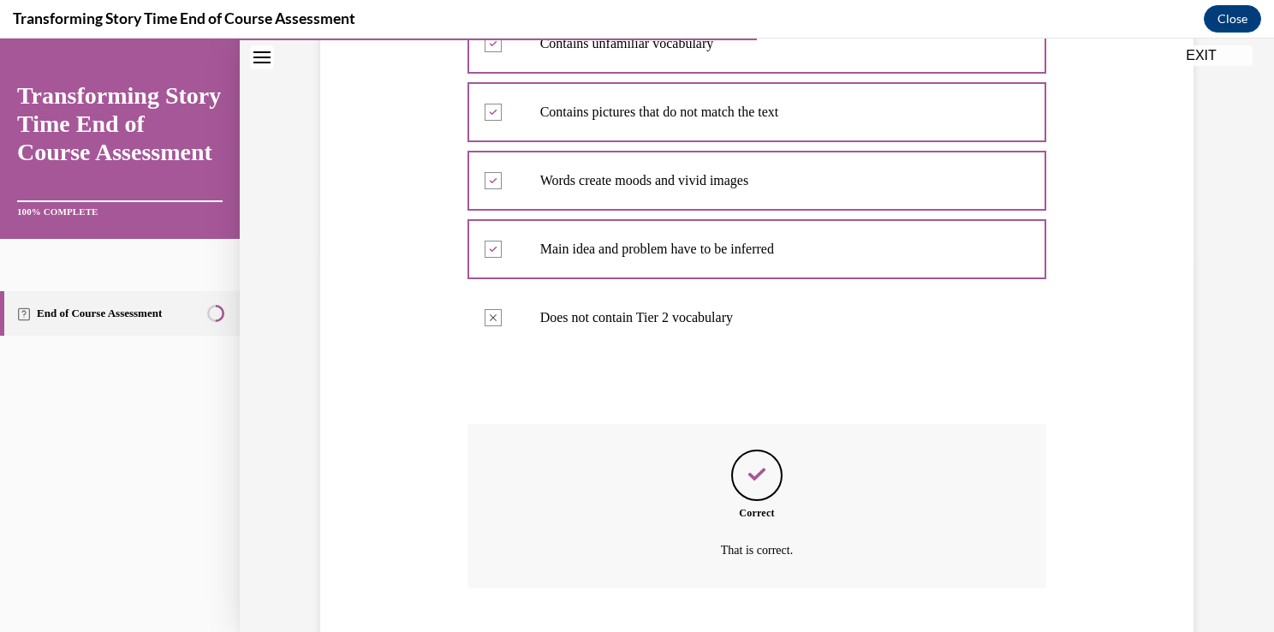
scroll to position [476, 0]
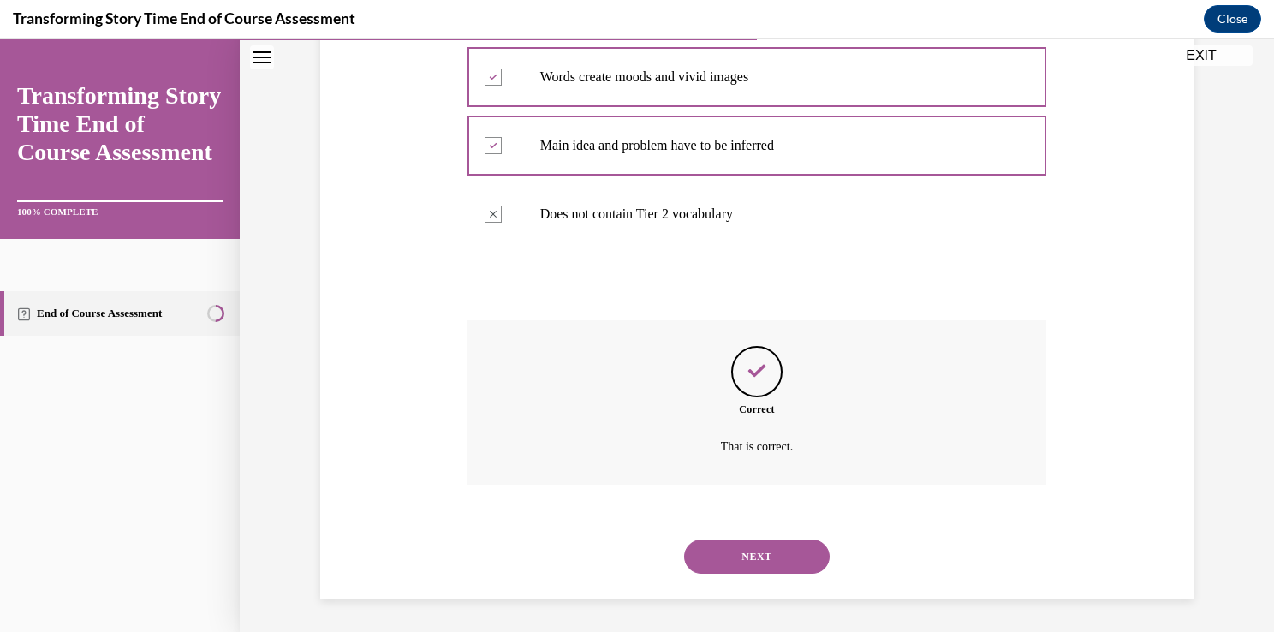
click at [789, 542] on button "NEXT" at bounding box center [756, 556] width 145 height 34
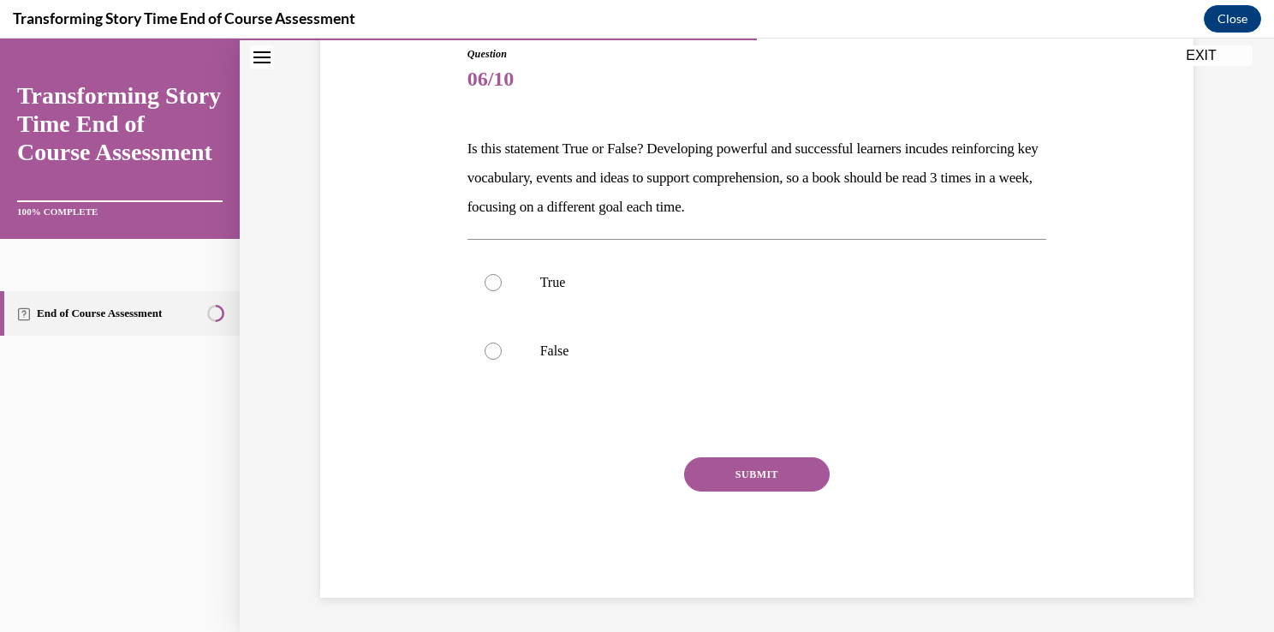
scroll to position [190, 0]
click at [572, 292] on p "True" at bounding box center [772, 284] width 464 height 17
click at [502, 292] on input "True" at bounding box center [492, 284] width 17 height 17
radio input "true"
click at [738, 464] on button "SUBMIT" at bounding box center [756, 476] width 145 height 34
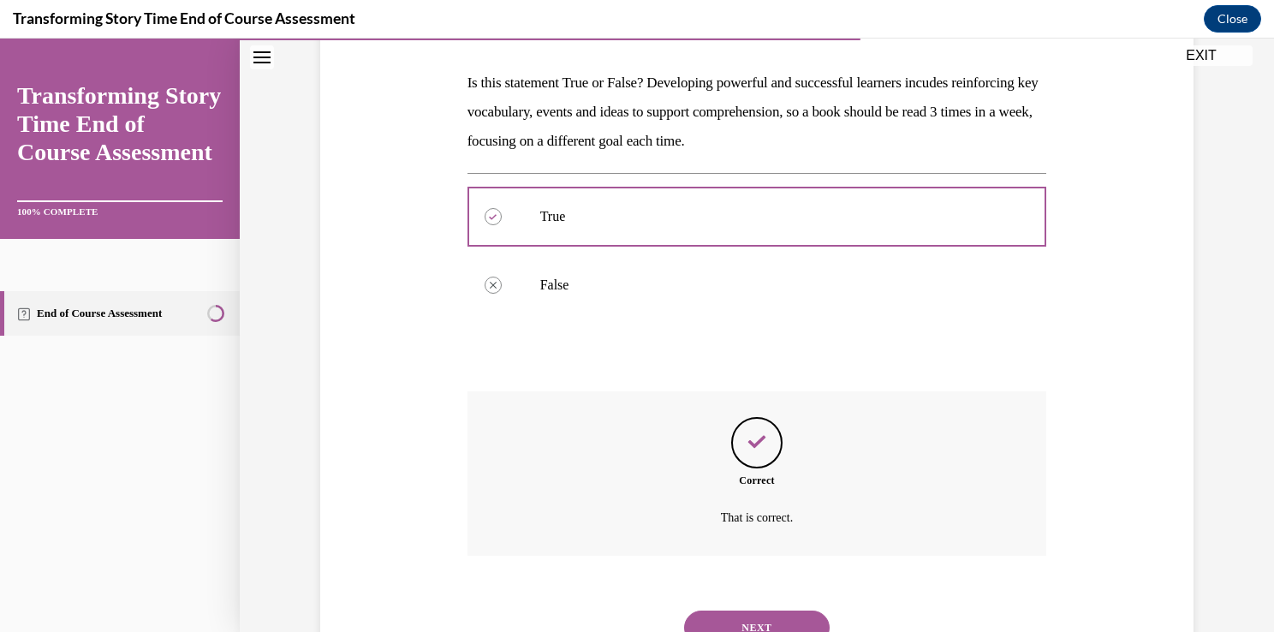
scroll to position [329, 0]
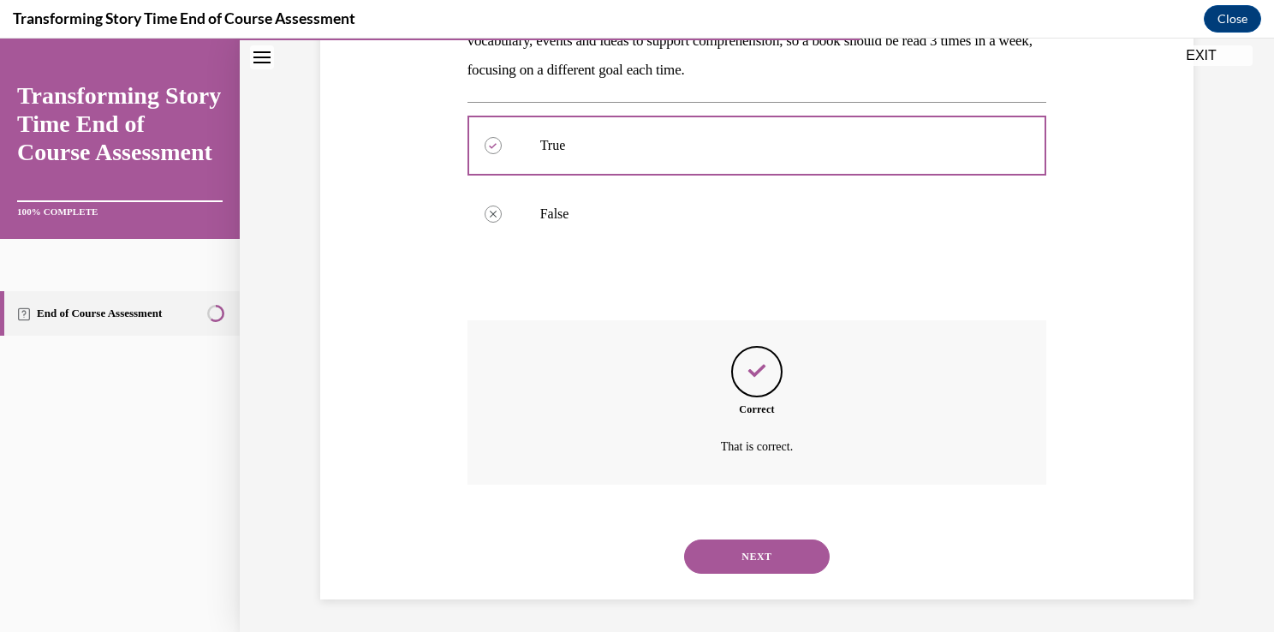
click at [772, 556] on button "NEXT" at bounding box center [756, 556] width 145 height 34
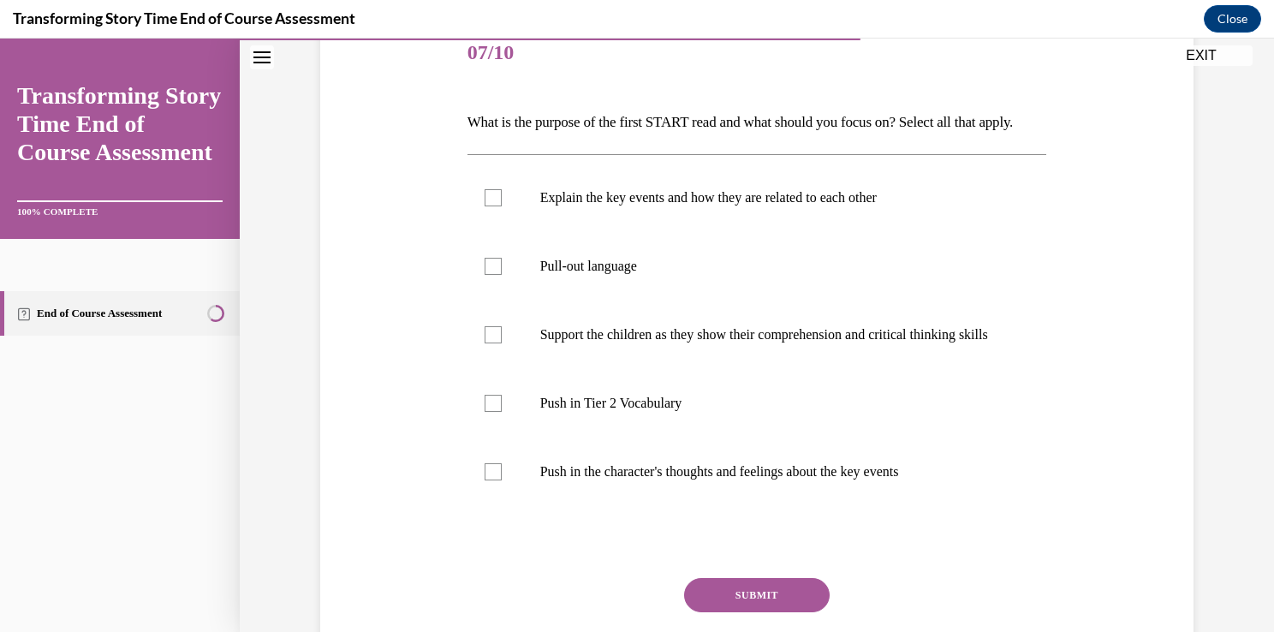
scroll to position [236, 0]
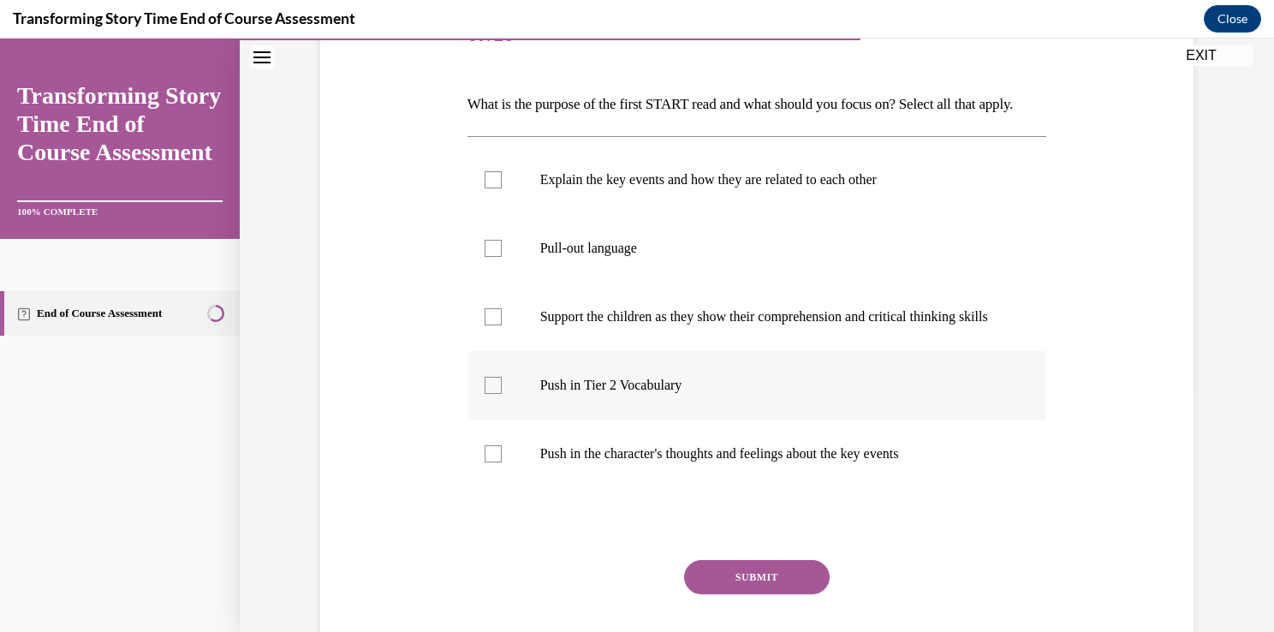
click at [859, 394] on p "Push in Tier 2 Vocabulary" at bounding box center [772, 385] width 464 height 17
click at [502, 394] on input "Push in Tier 2 Vocabulary" at bounding box center [492, 385] width 17 height 17
checkbox input "true"
click at [804, 188] on p "Explain the key events and how they are related to each other" at bounding box center [772, 179] width 464 height 17
click at [502, 188] on input "Explain the key events and how they are related to each other" at bounding box center [492, 179] width 17 height 17
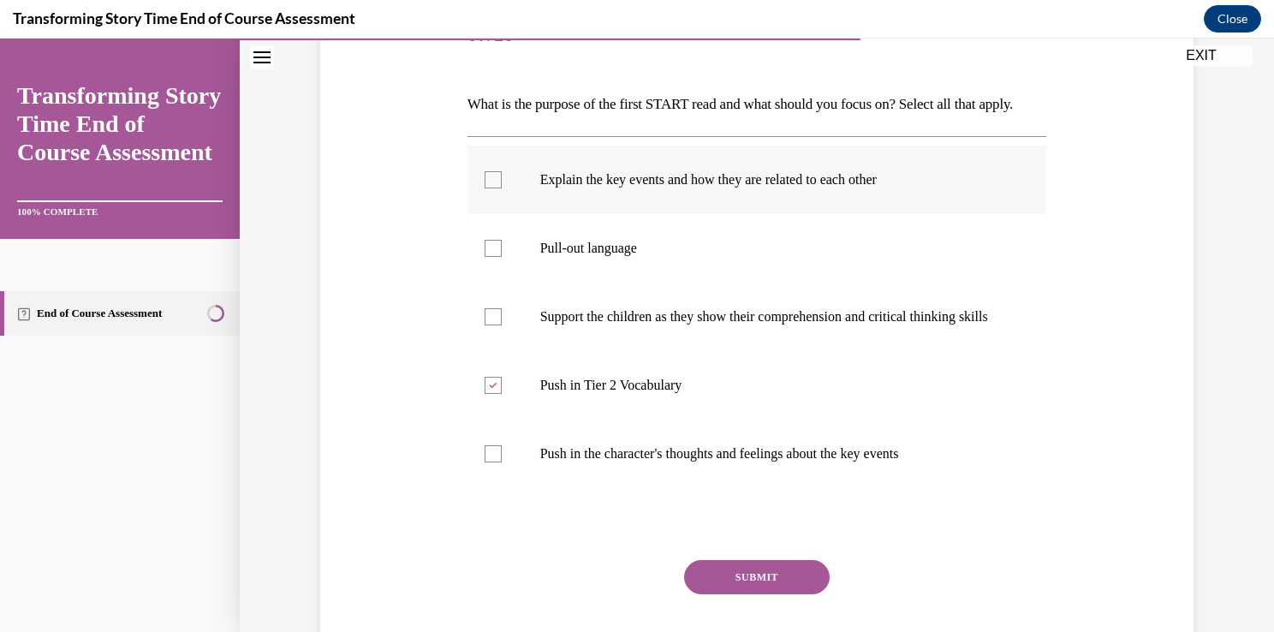
checkbox input "true"
click at [750, 594] on button "SUBMIT" at bounding box center [756, 577] width 145 height 34
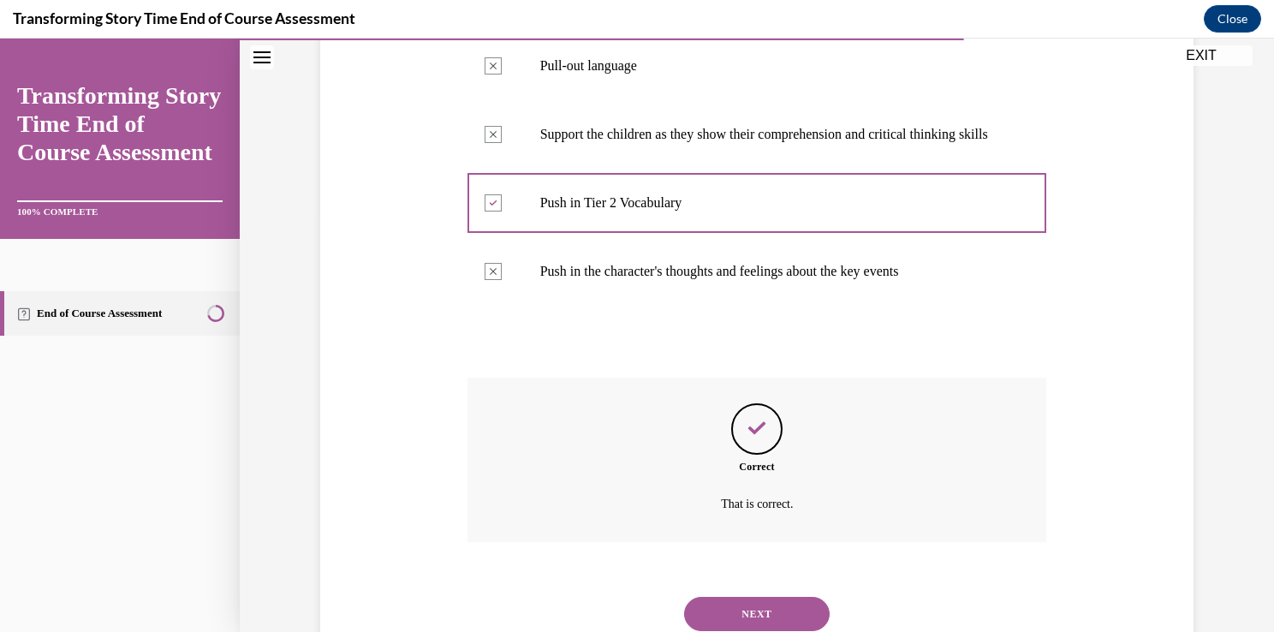
scroll to position [523, 0]
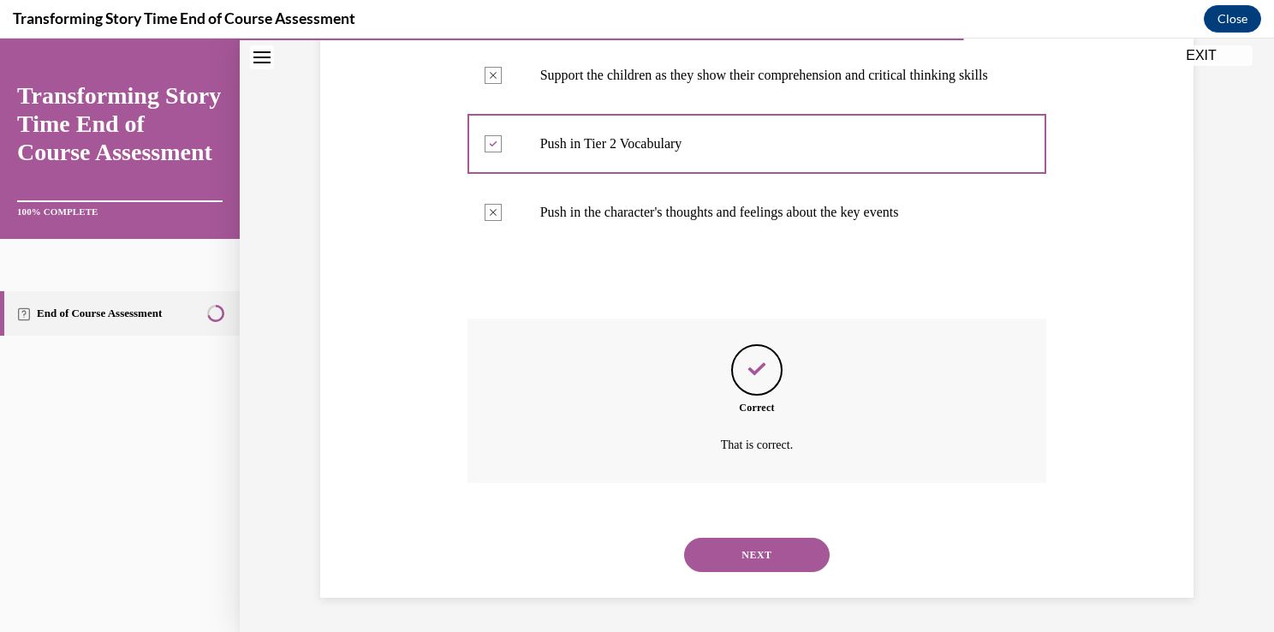
click at [751, 561] on button "NEXT" at bounding box center [756, 554] width 145 height 34
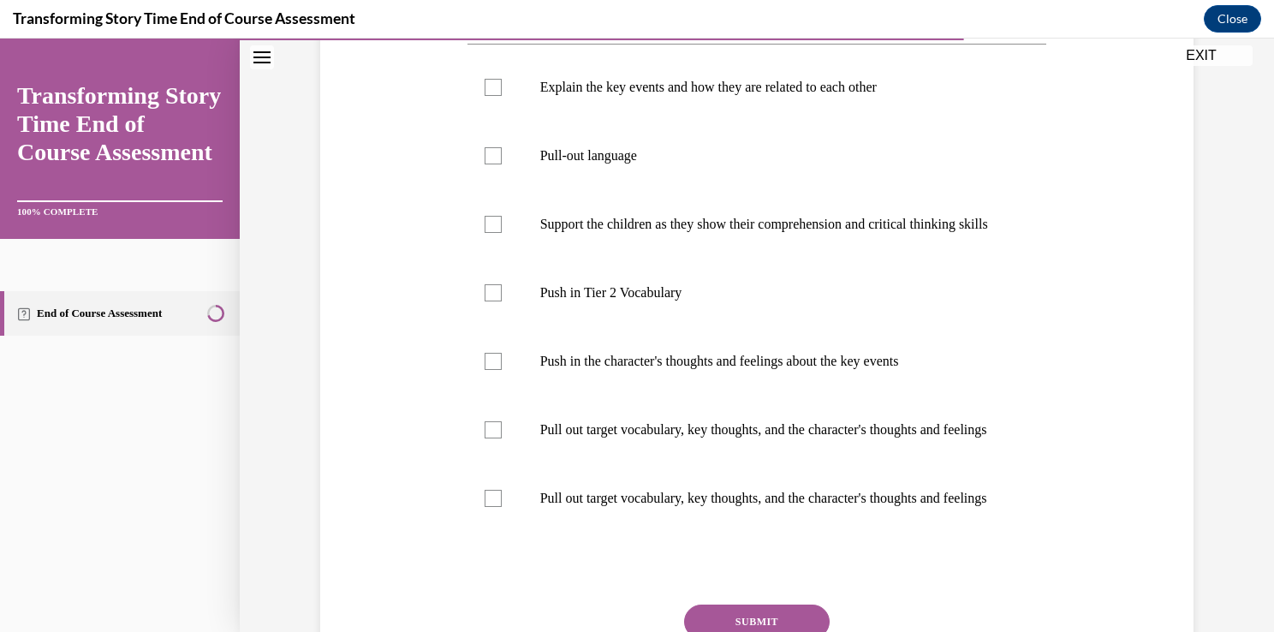
scroll to position [335, 0]
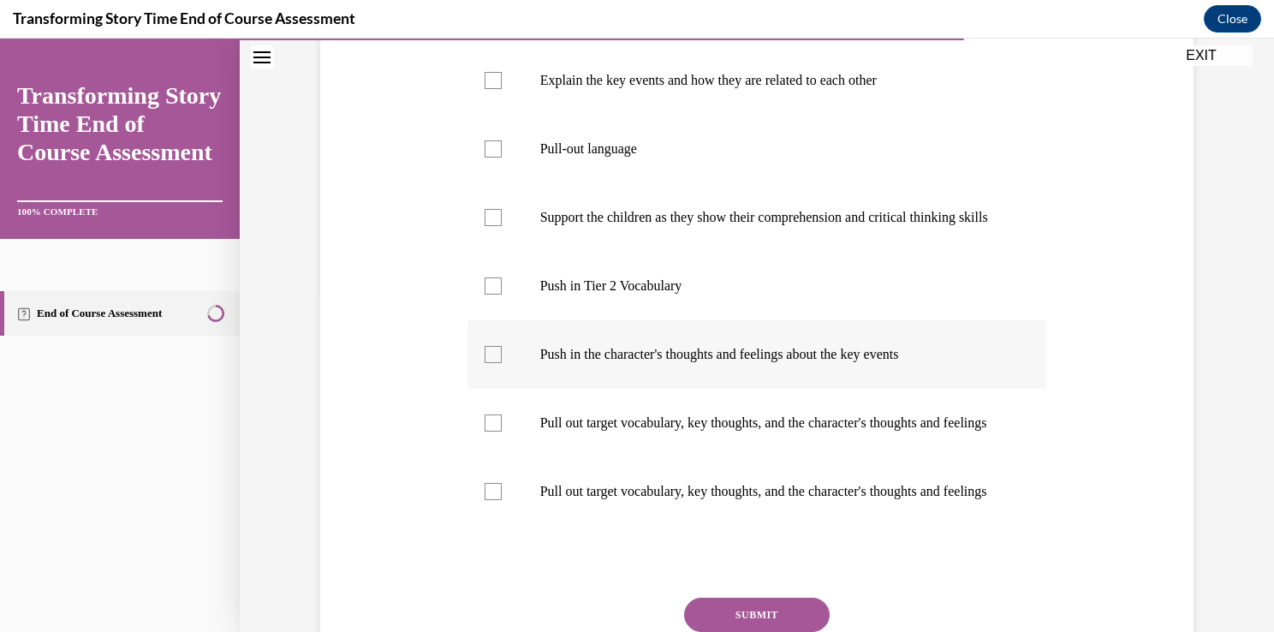
click at [753, 371] on label "Push in the character's thoughts and feelings about the key events" at bounding box center [756, 354] width 579 height 68
click at [502, 363] on input "Push in the character's thoughts and feelings about the key events" at bounding box center [492, 354] width 17 height 17
checkbox input "true"
click at [681, 313] on label "Push in Tier 2 Vocabulary" at bounding box center [756, 286] width 579 height 68
click at [502, 294] on input "Push in Tier 2 Vocabulary" at bounding box center [492, 285] width 17 height 17
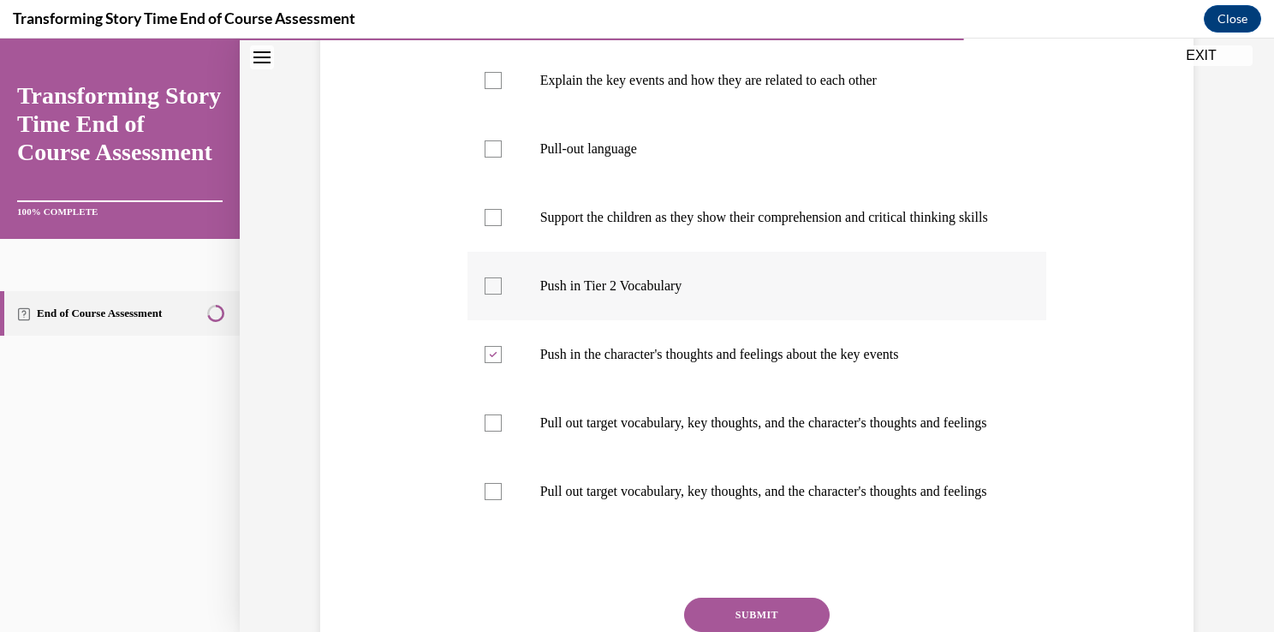
checkbox input "true"
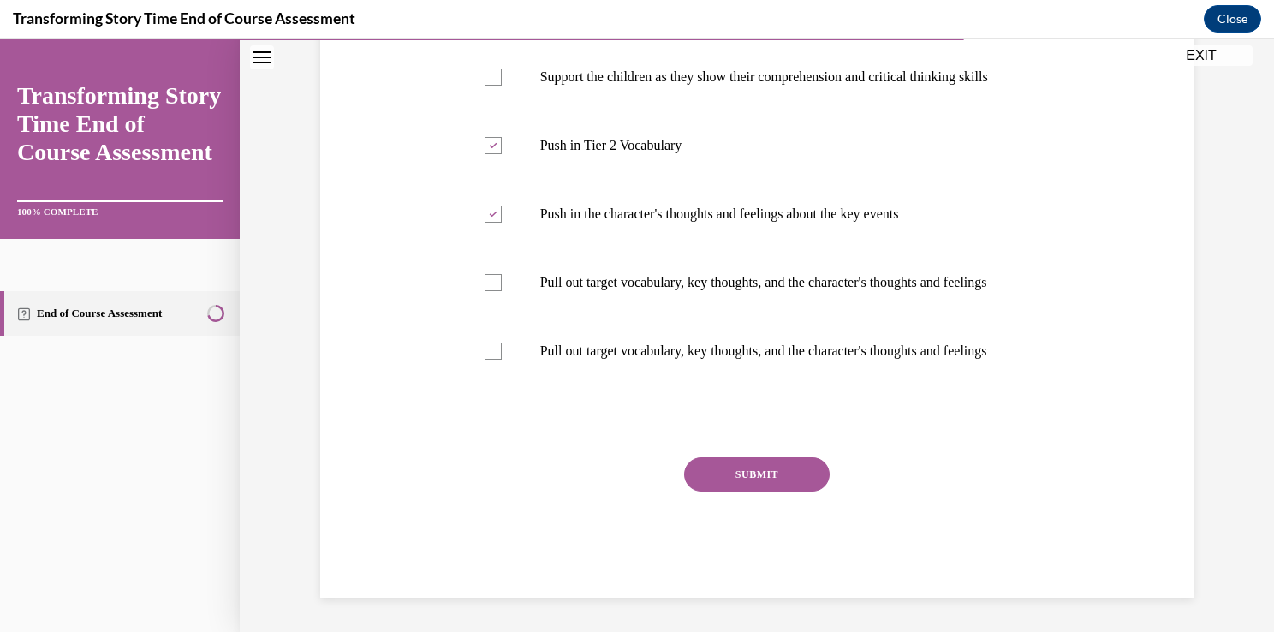
scroll to position [555, 0]
click at [764, 456] on div "Question 08/10 What is the purpose of the second START read and what should you…" at bounding box center [756, 179] width 579 height 835
click at [764, 465] on button "SUBMIT" at bounding box center [756, 474] width 145 height 34
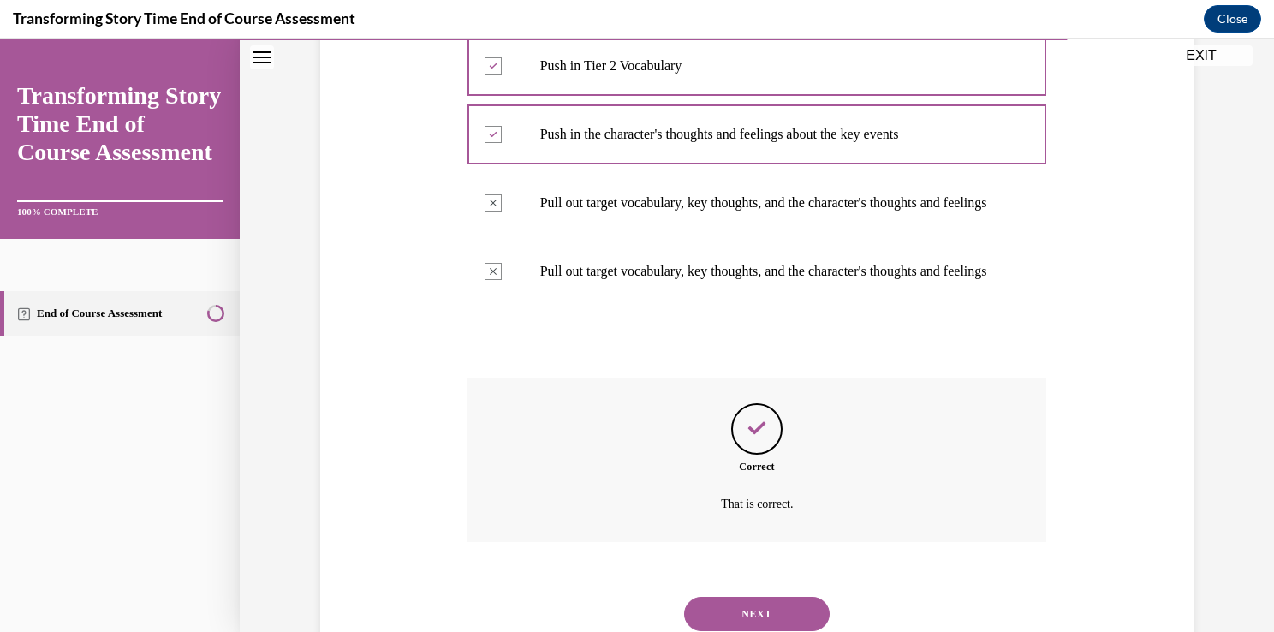
scroll to position [694, 0]
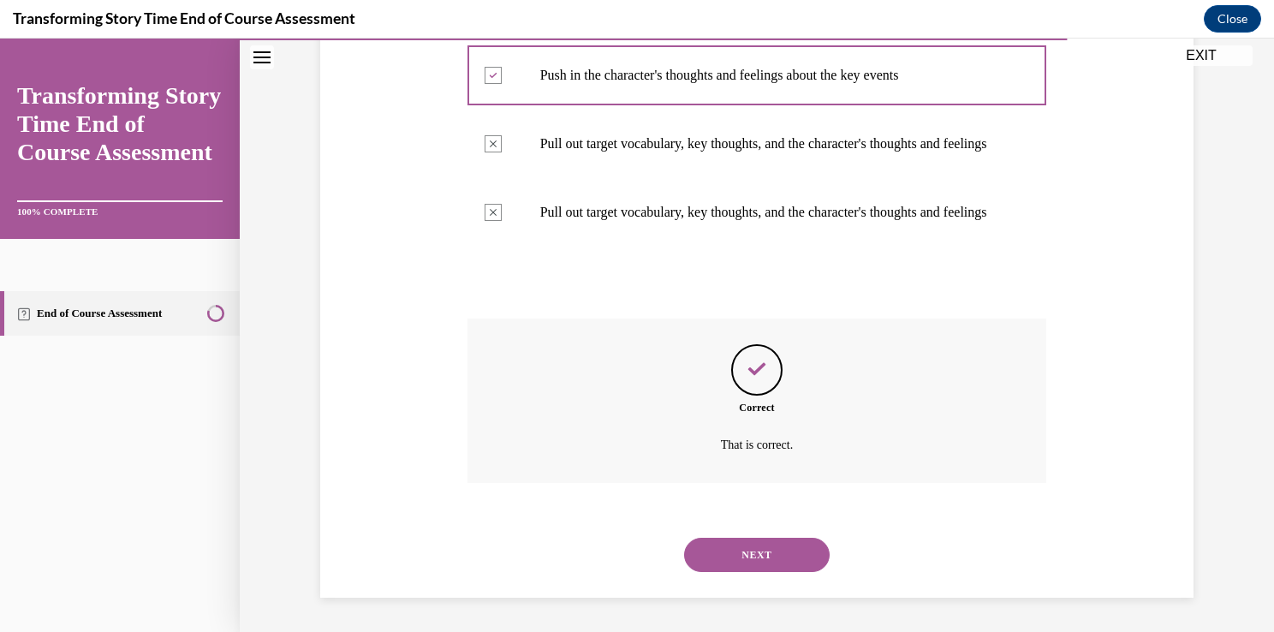
click at [747, 555] on button "NEXT" at bounding box center [756, 554] width 145 height 34
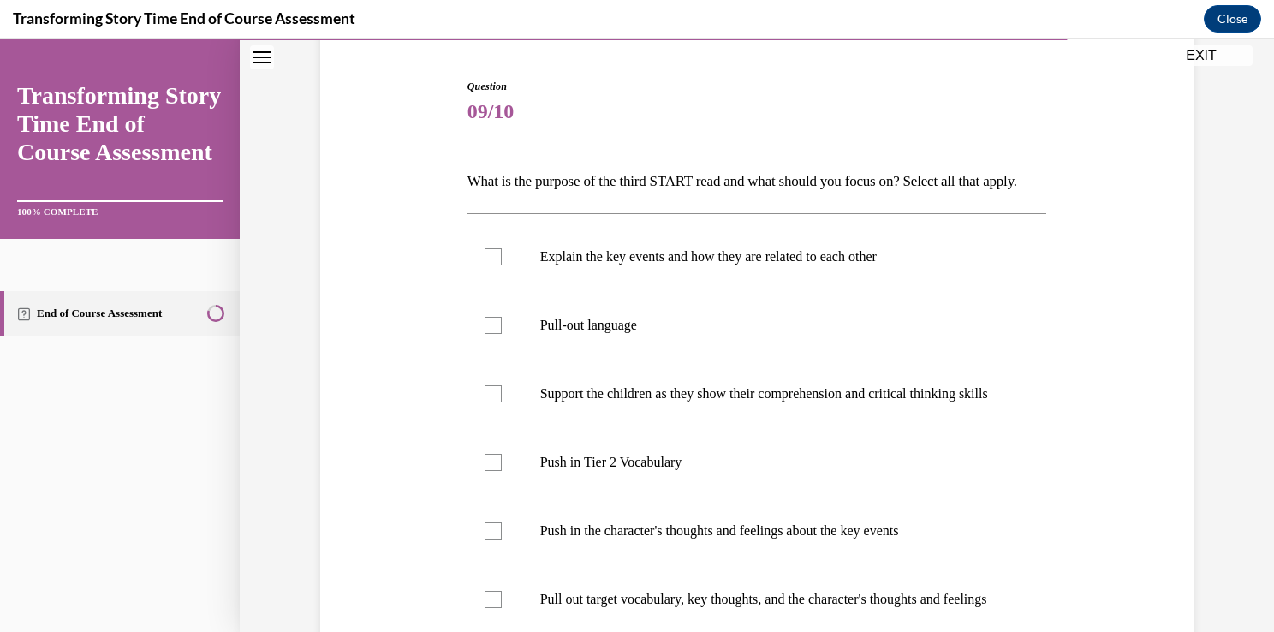
scroll to position [161, 0]
click at [675, 332] on p "Pull-out language" at bounding box center [772, 323] width 464 height 17
click at [502, 332] on input "Pull-out language" at bounding box center [492, 323] width 17 height 17
checkbox input "true"
click at [652, 401] on p "Support the children as they show their comprehension and critical thinking ski…" at bounding box center [772, 391] width 464 height 17
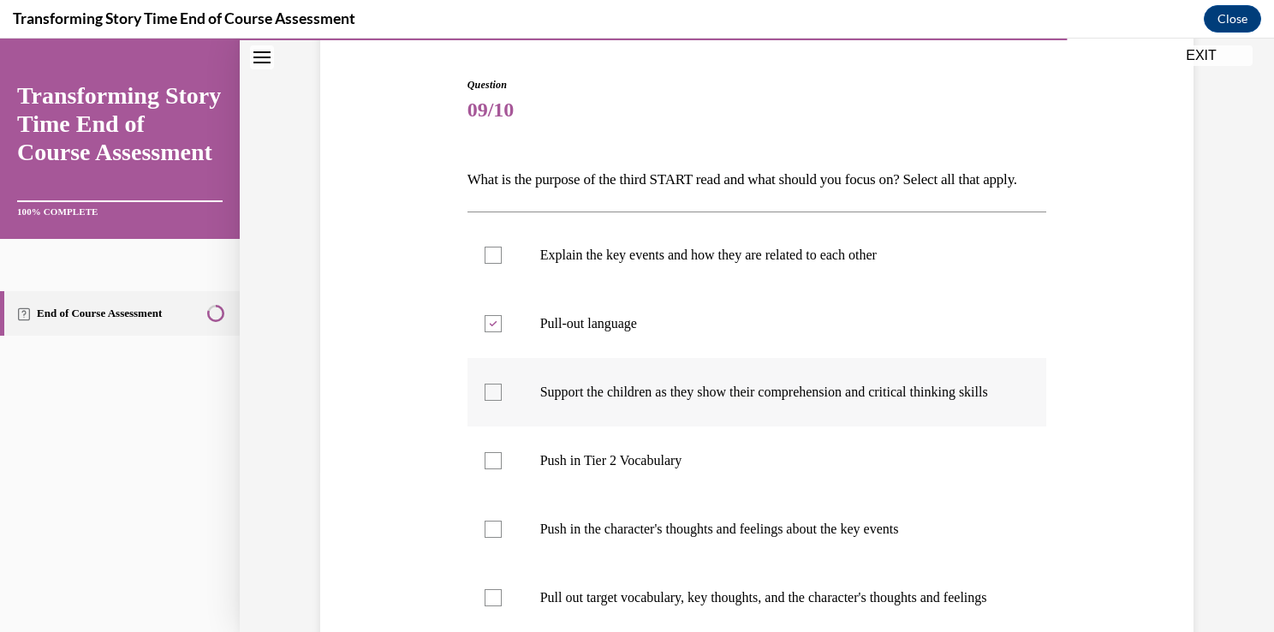
click at [502, 401] on input "Support the children as they show their comprehension and critical thinking ski…" at bounding box center [492, 391] width 17 height 17
checkbox input "true"
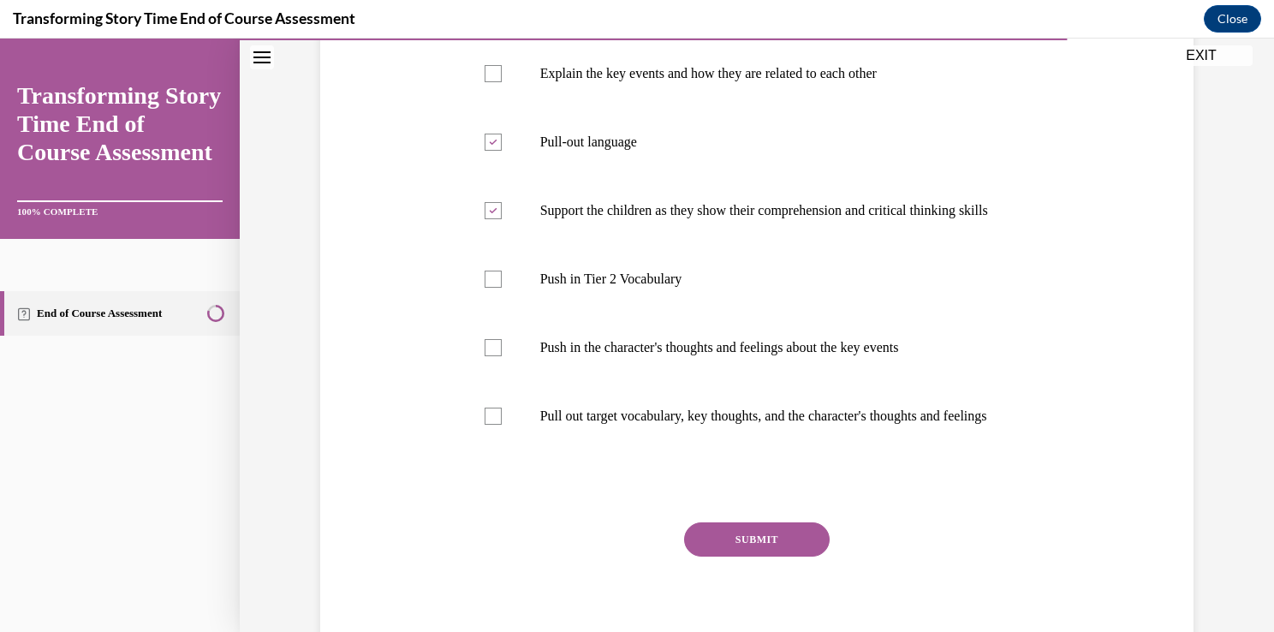
scroll to position [363, 0]
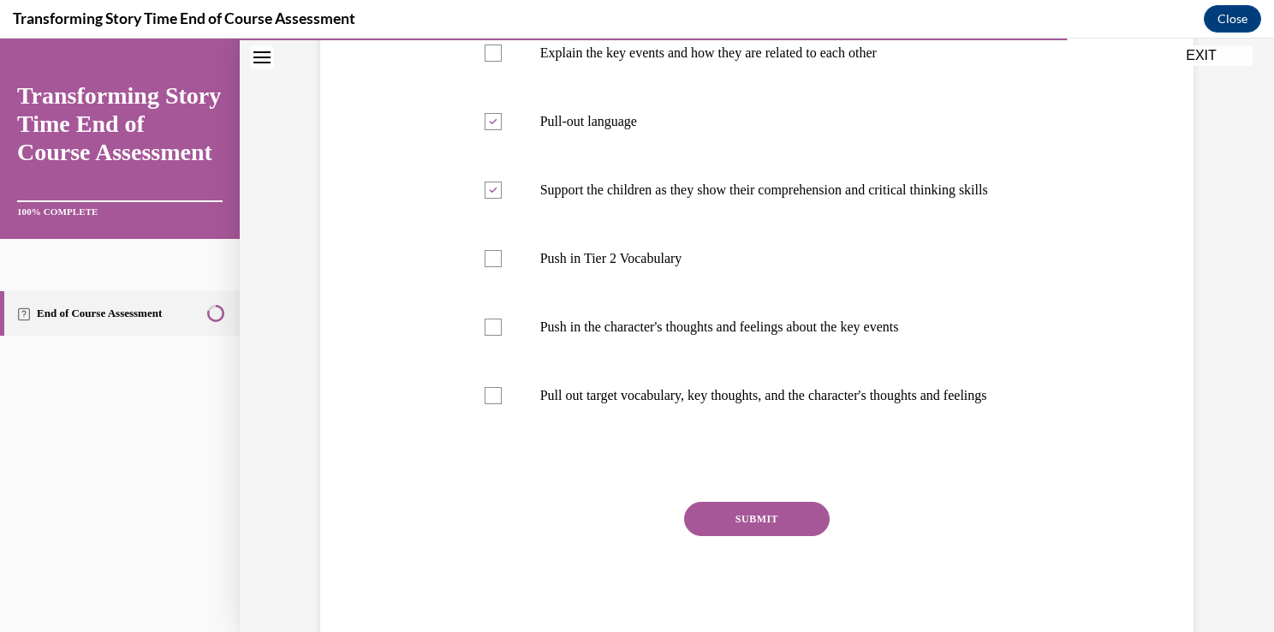
click at [727, 536] on button "SUBMIT" at bounding box center [756, 519] width 145 height 34
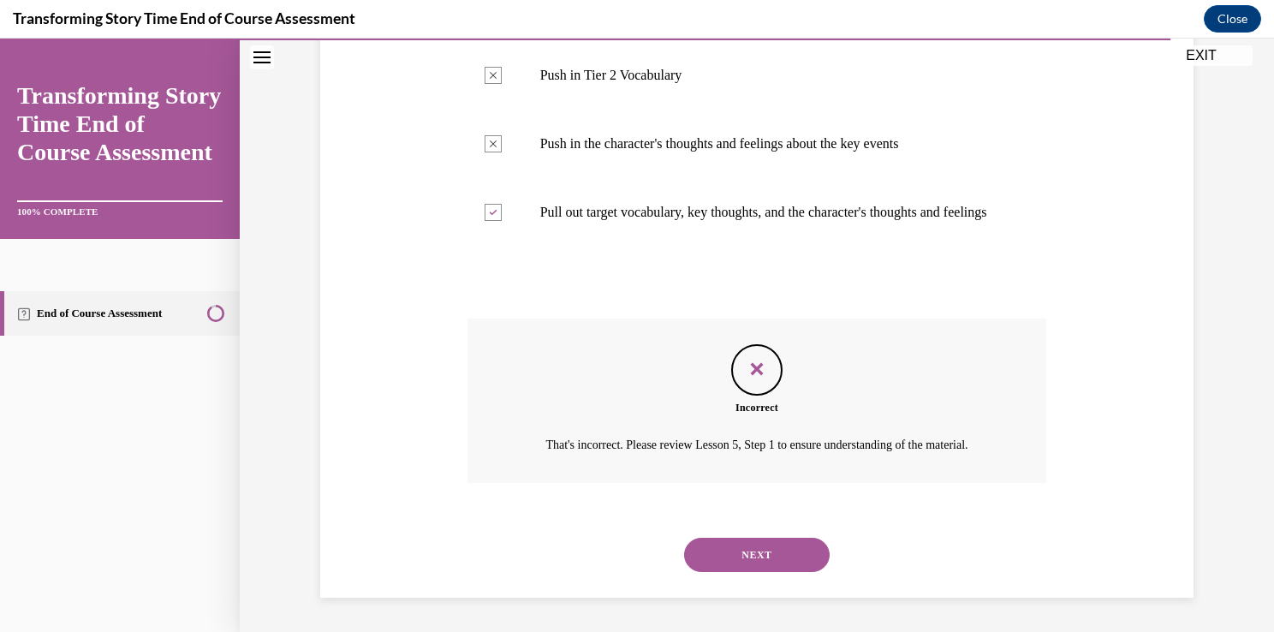
scroll to position [629, 0]
click at [728, 572] on div "NEXT" at bounding box center [756, 554] width 579 height 68
click at [728, 557] on button "NEXT" at bounding box center [756, 554] width 145 height 34
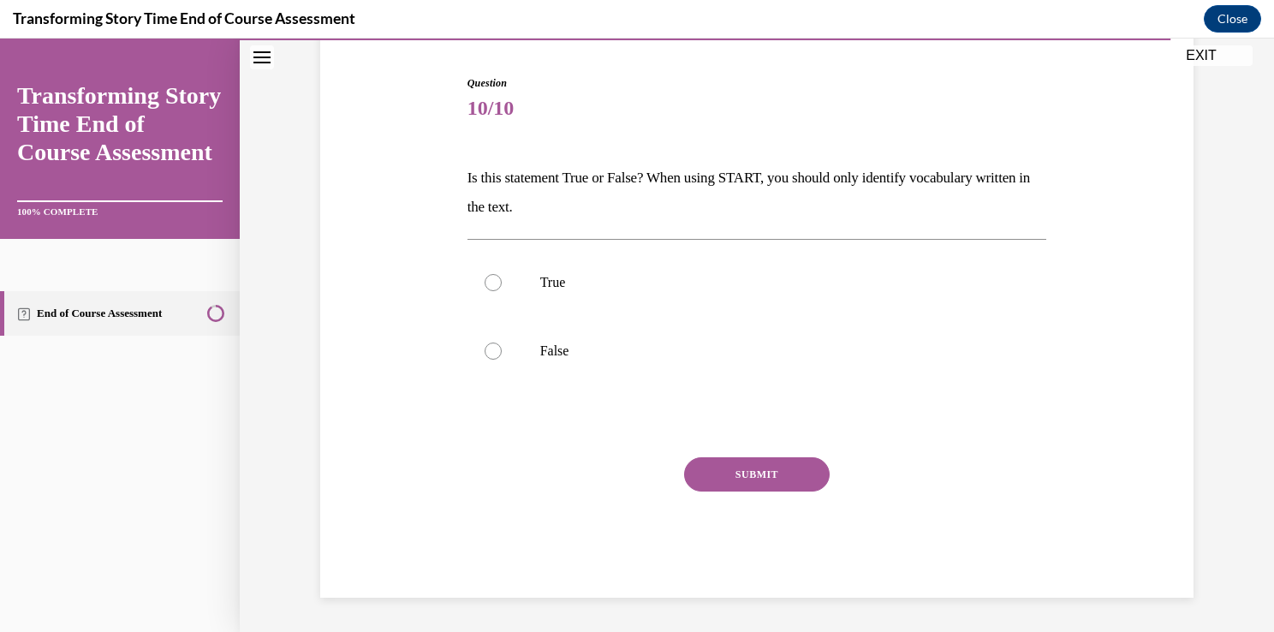
scroll to position [162, 0]
click at [543, 351] on p "False" at bounding box center [772, 351] width 464 height 17
click at [502, 351] on input "False" at bounding box center [492, 351] width 17 height 17
radio input "true"
click at [794, 481] on button "SUBMIT" at bounding box center [756, 475] width 145 height 34
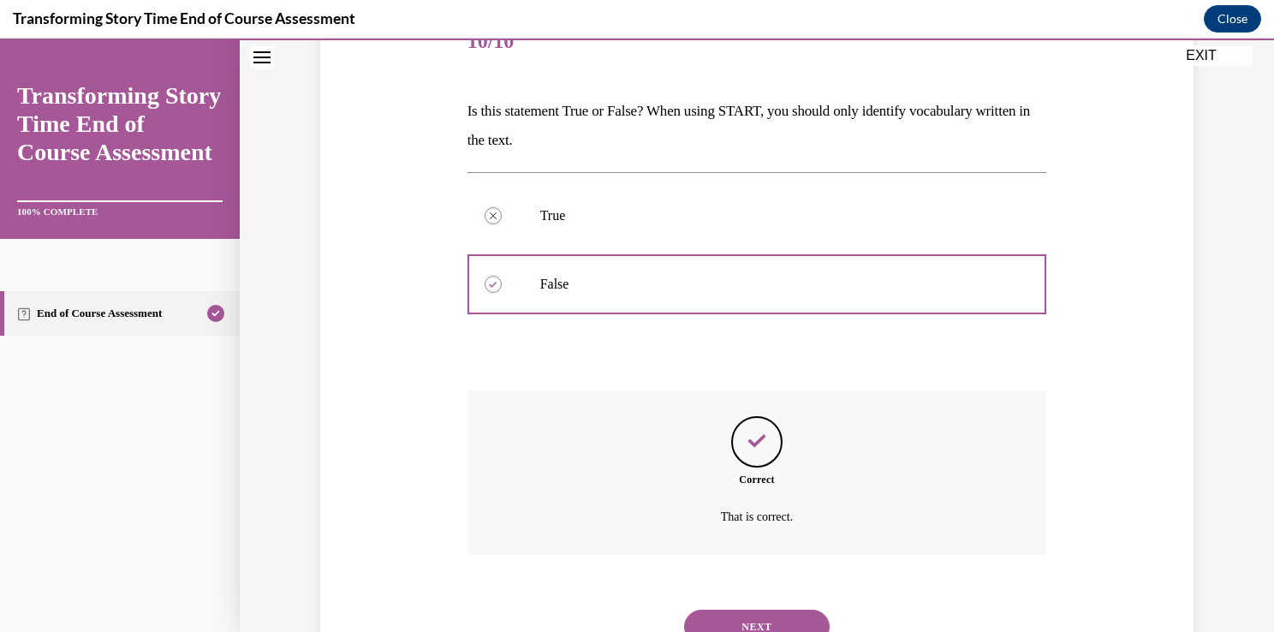
scroll to position [300, 0]
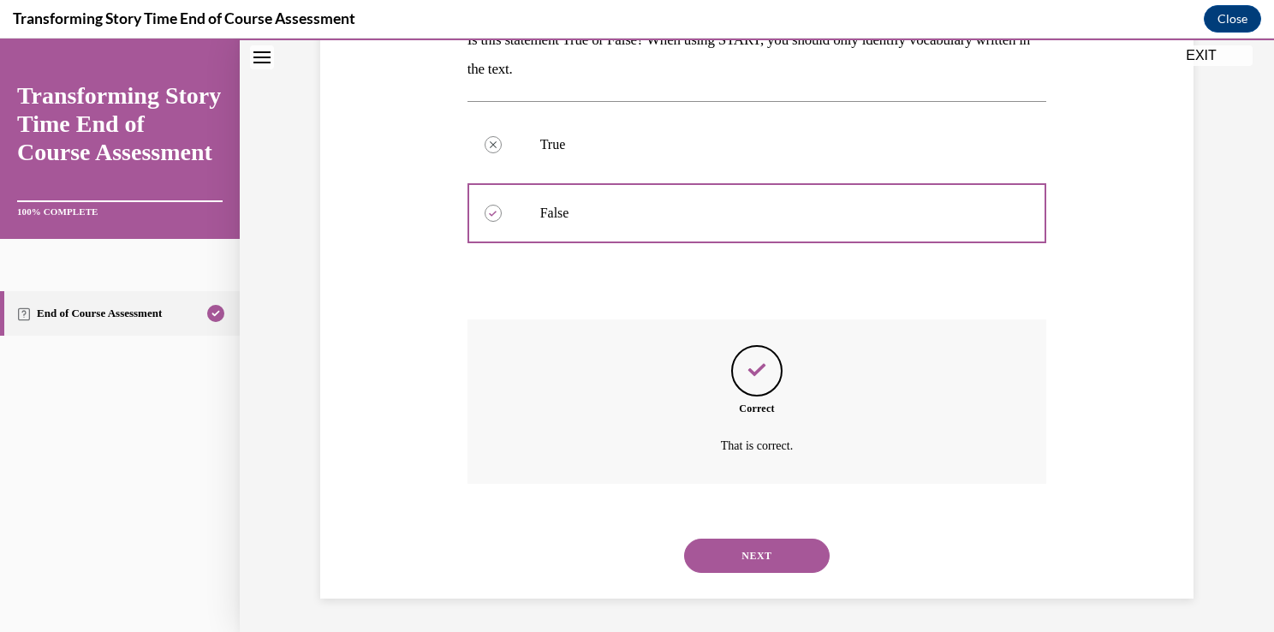
click at [799, 552] on button "NEXT" at bounding box center [756, 555] width 145 height 34
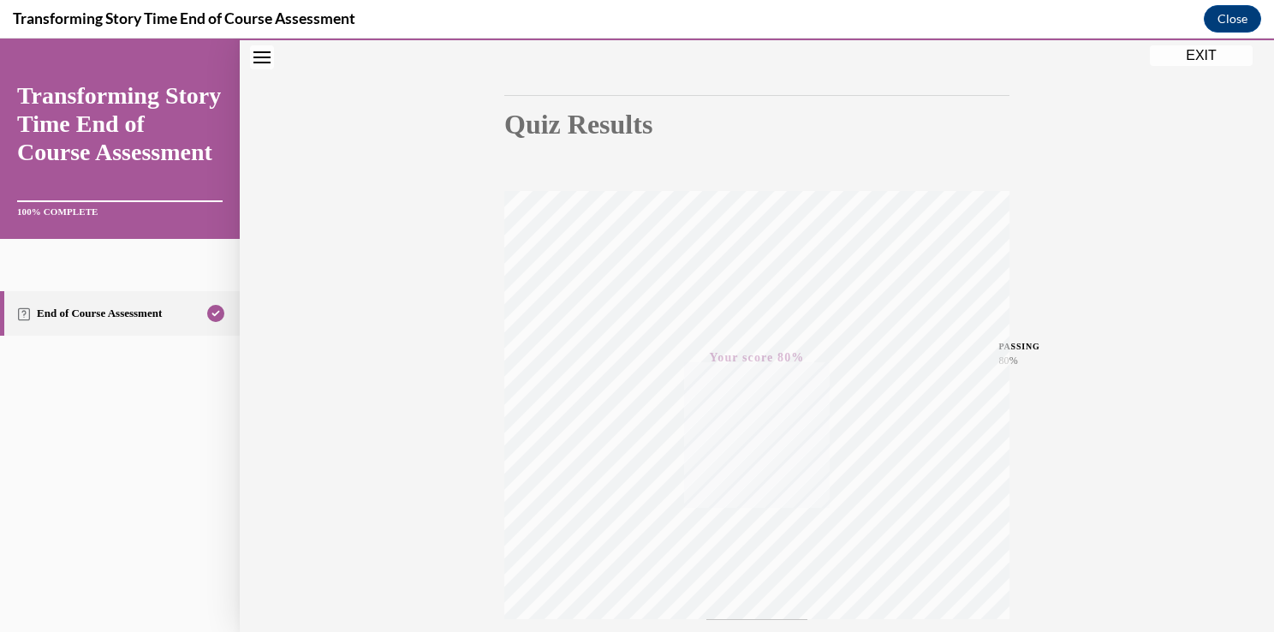
scroll to position [103, 0]
click at [1212, 60] on button "EXIT" at bounding box center [1200, 55] width 103 height 21
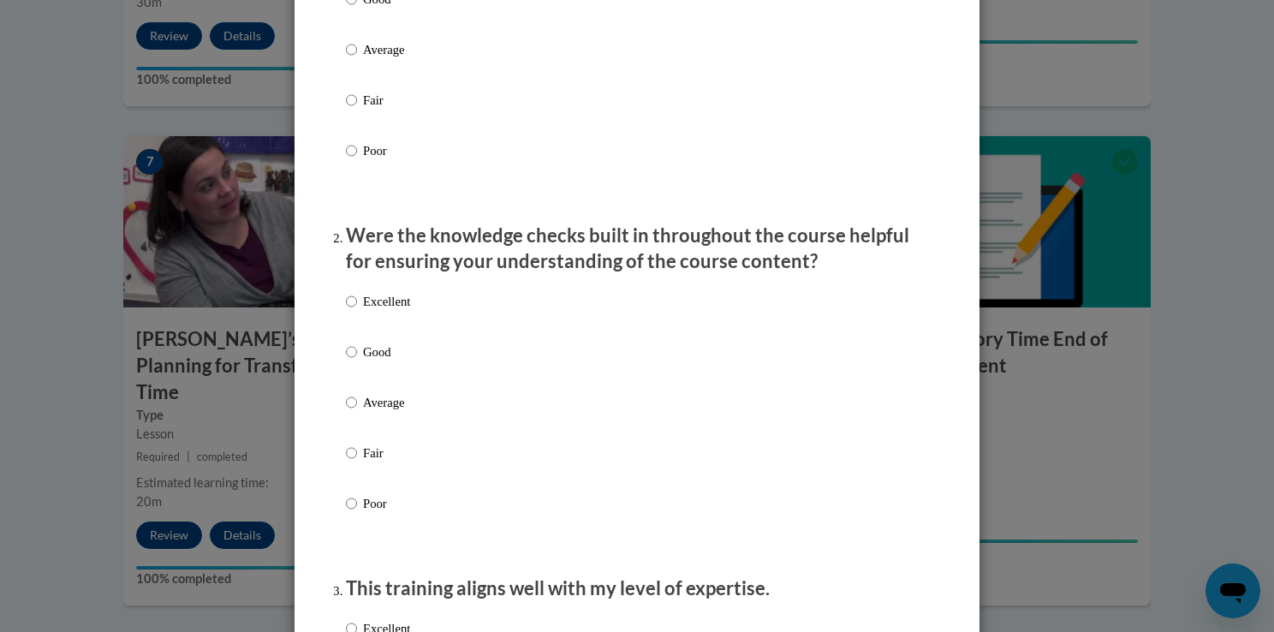
scroll to position [265, 0]
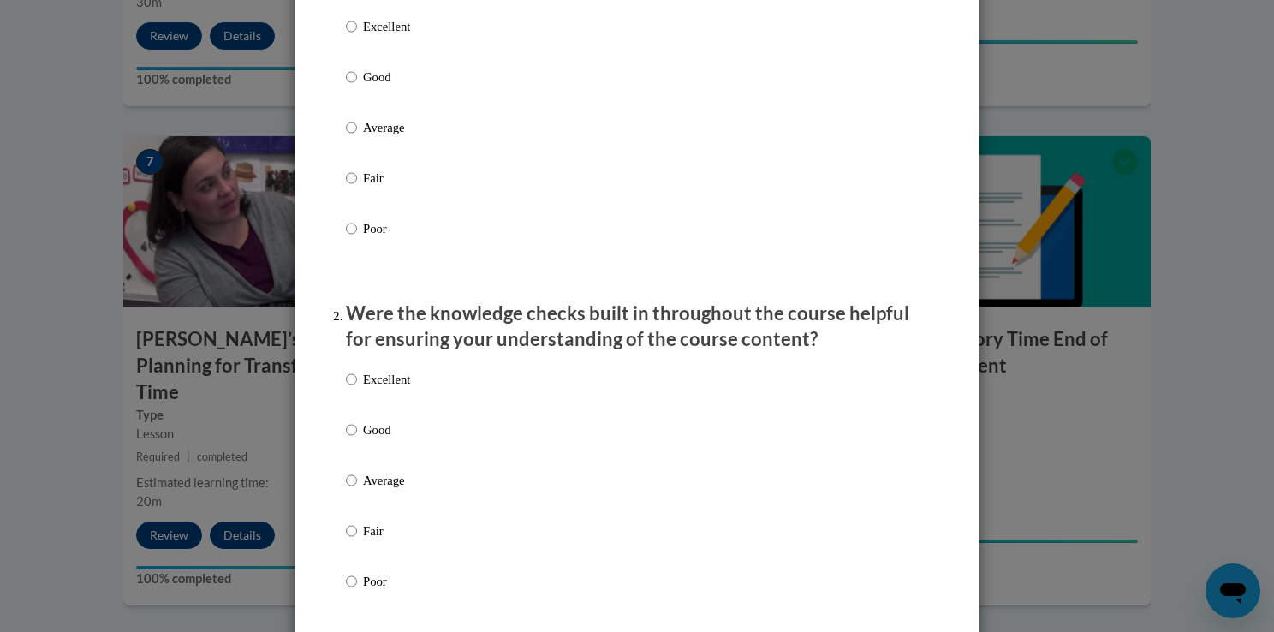
click at [396, 86] on p "Good" at bounding box center [386, 77] width 47 height 19
click at [357, 86] on input "Good" at bounding box center [351, 77] width 11 height 19
radio input "true"
click at [374, 439] on p "Good" at bounding box center [386, 429] width 47 height 19
click at [357, 439] on input "Good" at bounding box center [351, 429] width 11 height 19
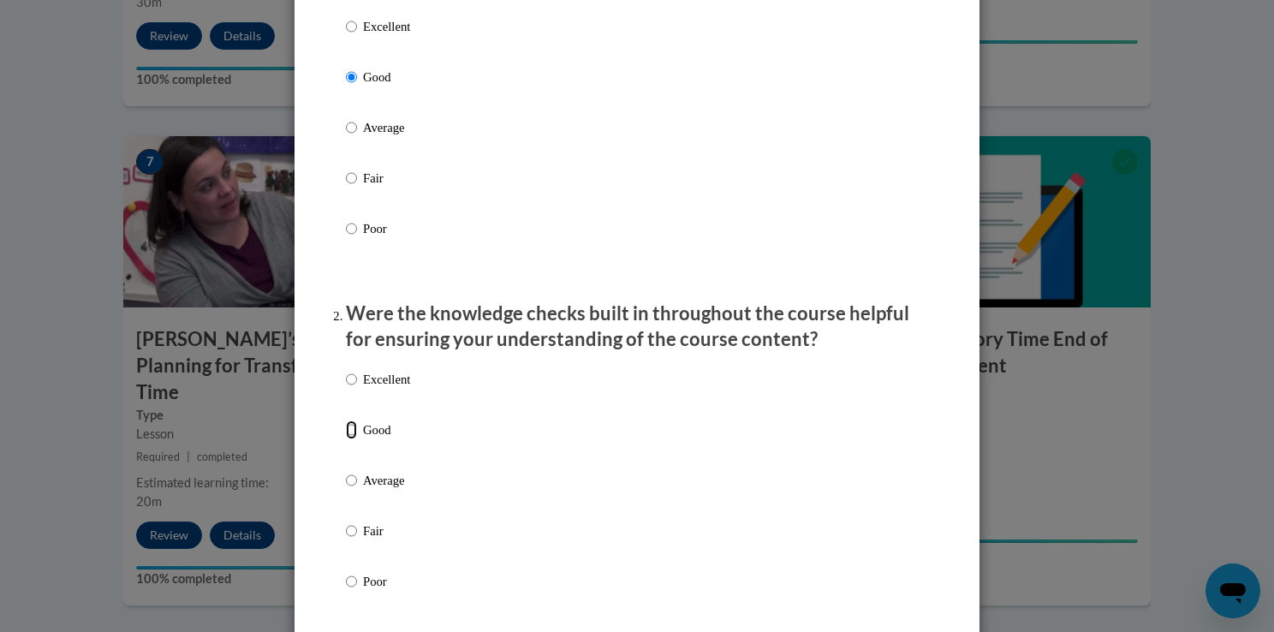
radio input "true"
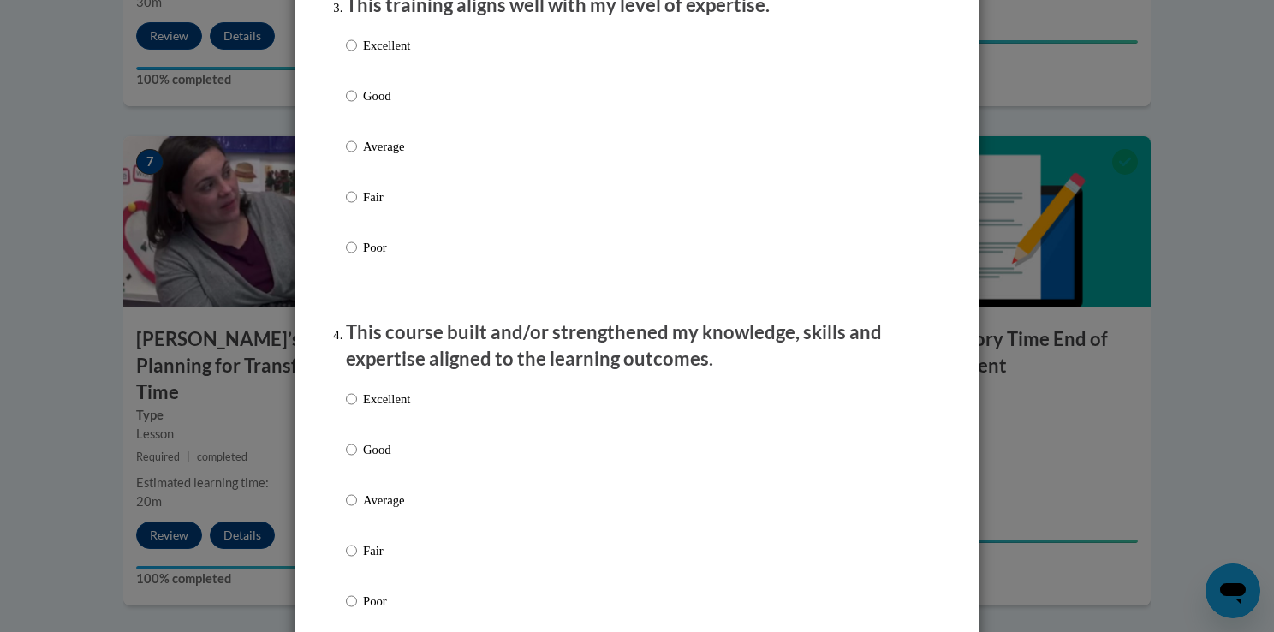
scroll to position [935, 0]
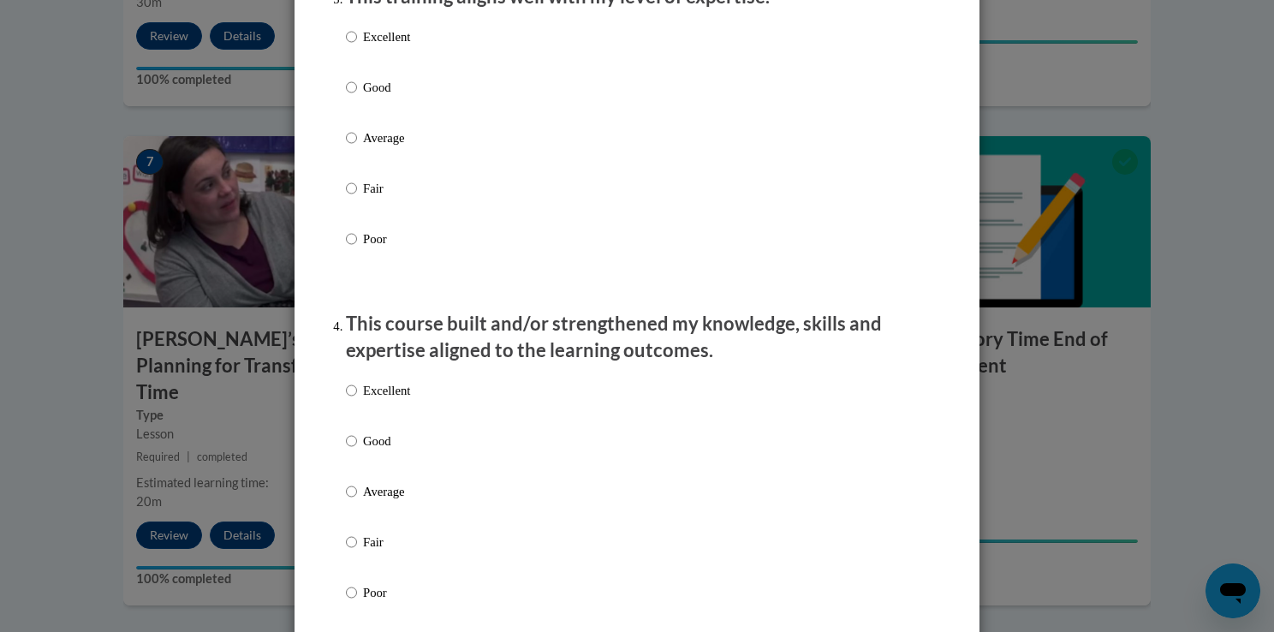
click at [405, 147] on p "Average" at bounding box center [386, 137] width 47 height 19
click at [357, 147] on input "Average" at bounding box center [351, 137] width 11 height 19
radio input "true"
click at [397, 478] on label "Good" at bounding box center [378, 454] width 64 height 46
click at [357, 450] on input "Good" at bounding box center [351, 440] width 11 height 19
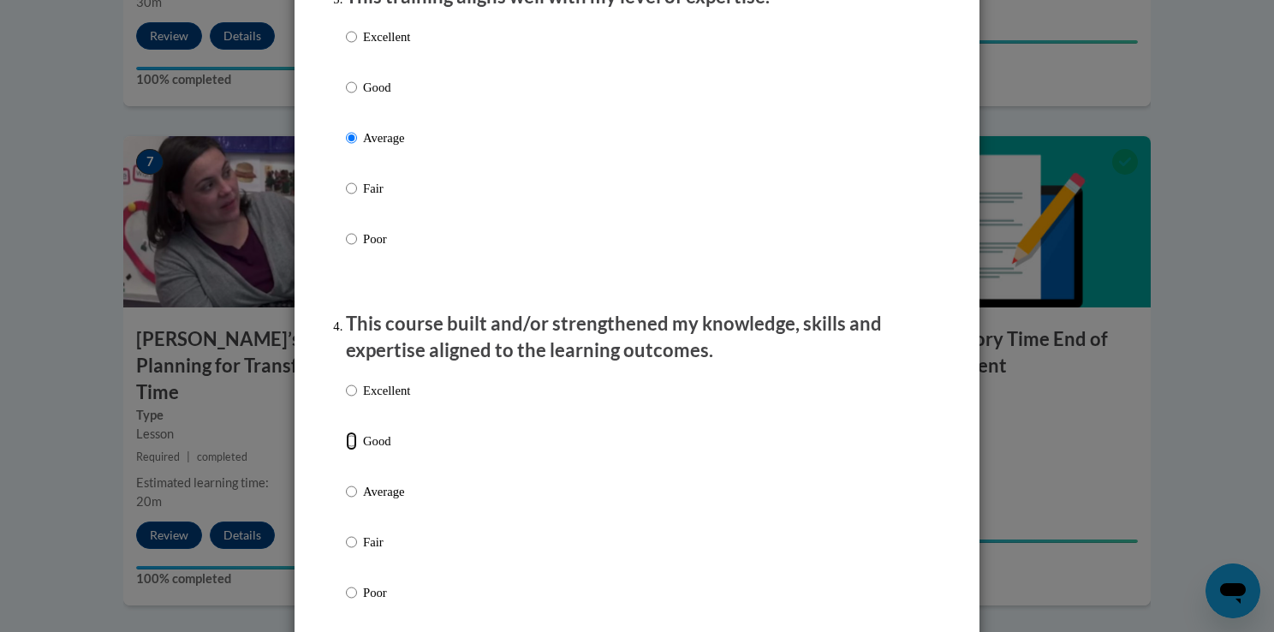
radio input "true"
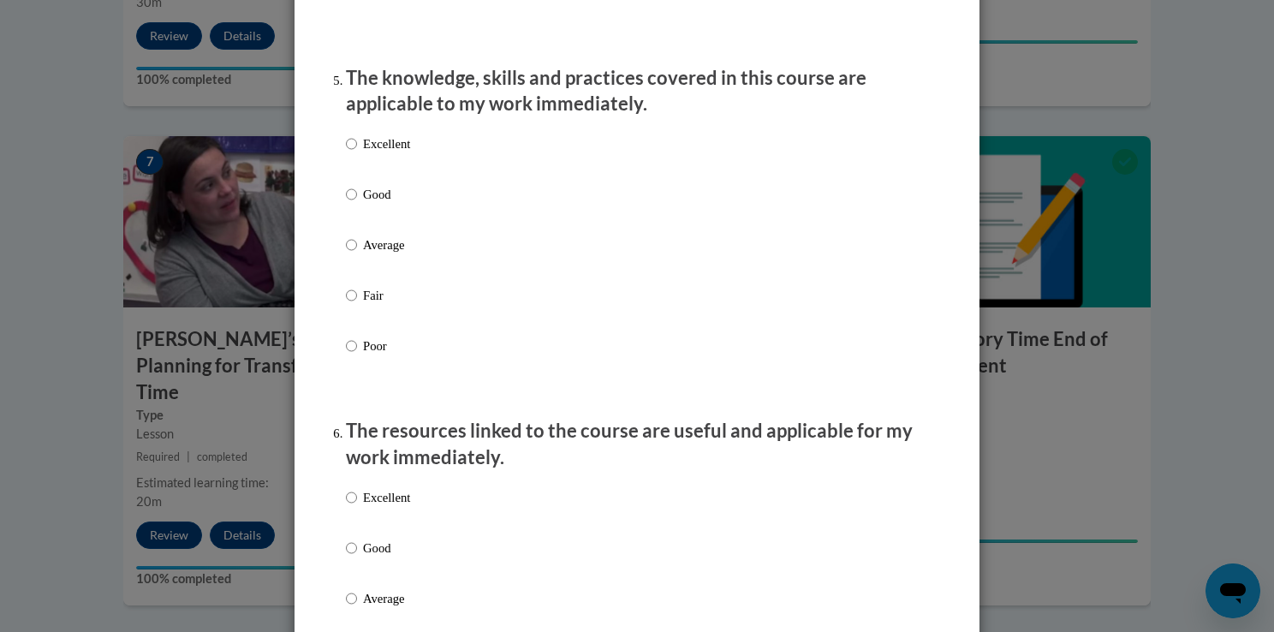
scroll to position [1592, 0]
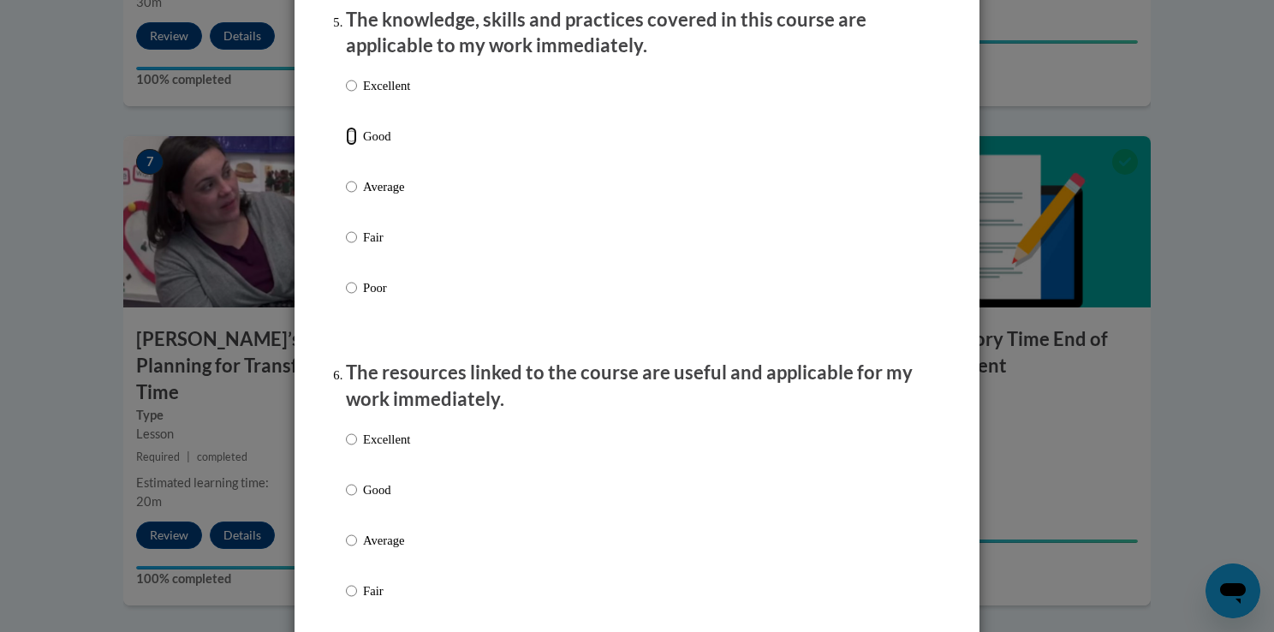
click at [346, 145] on input "Good" at bounding box center [351, 136] width 11 height 19
radio input "true"
click at [365, 499] on p "Good" at bounding box center [386, 489] width 47 height 19
click at [357, 499] on input "Good" at bounding box center [351, 489] width 11 height 19
radio input "true"
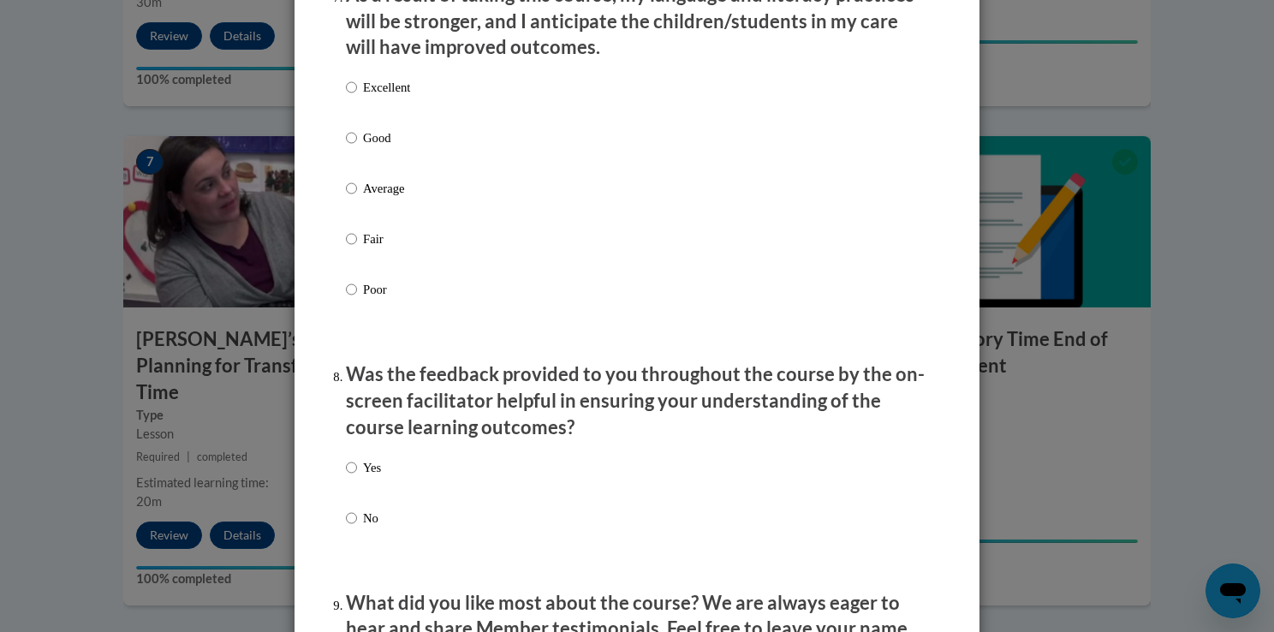
scroll to position [2339, 0]
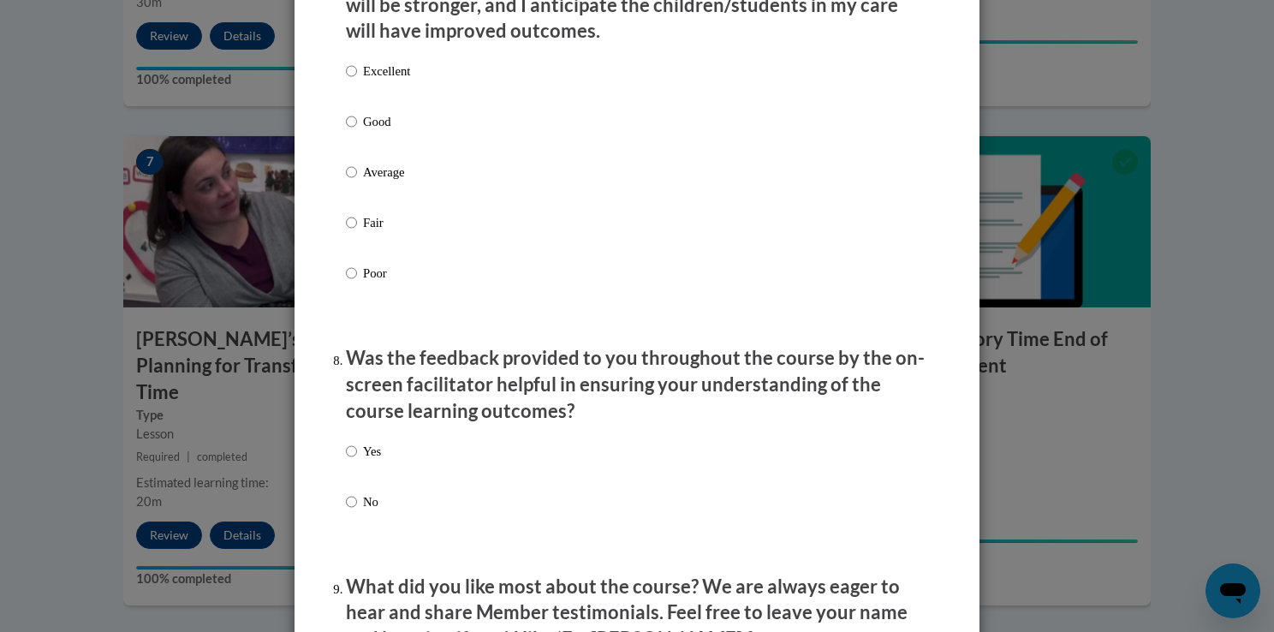
click at [363, 131] on p "Good" at bounding box center [386, 121] width 47 height 19
click at [357, 131] on input "Good" at bounding box center [351, 121] width 11 height 19
radio input "true"
click at [370, 478] on label "Yes" at bounding box center [363, 465] width 35 height 46
click at [357, 460] on input "Yes" at bounding box center [351, 451] width 11 height 19
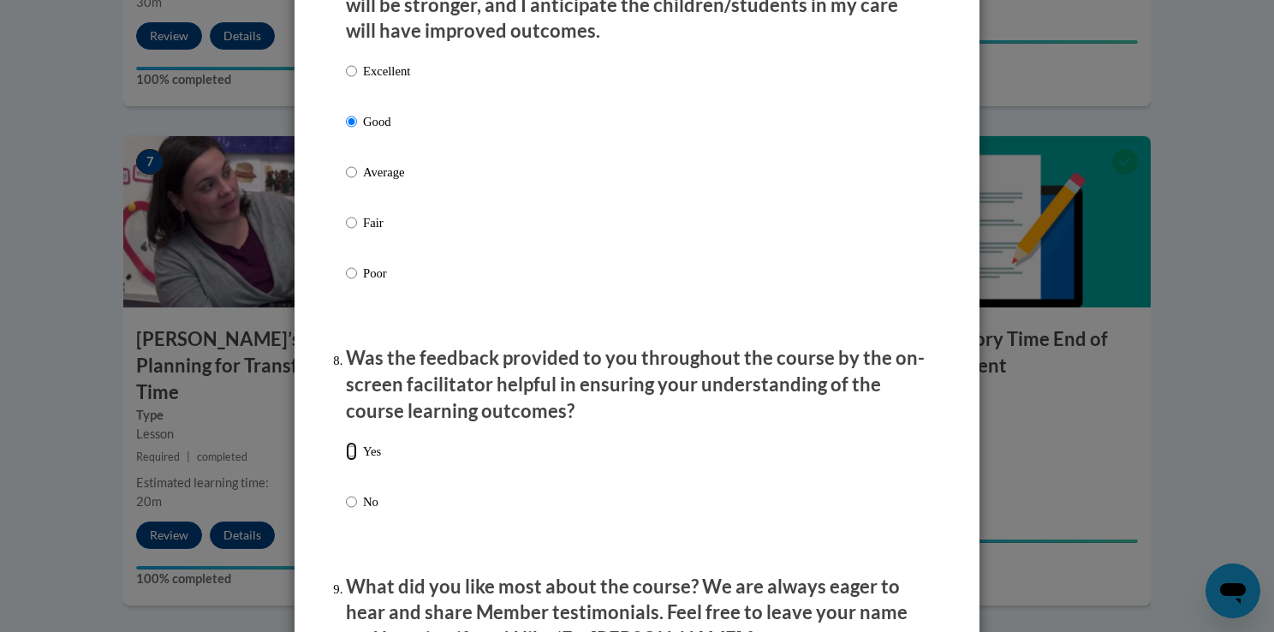
radio input "true"
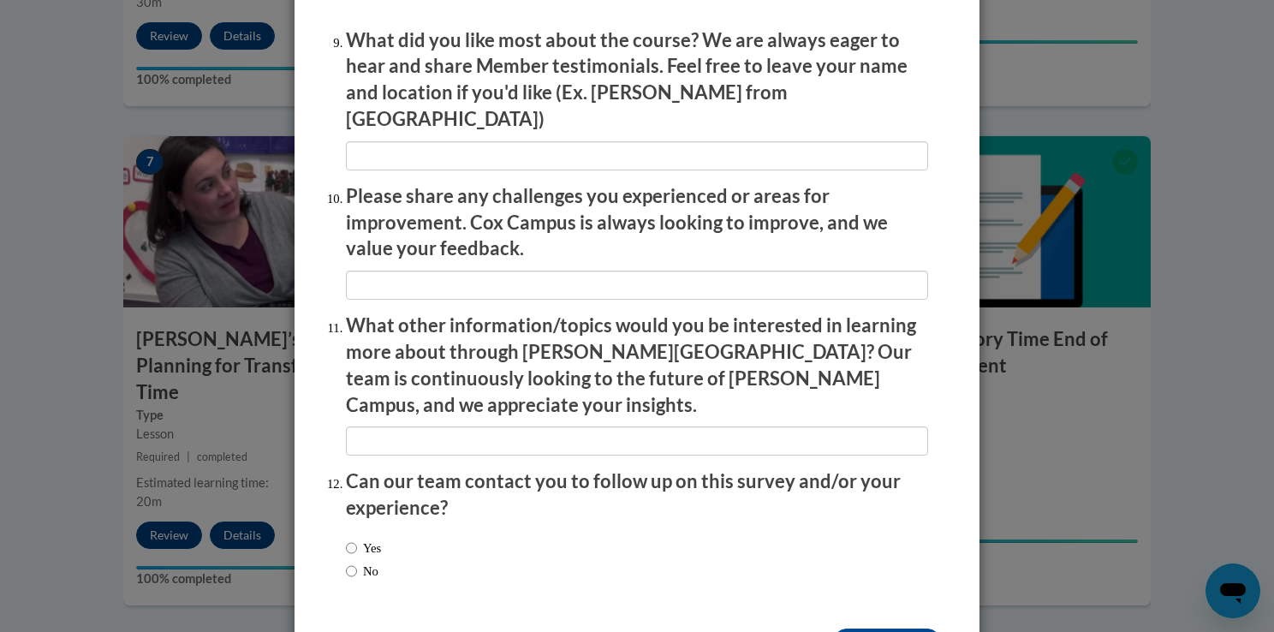
scroll to position [2901, 0]
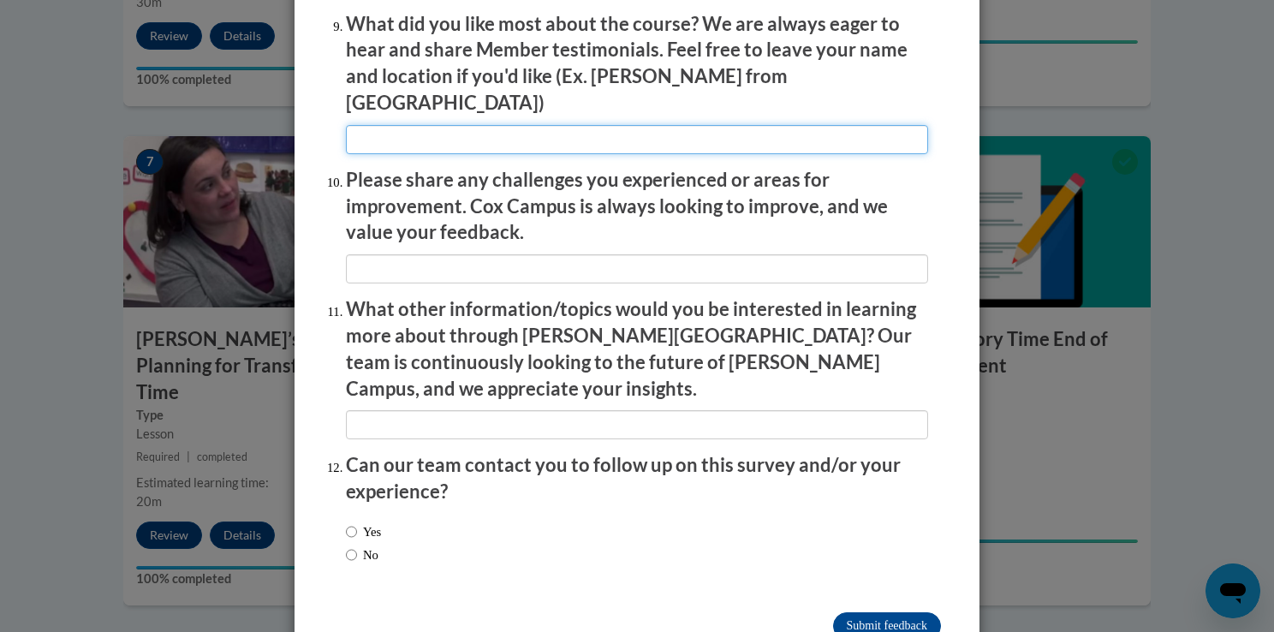
click at [860, 125] on input "textbox" at bounding box center [637, 139] width 582 height 29
type input "its over"
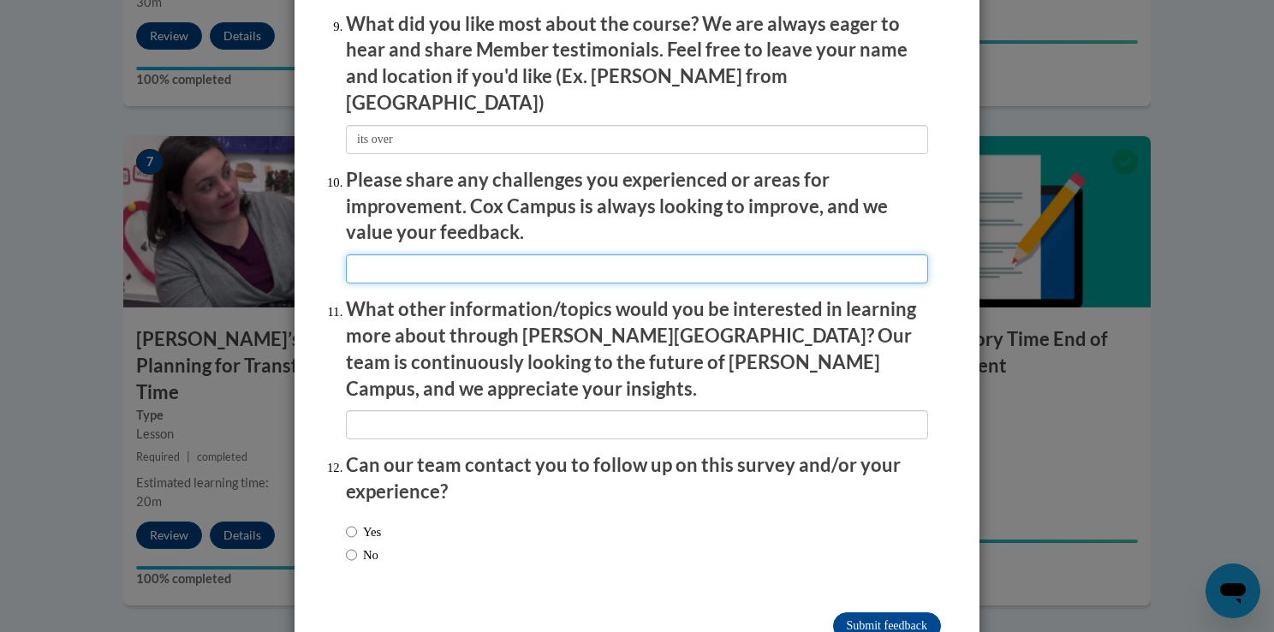
type input "it went to long"
type input "more on infants"
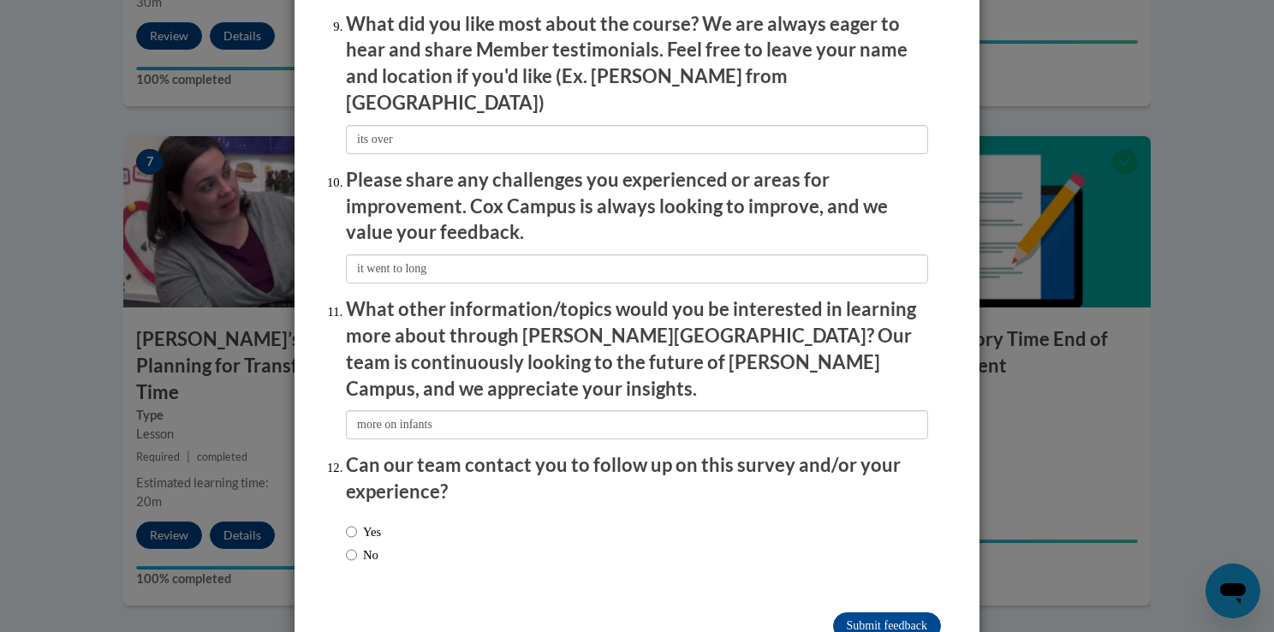
click at [357, 545] on label "No" at bounding box center [362, 554] width 33 height 19
click at [357, 545] on input "No" at bounding box center [351, 554] width 11 height 19
radio input "true"
click at [882, 612] on input "Submit feedback" at bounding box center [887, 625] width 108 height 27
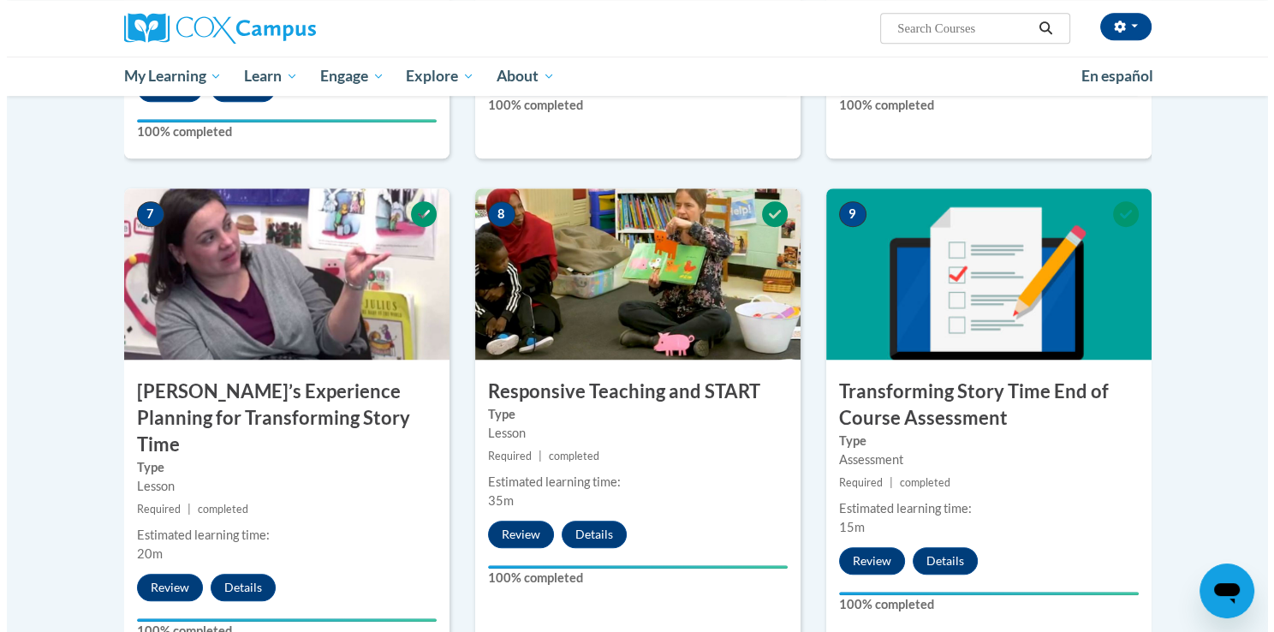
scroll to position [1665, 0]
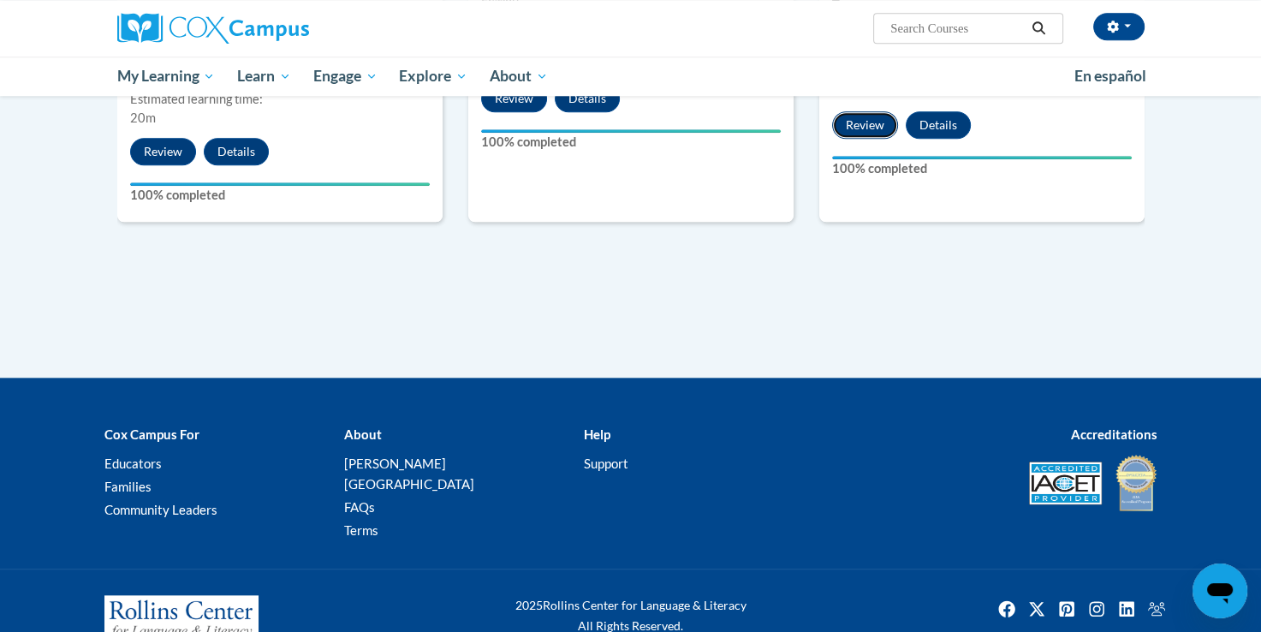
click at [865, 125] on button "Review" at bounding box center [865, 124] width 66 height 27
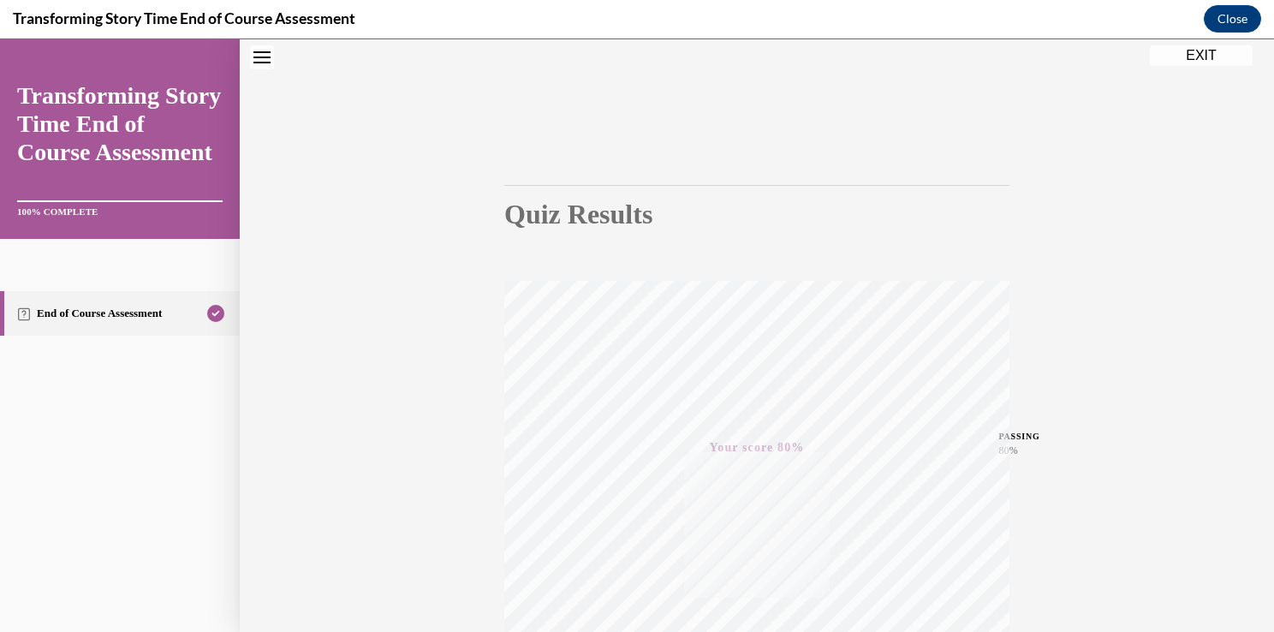
scroll to position [226, 0]
click at [1208, 52] on button "EXIT" at bounding box center [1200, 55] width 103 height 21
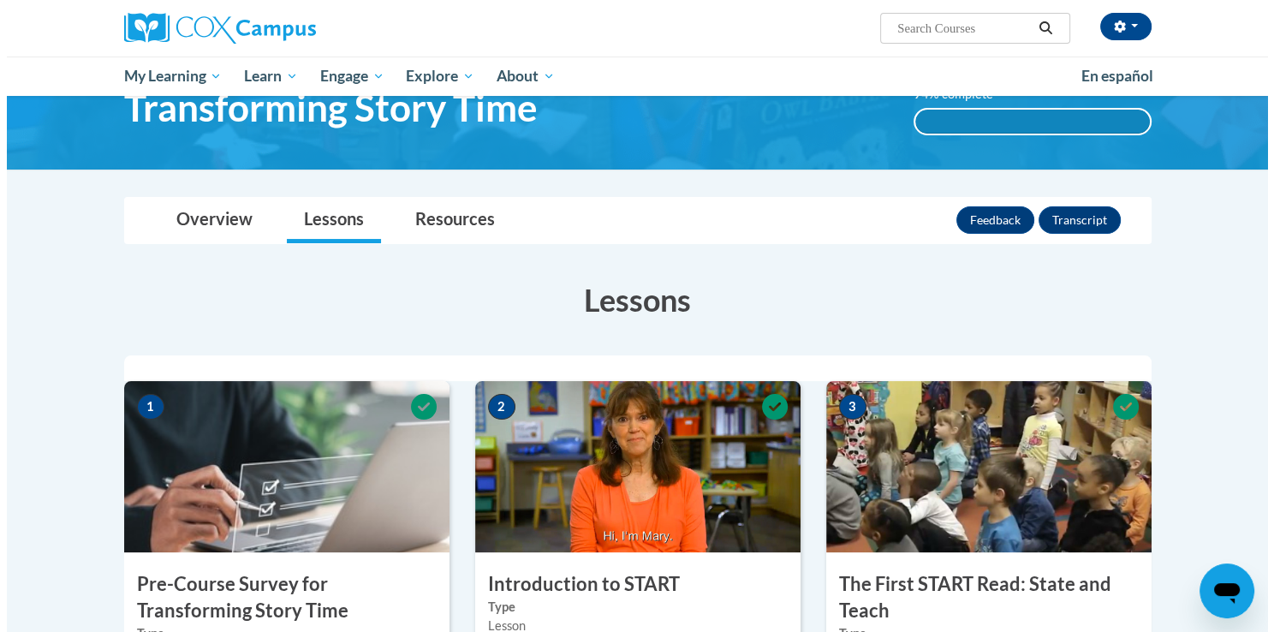
scroll to position [0, 0]
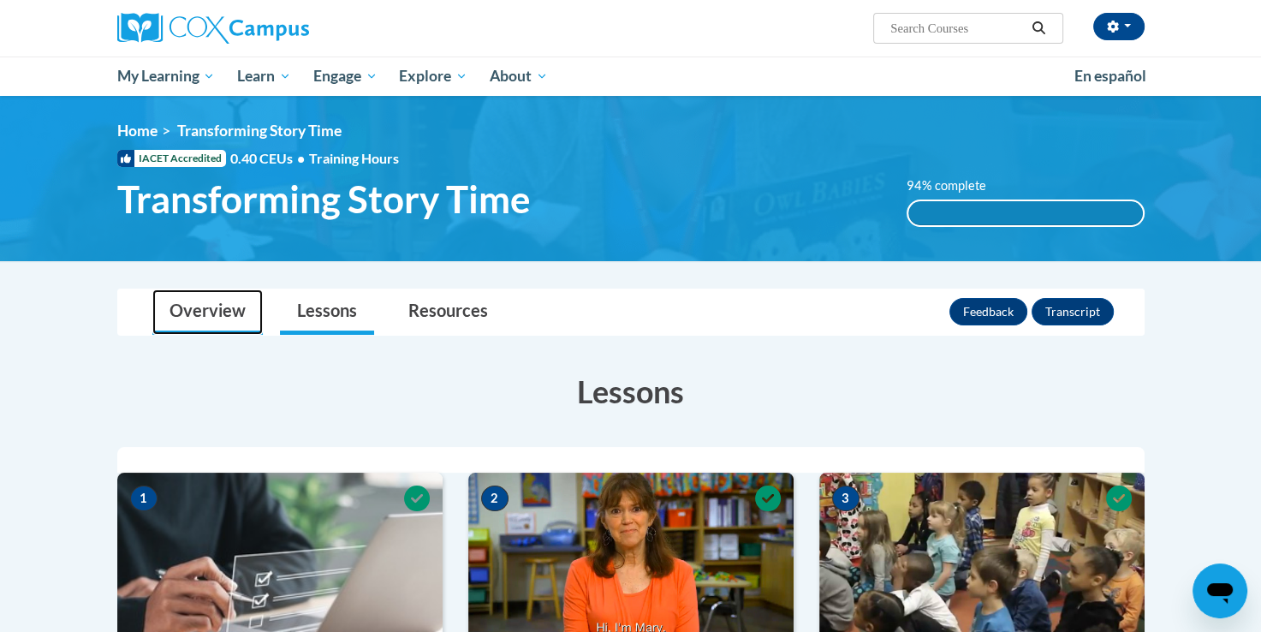
click at [200, 314] on link "Overview" at bounding box center [207, 311] width 110 height 45
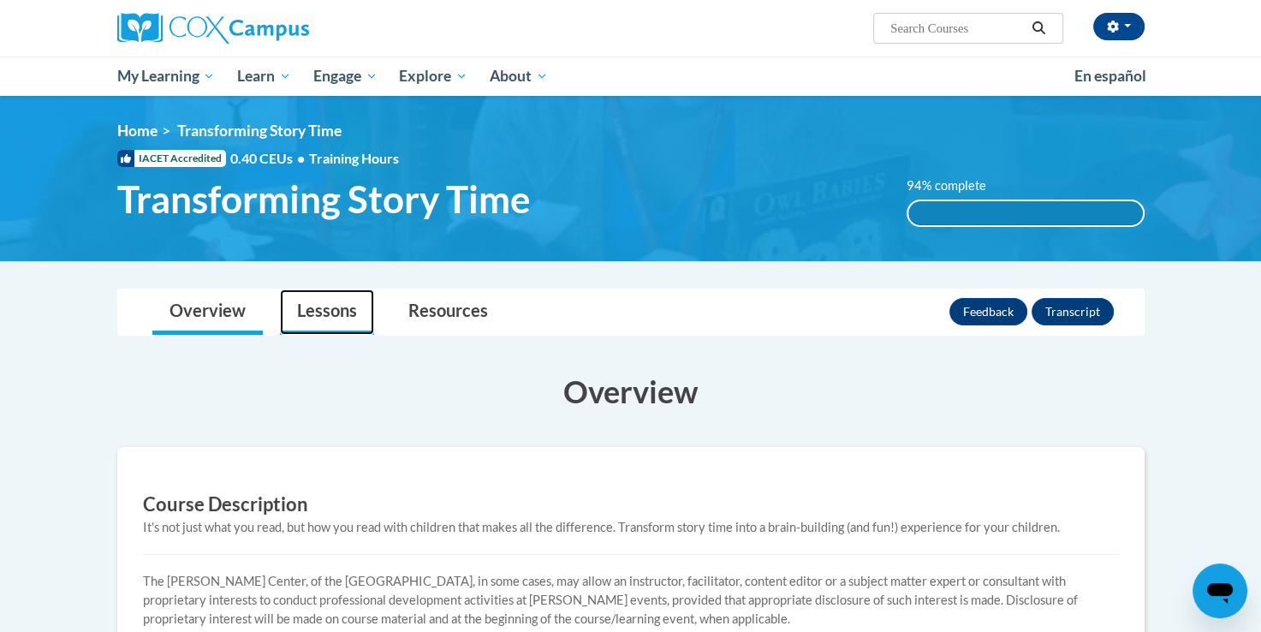
click at [294, 318] on link "Lessons" at bounding box center [327, 311] width 94 height 45
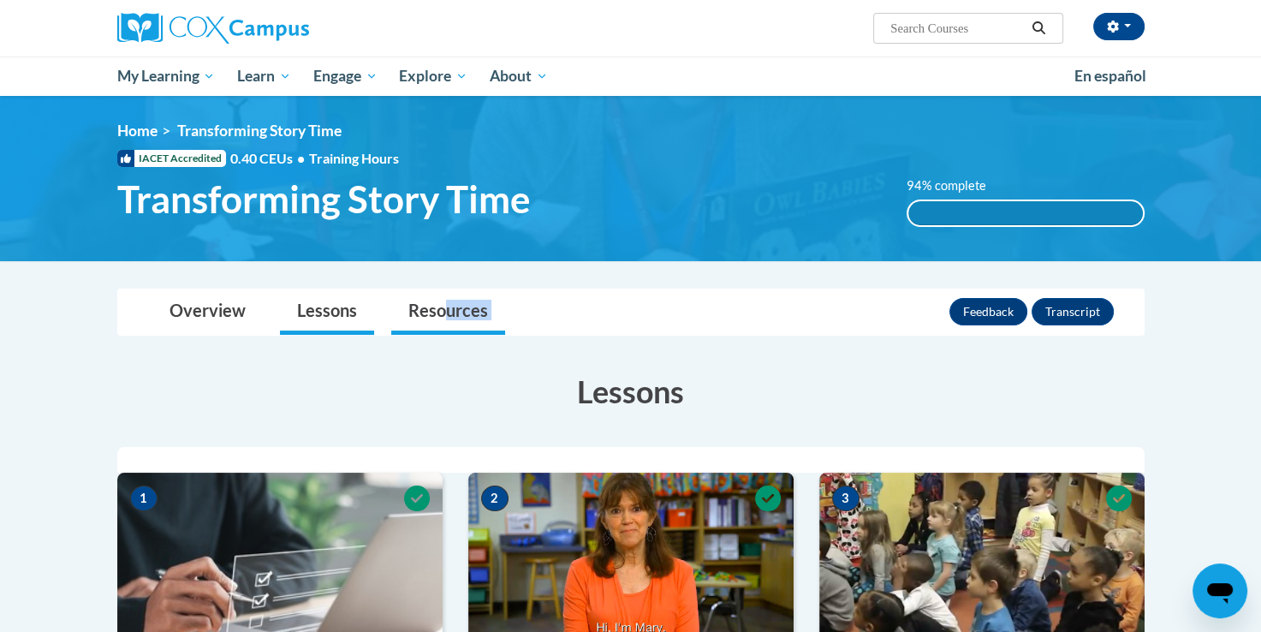
drag, startPoint x: 442, startPoint y: 335, endPoint x: 442, endPoint y: 317, distance: 18.0
click at [442, 317] on link "Resources" at bounding box center [448, 311] width 114 height 45
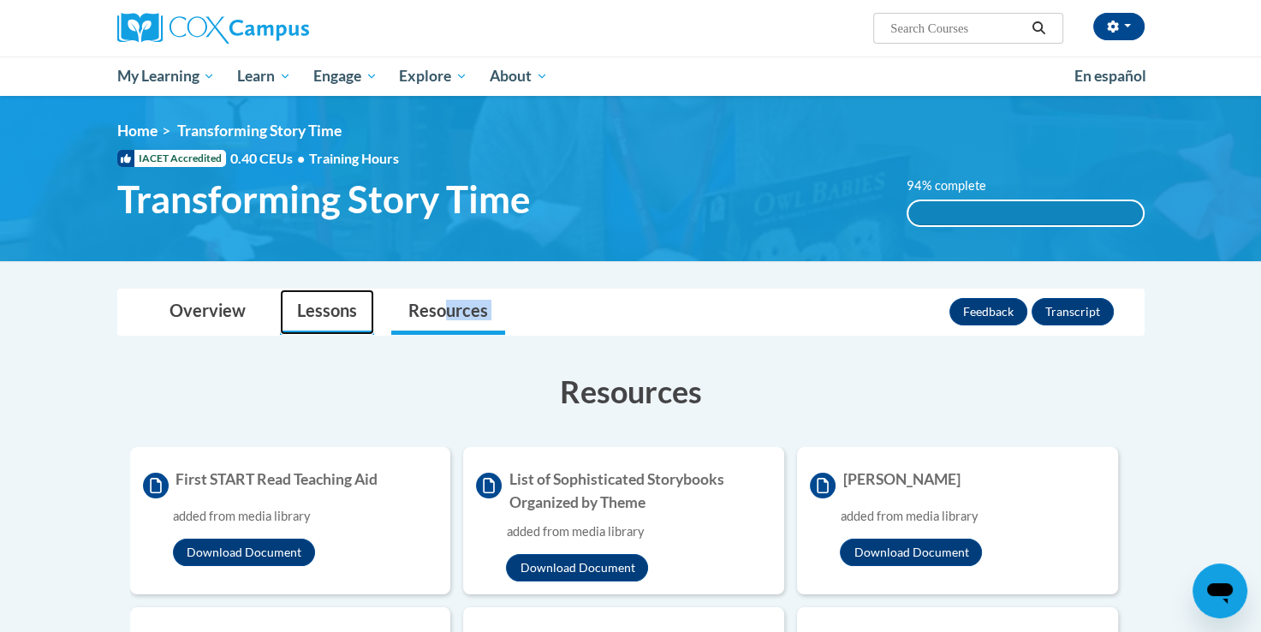
click at [338, 319] on link "Lessons" at bounding box center [327, 311] width 94 height 45
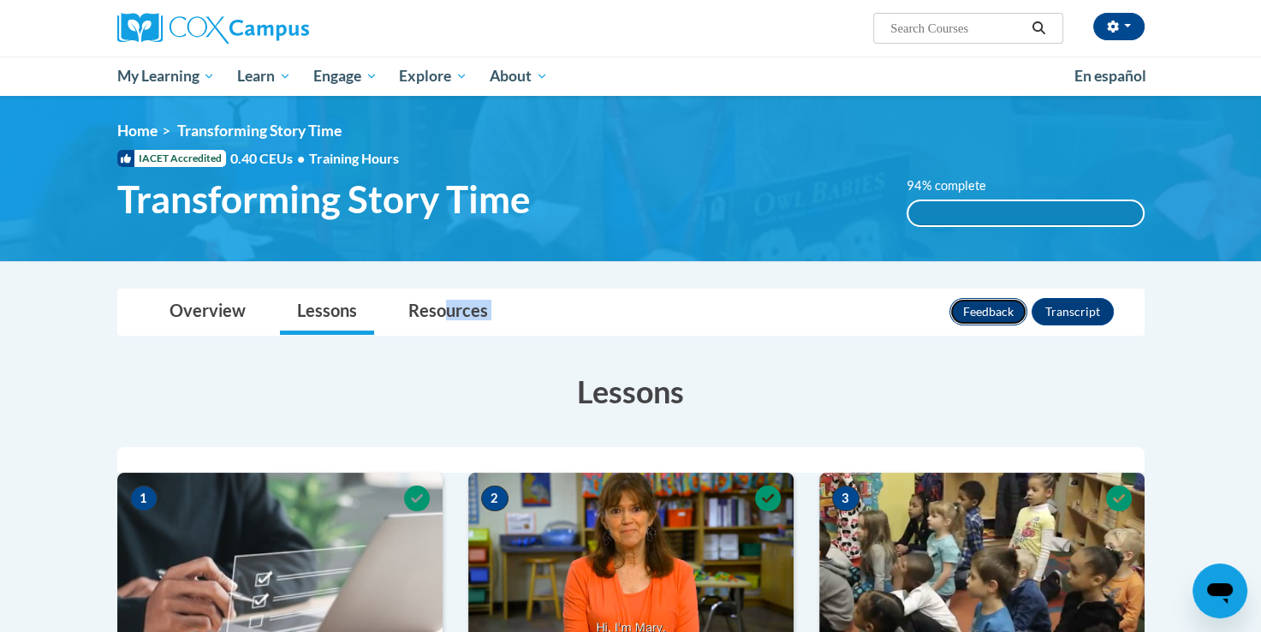
click at [989, 303] on button "Feedback" at bounding box center [988, 311] width 78 height 27
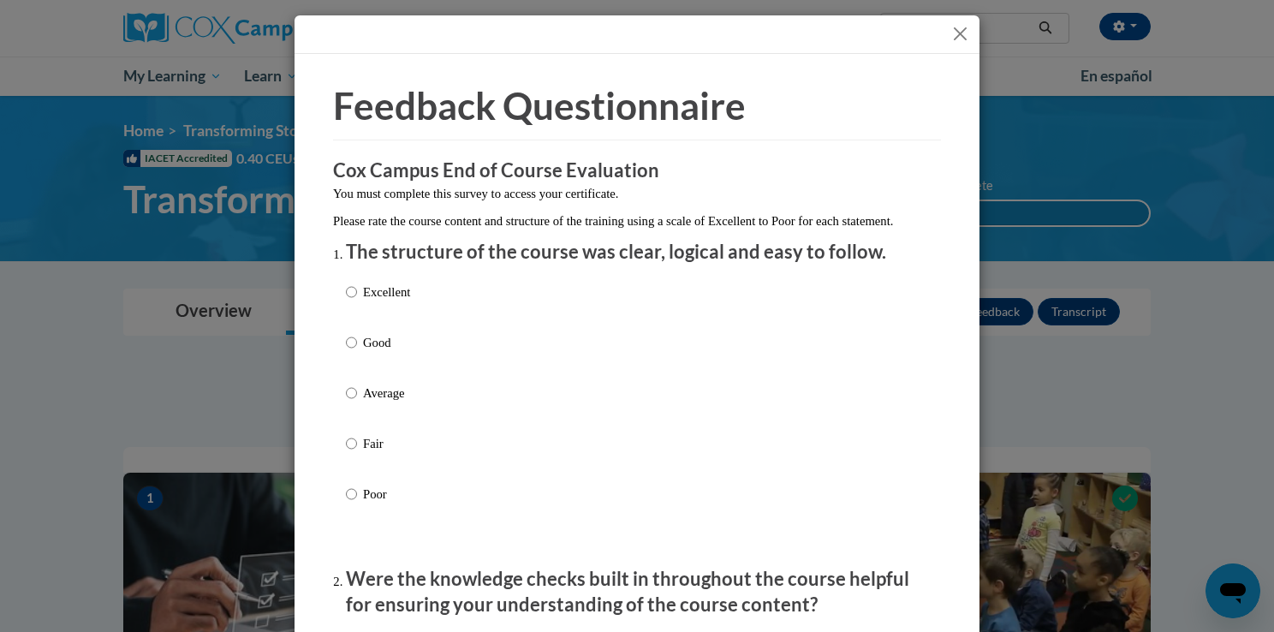
click at [388, 329] on label "Excellent" at bounding box center [378, 305] width 64 height 46
click at [357, 301] on input "Excellent" at bounding box center [351, 291] width 11 height 19
radio input "true"
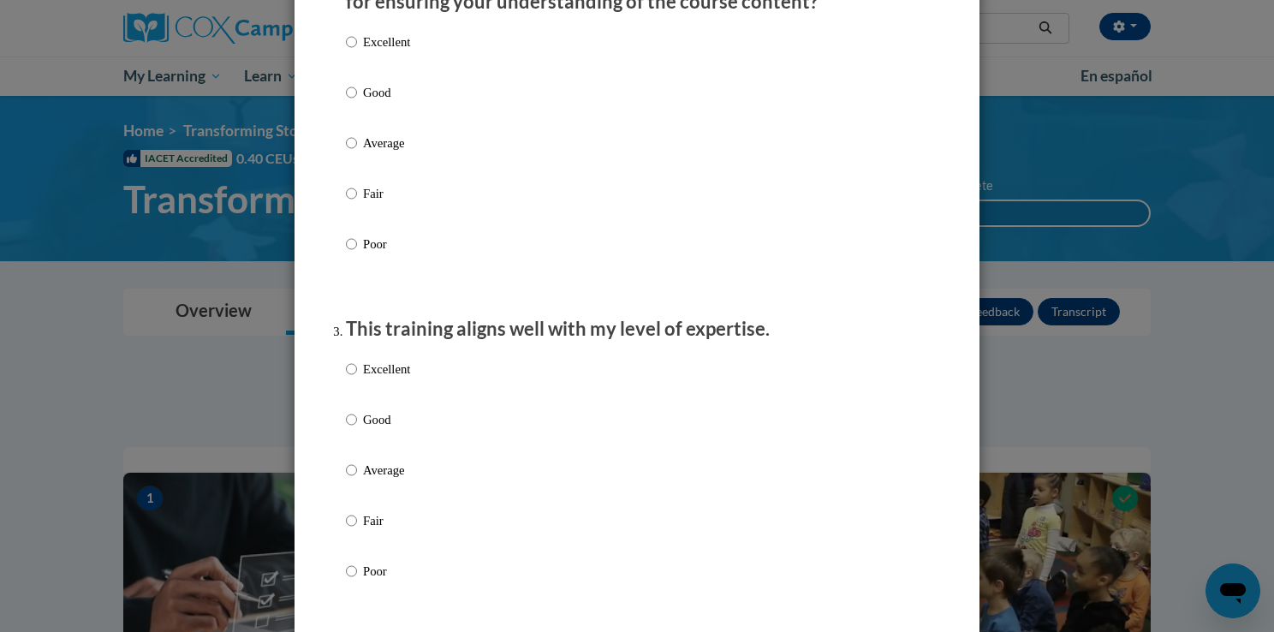
scroll to position [706, 0]
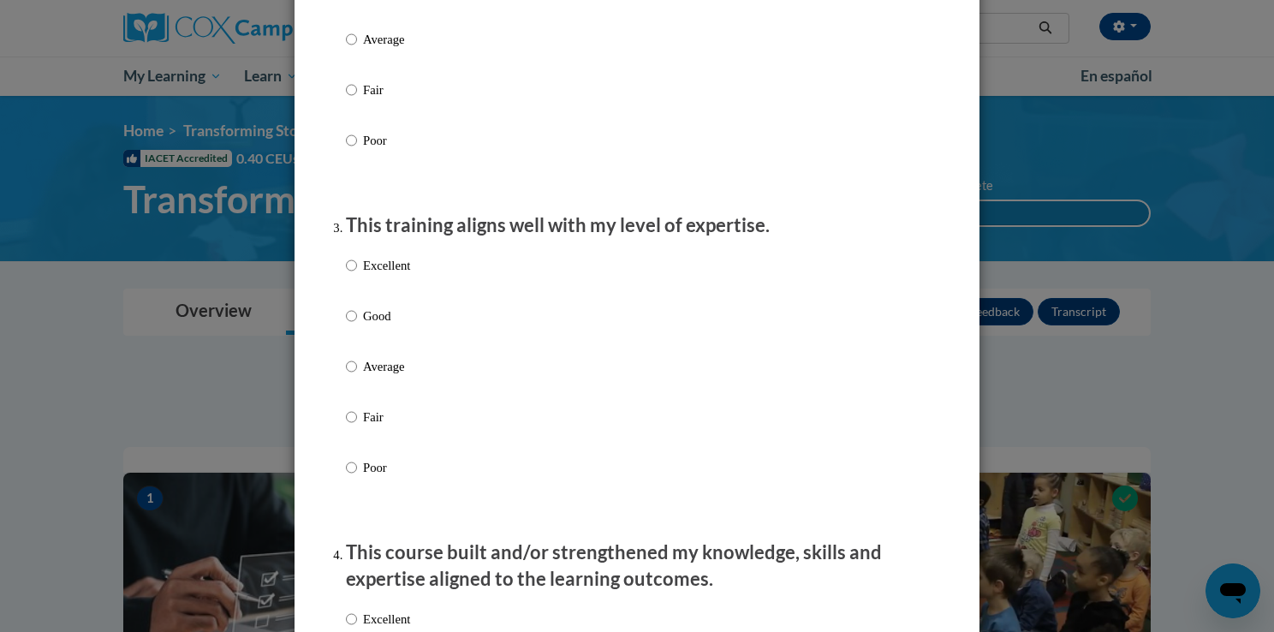
radio input "true"
click at [377, 354] on label "Good" at bounding box center [378, 331] width 64 height 46
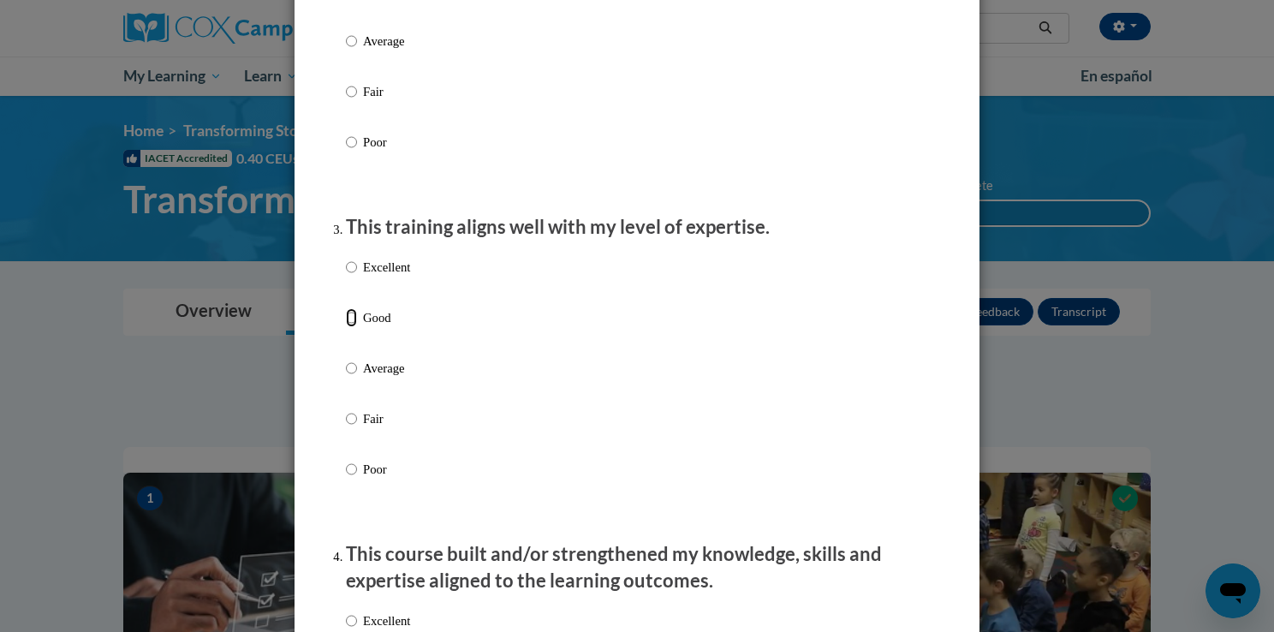
click at [357, 327] on input "Good" at bounding box center [351, 317] width 11 height 19
radio input "true"
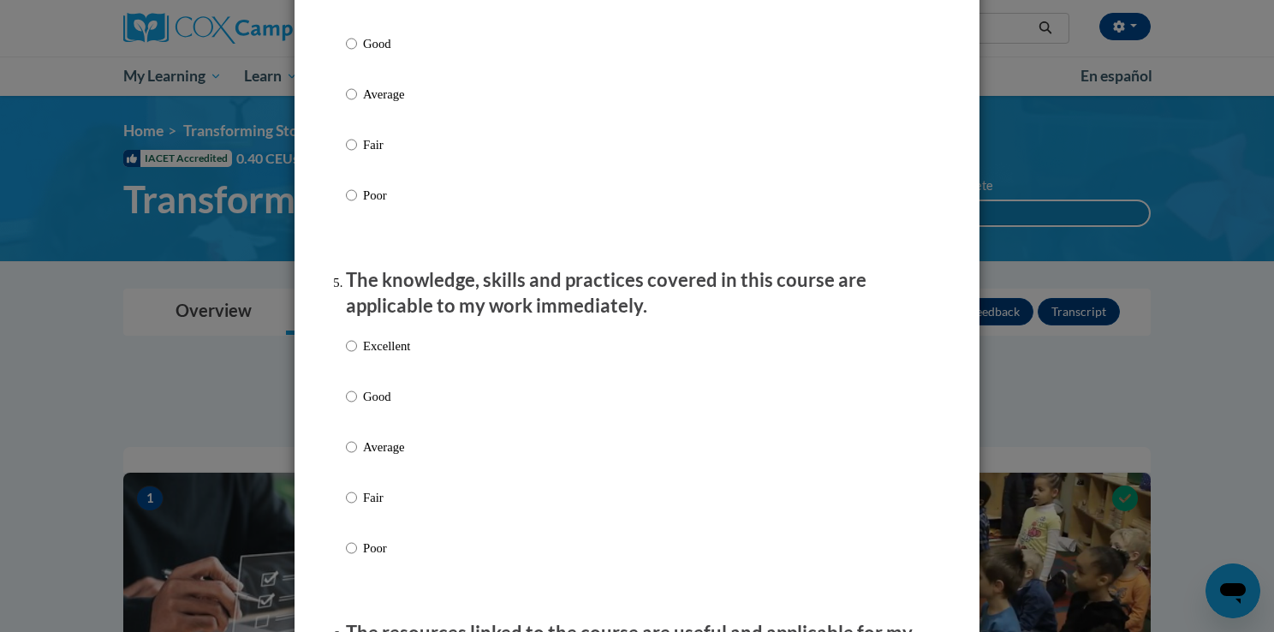
scroll to position [1369, 0]
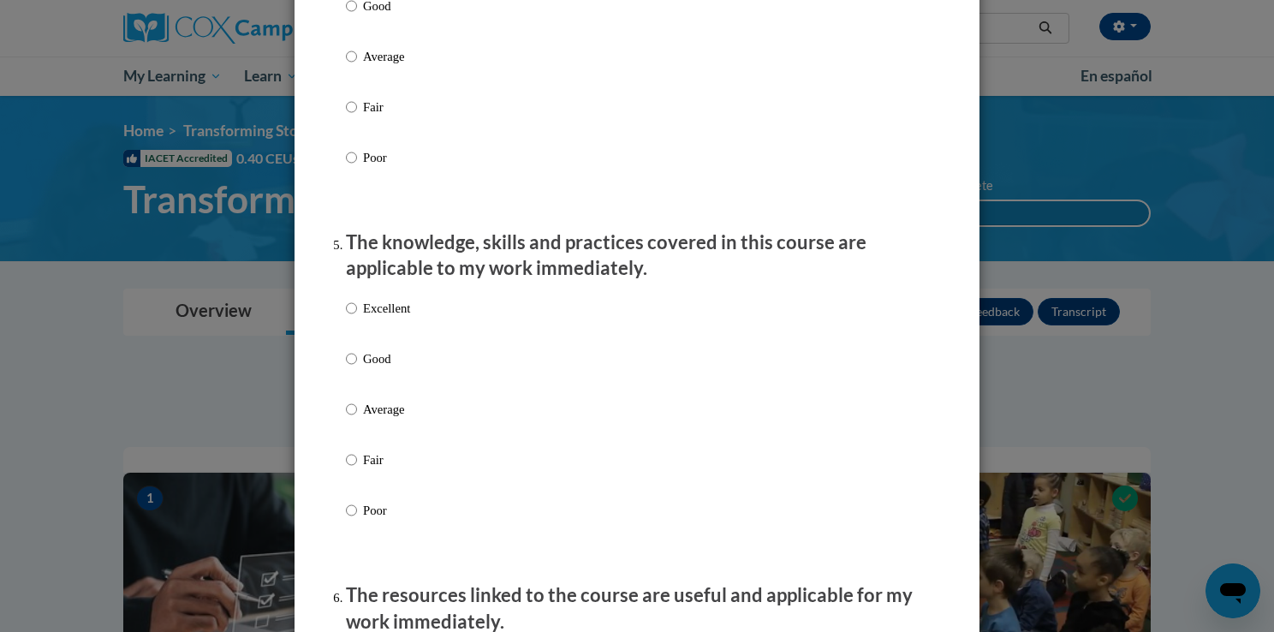
click at [363, 15] on p "Good" at bounding box center [386, 6] width 47 height 19
click at [357, 15] on input "Good" at bounding box center [351, 6] width 11 height 19
radio input "true"
click at [366, 365] on div "Excellent Good Average Fair Poor" at bounding box center [378, 422] width 64 height 265
click at [366, 368] on p "Good" at bounding box center [386, 358] width 47 height 19
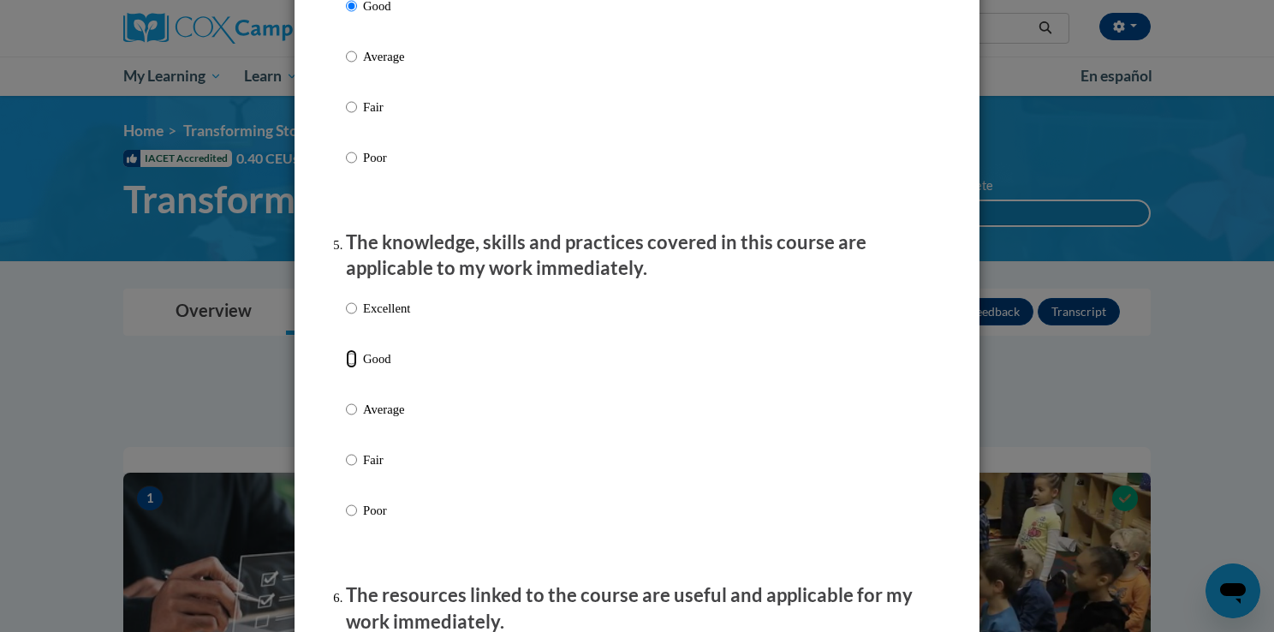
click at [357, 368] on input "Good" at bounding box center [351, 358] width 11 height 19
radio input "true"
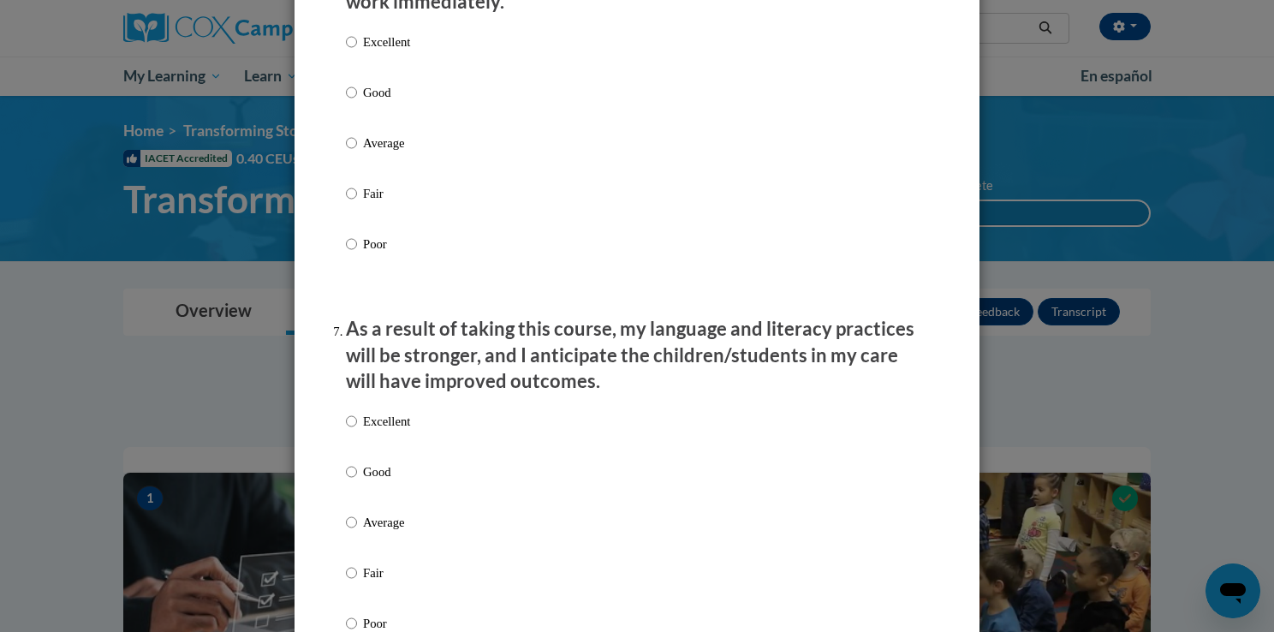
scroll to position [2006, 0]
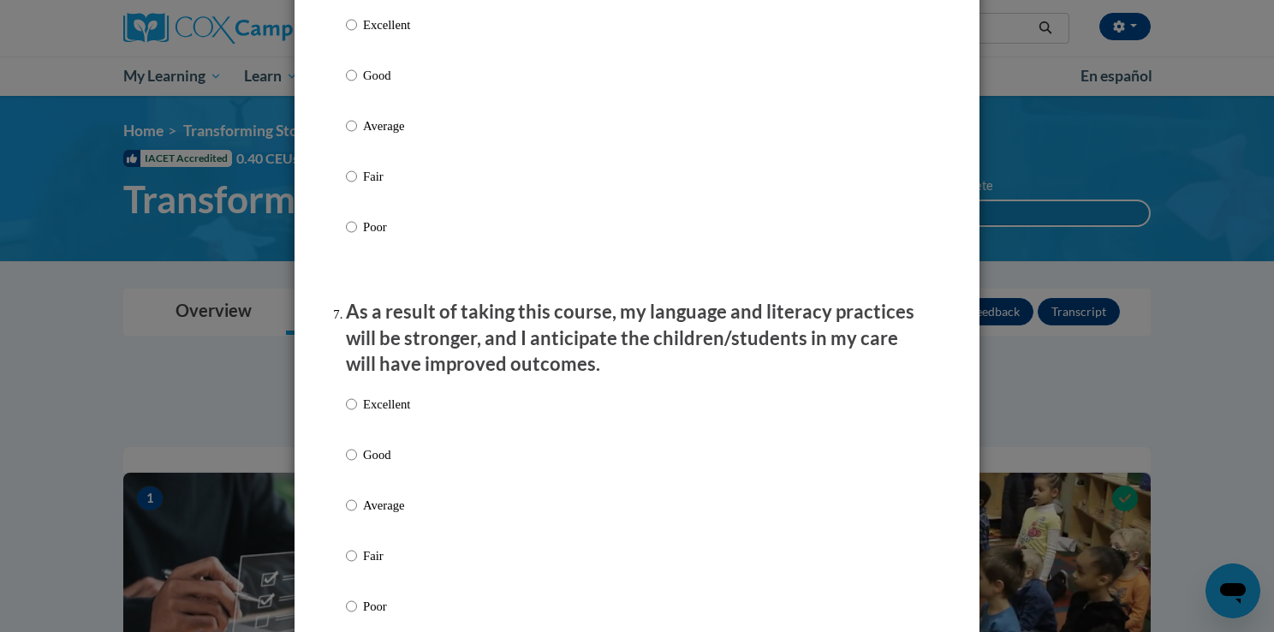
drag, startPoint x: 402, startPoint y: 28, endPoint x: 426, endPoint y: 5, distance: 33.3
click at [426, 5] on li "The resources linked to the course are useful and applicable for my work immedi…" at bounding box center [637, 115] width 582 height 341
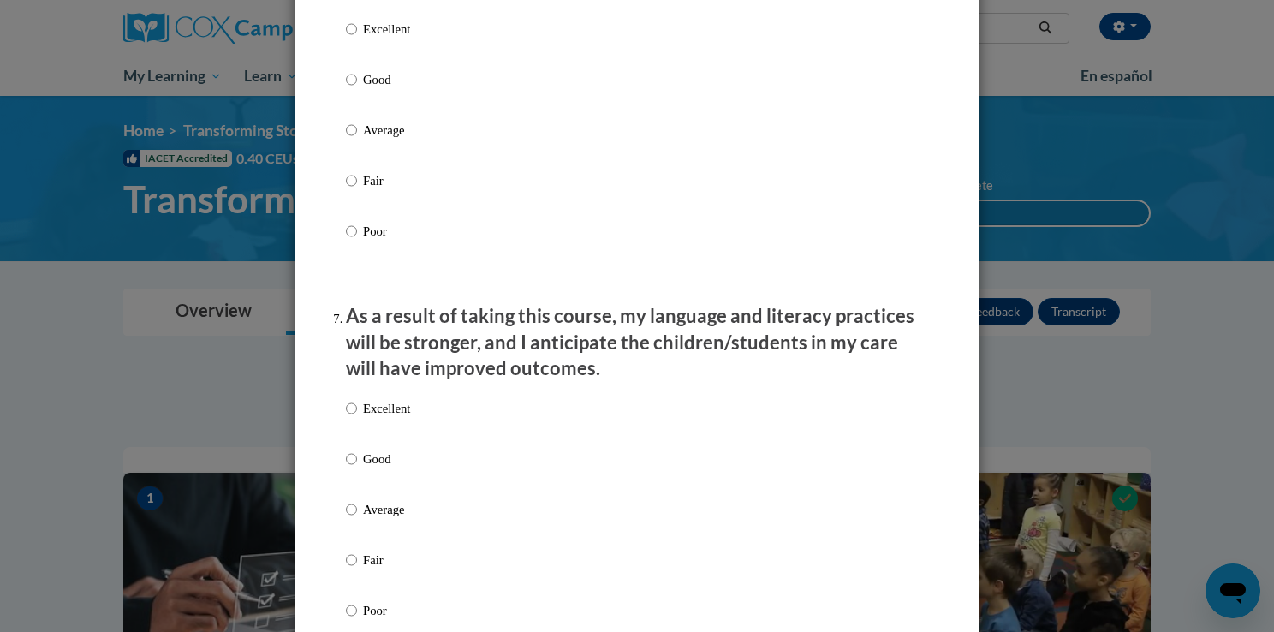
drag, startPoint x: 426, startPoint y: 5, endPoint x: 350, endPoint y: 67, distance: 98.0
click at [350, 66] on label "Excellent" at bounding box center [378, 43] width 64 height 46
click at [350, 39] on input "Excellent" at bounding box center [351, 29] width 11 height 19
radio input "true"
click at [371, 445] on label "Excellent" at bounding box center [378, 422] width 64 height 46
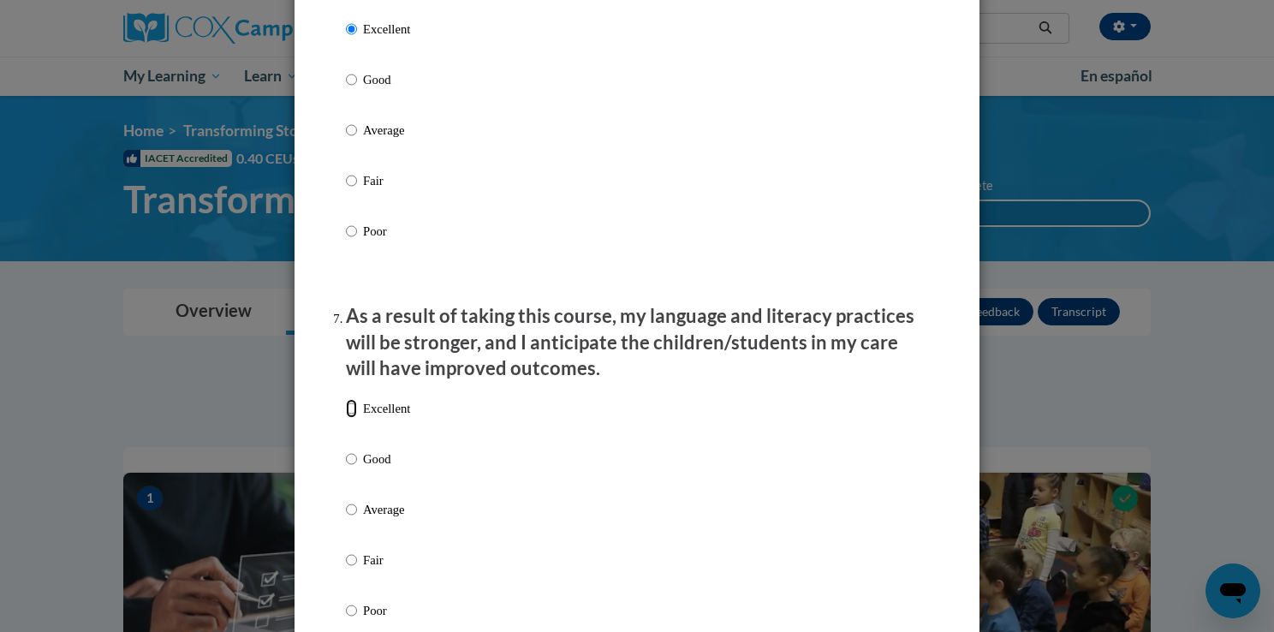
click at [357, 418] on input "Excellent" at bounding box center [351, 408] width 11 height 19
radio input "true"
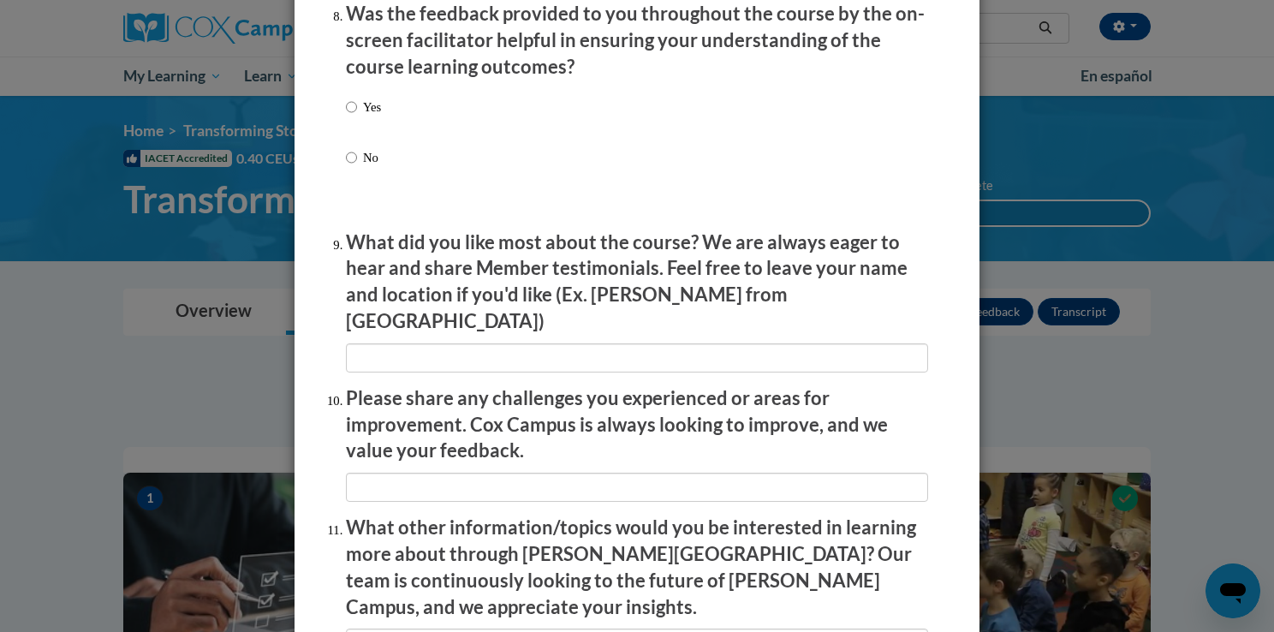
scroll to position [2695, 0]
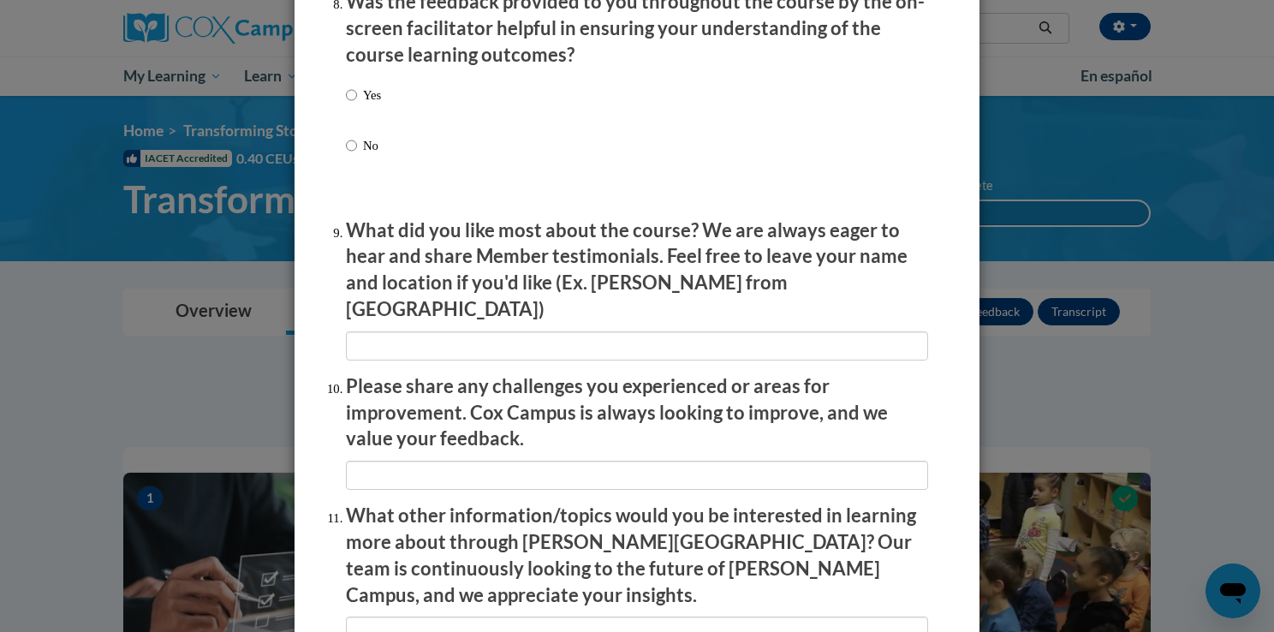
click at [359, 122] on label "Yes" at bounding box center [363, 109] width 35 height 46
click at [357, 104] on input "Yes" at bounding box center [351, 95] width 11 height 19
radio input "true"
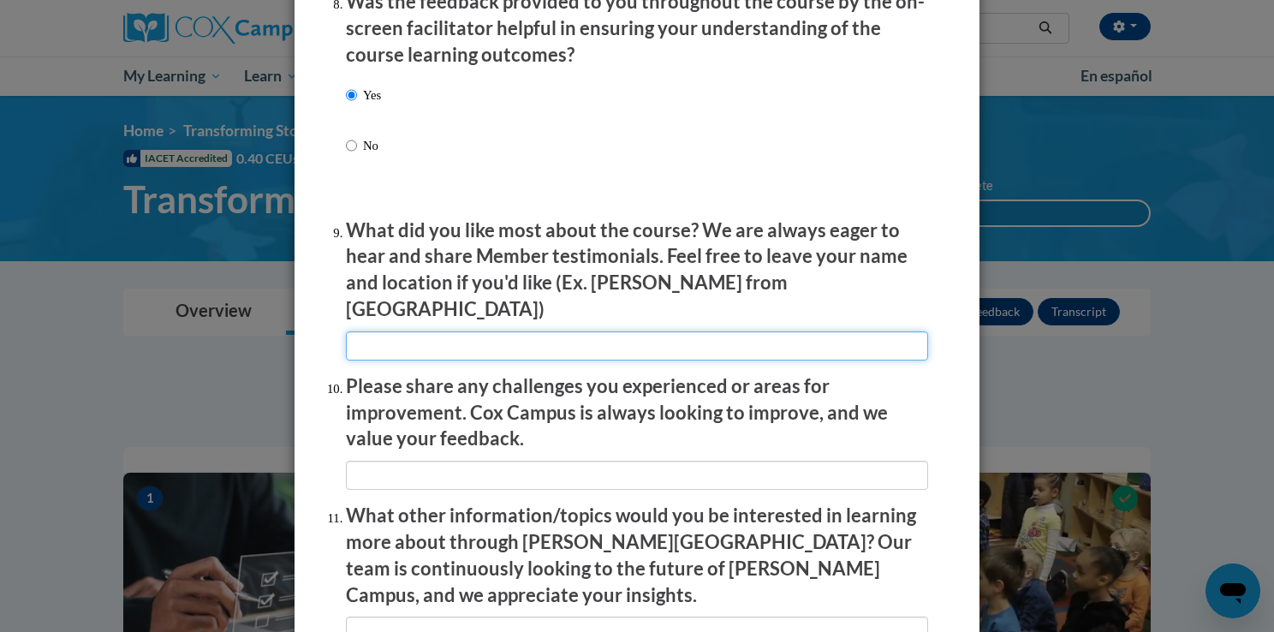
click at [418, 345] on input "textbox" at bounding box center [637, 345] width 582 height 29
type input "its over"
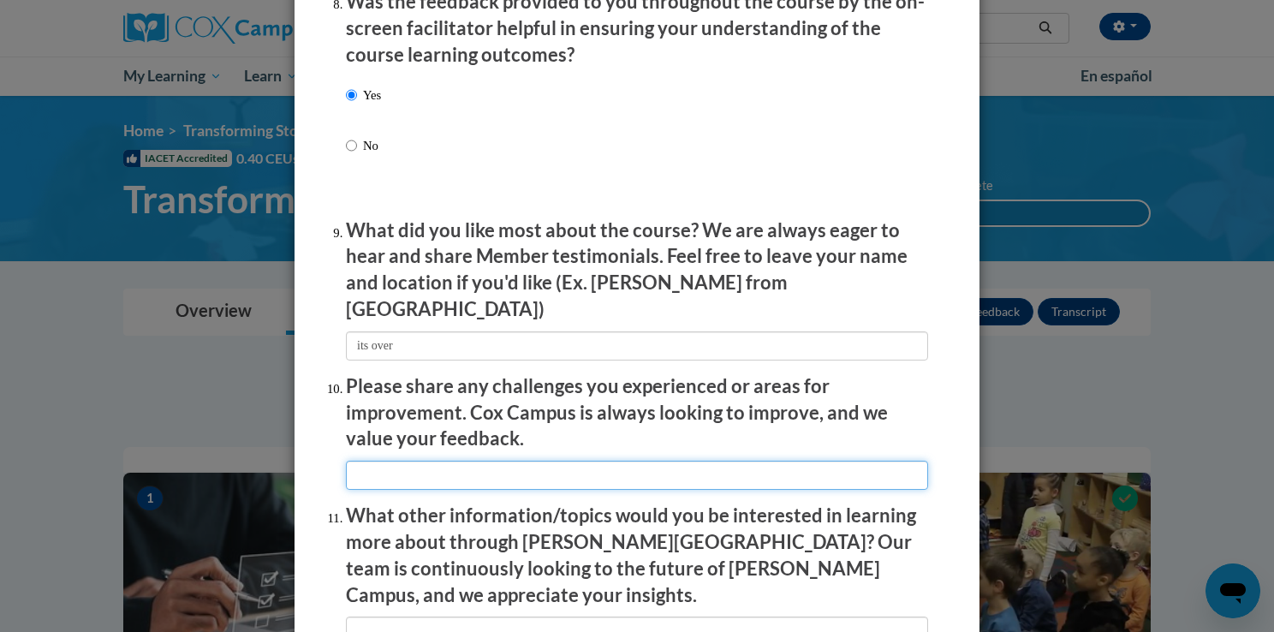
type input "it went to long"
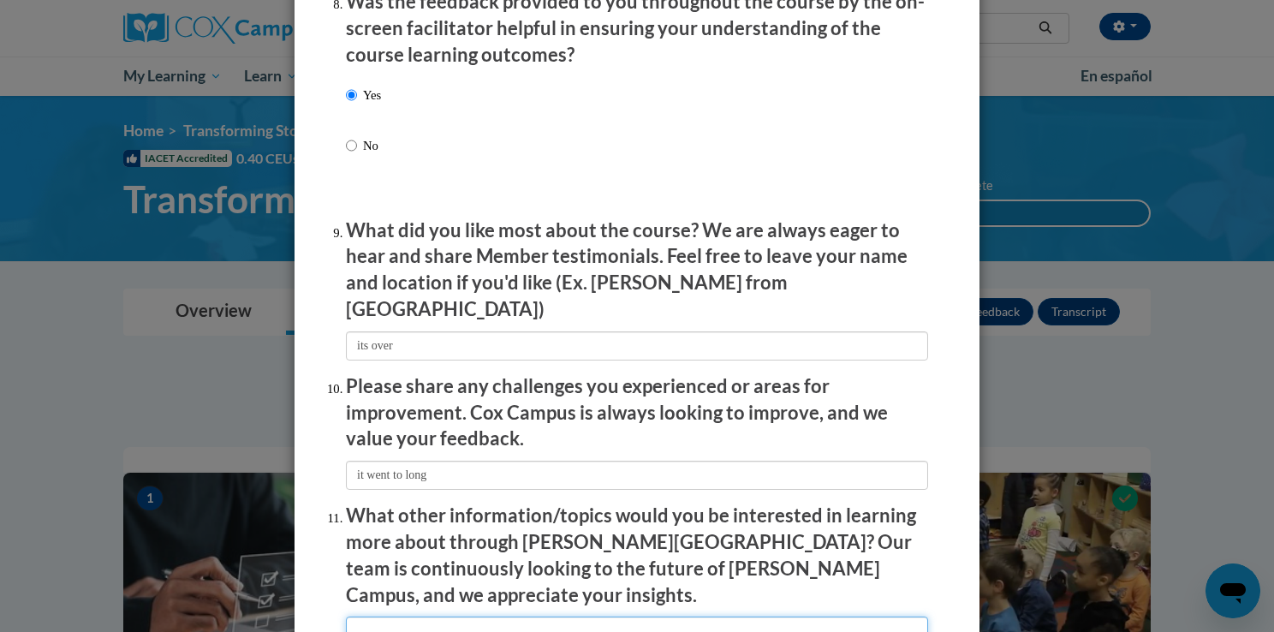
type input "more on infants"
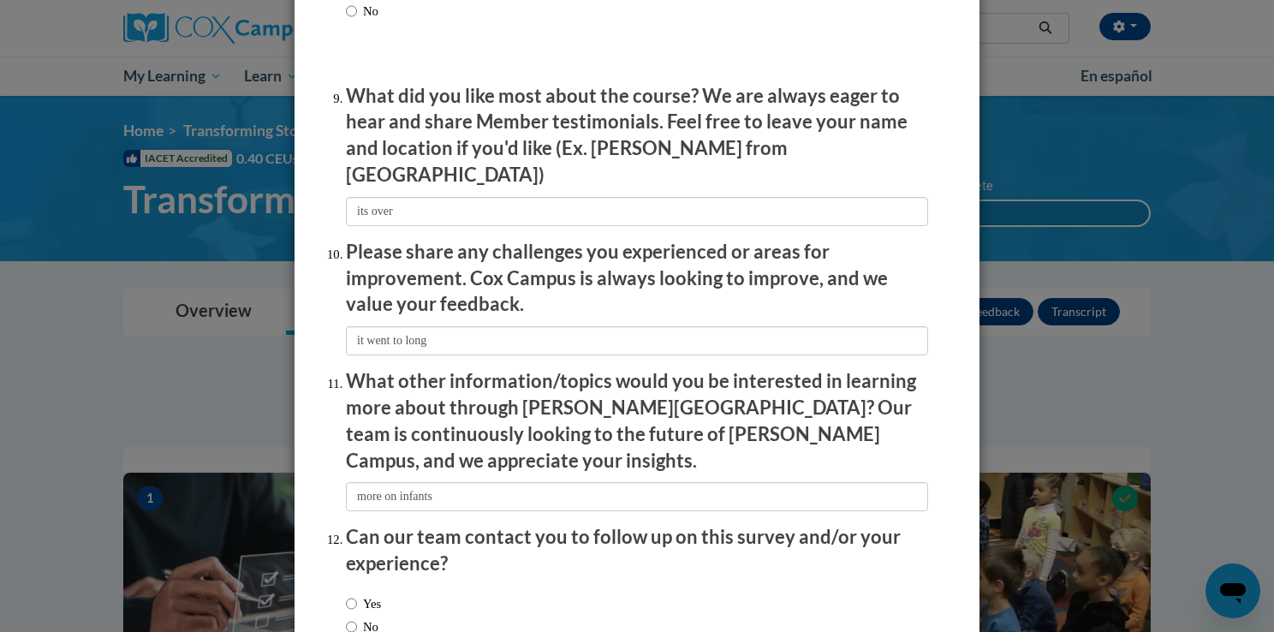
scroll to position [2932, 0]
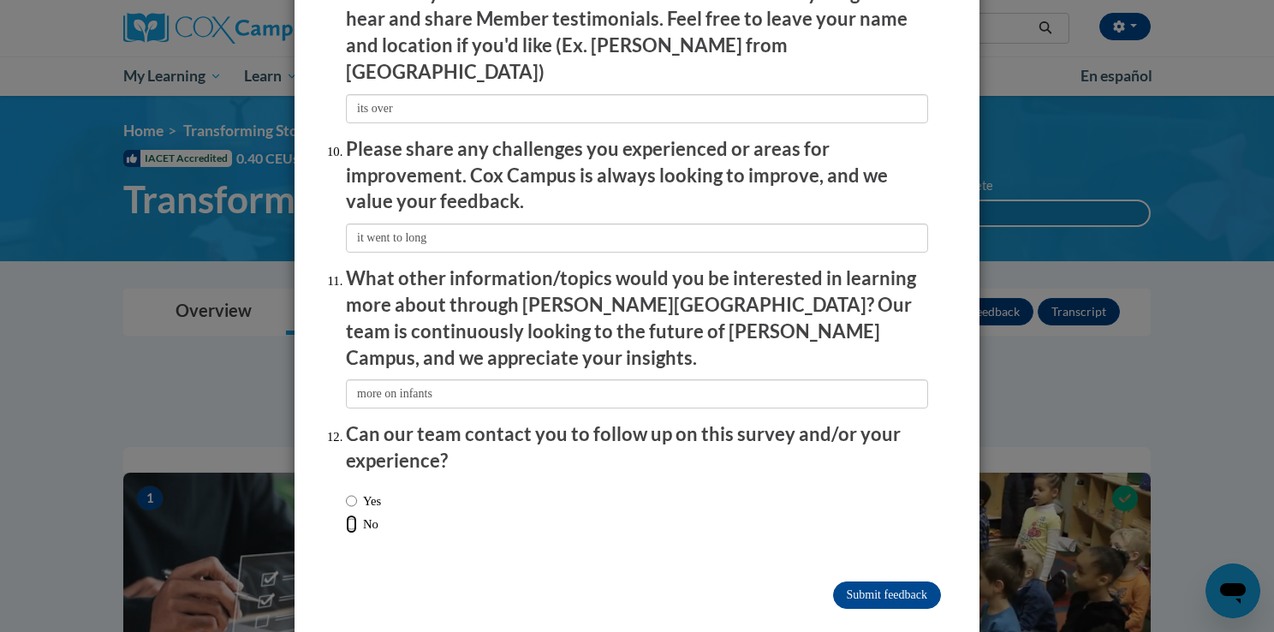
click at [346, 514] on input "No" at bounding box center [351, 523] width 11 height 19
radio input "true"
click at [897, 581] on input "Submit feedback" at bounding box center [887, 594] width 108 height 27
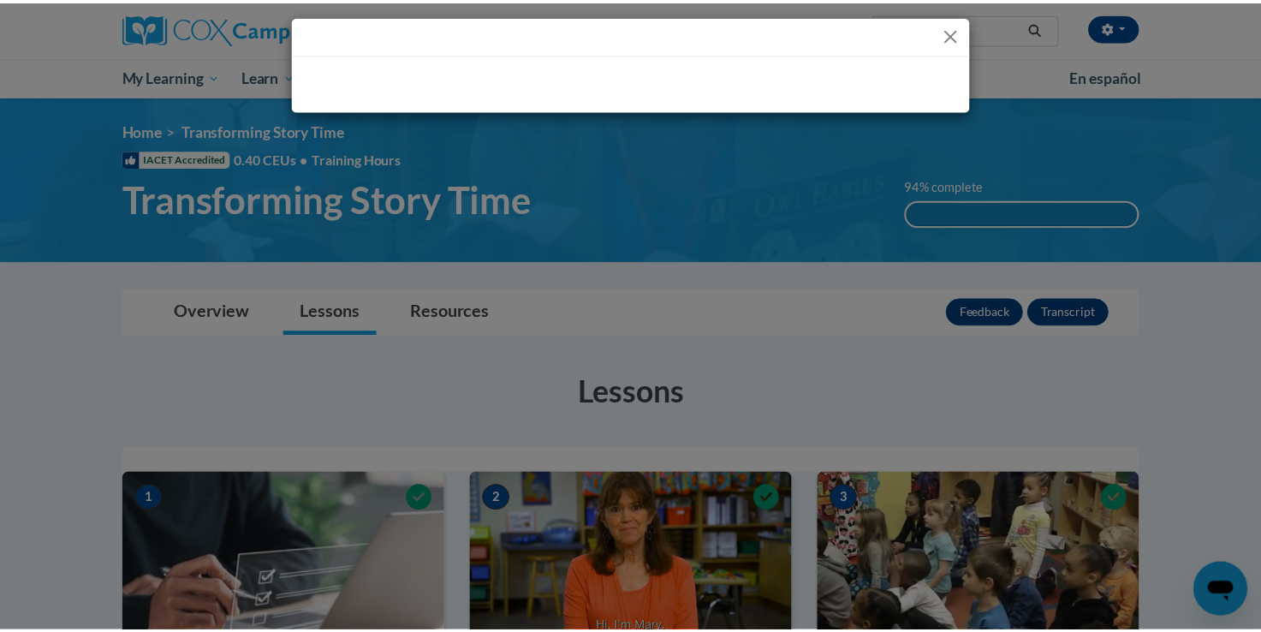
scroll to position [0, 0]
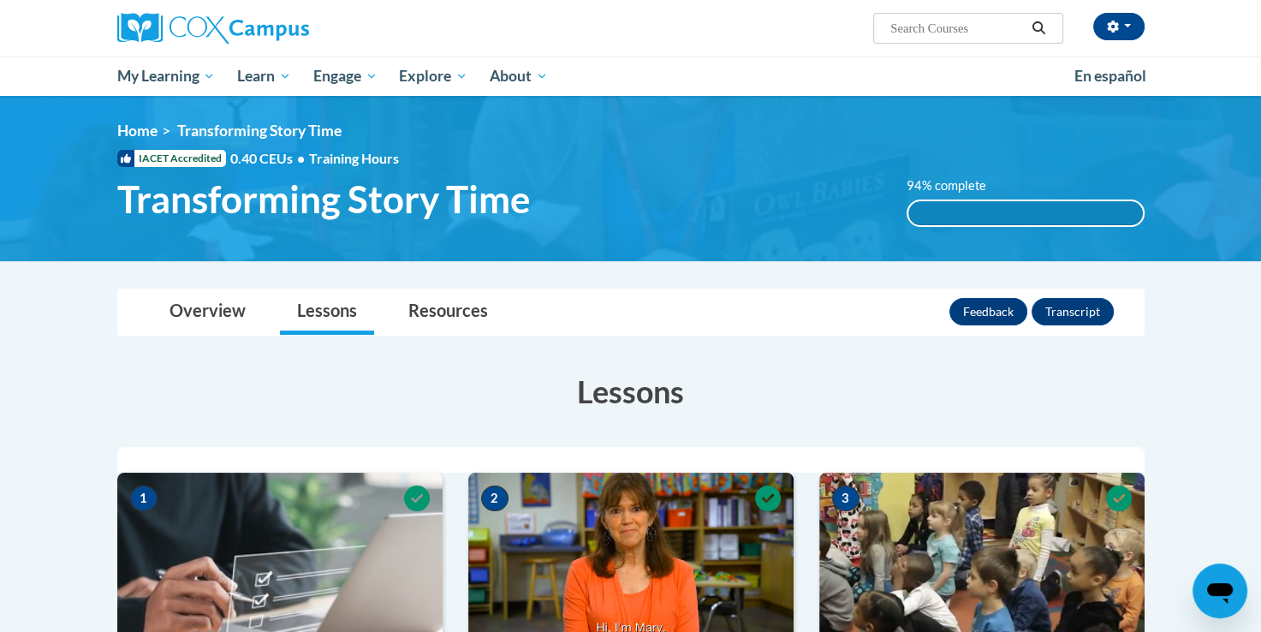
click at [1086, 217] on div "94% complete" at bounding box center [1025, 213] width 235 height 24
